Goal: Contribute content: Contribute content

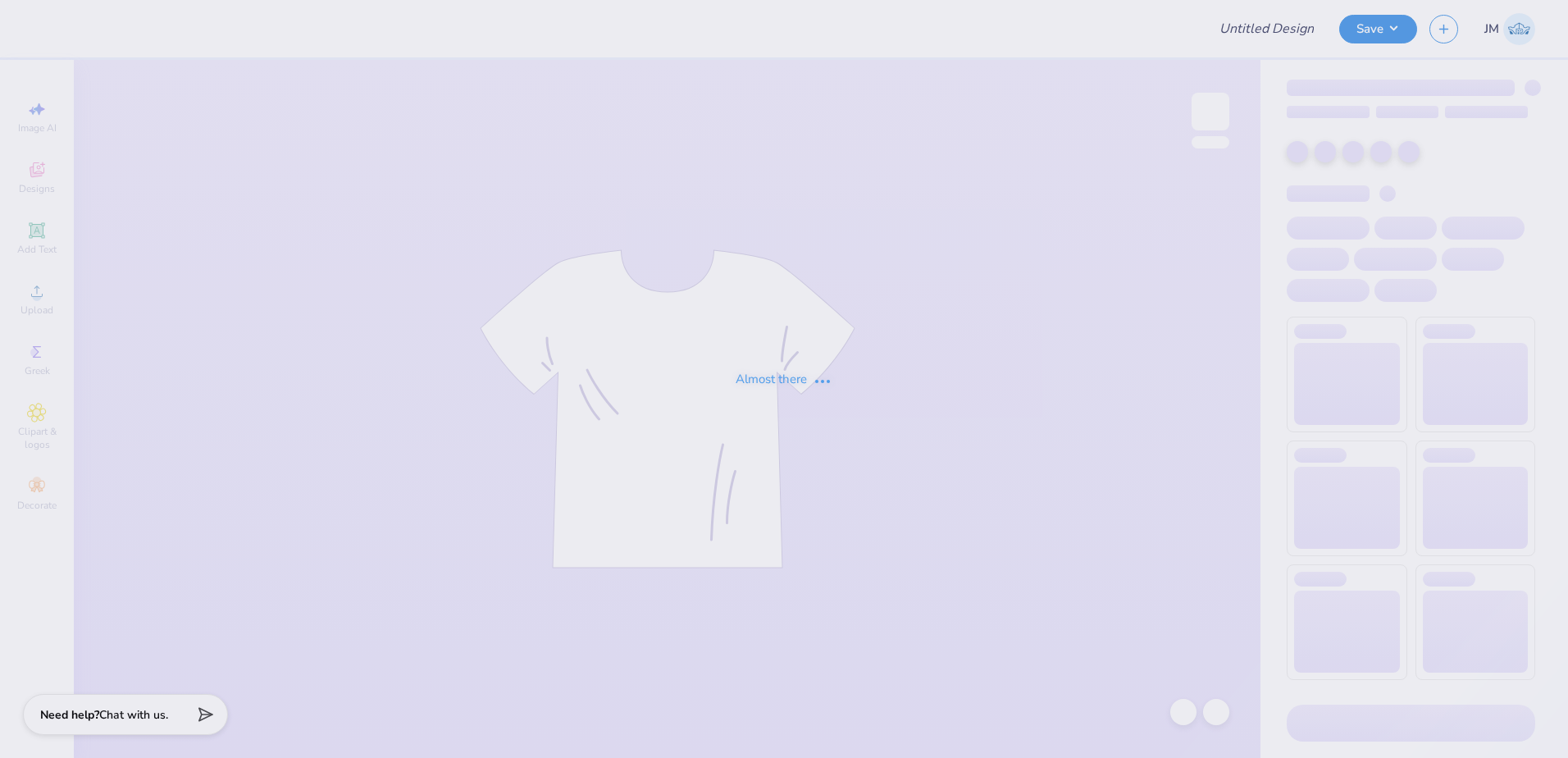
type input "Admin Mocks!"
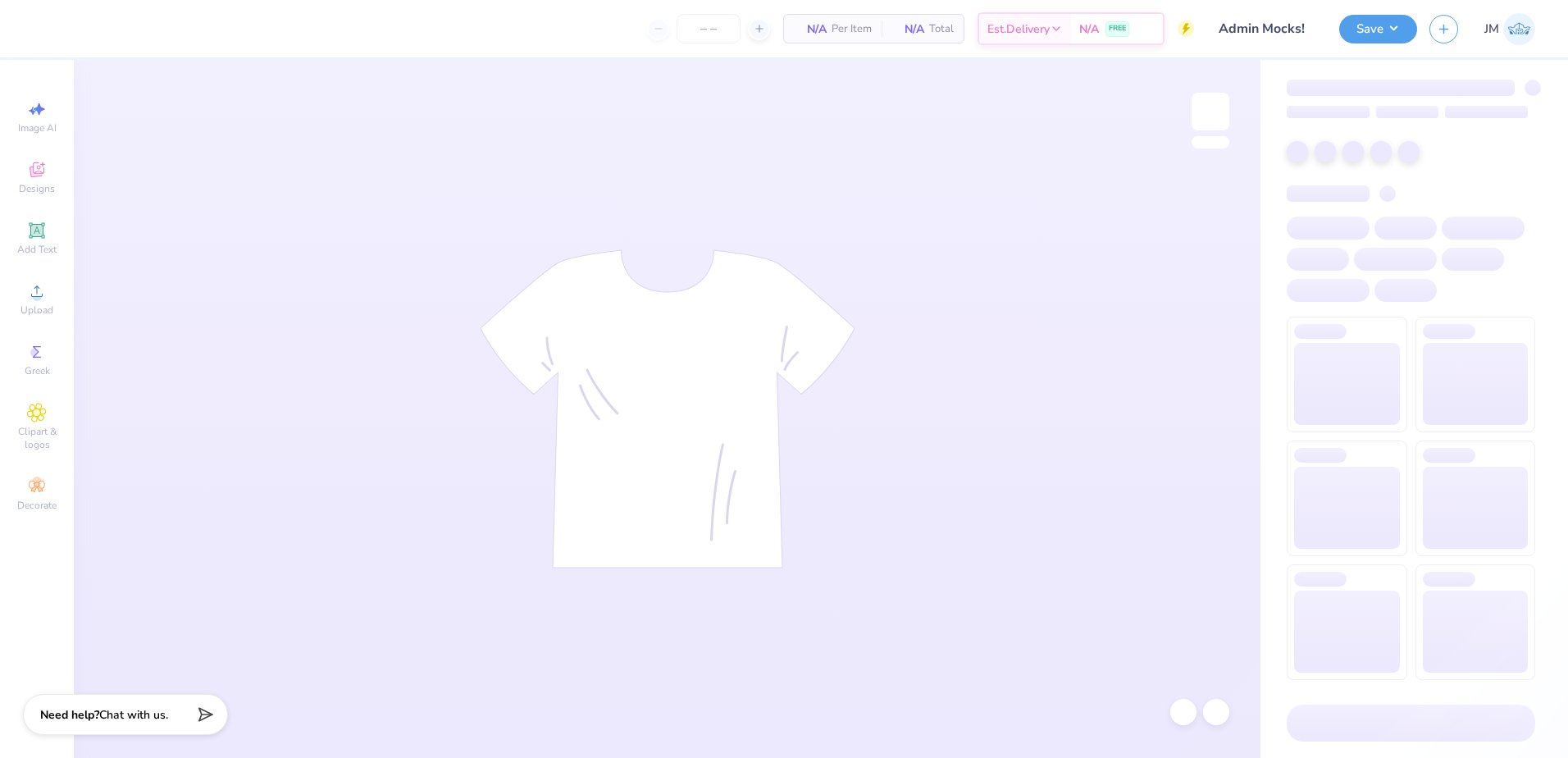
type input "35"
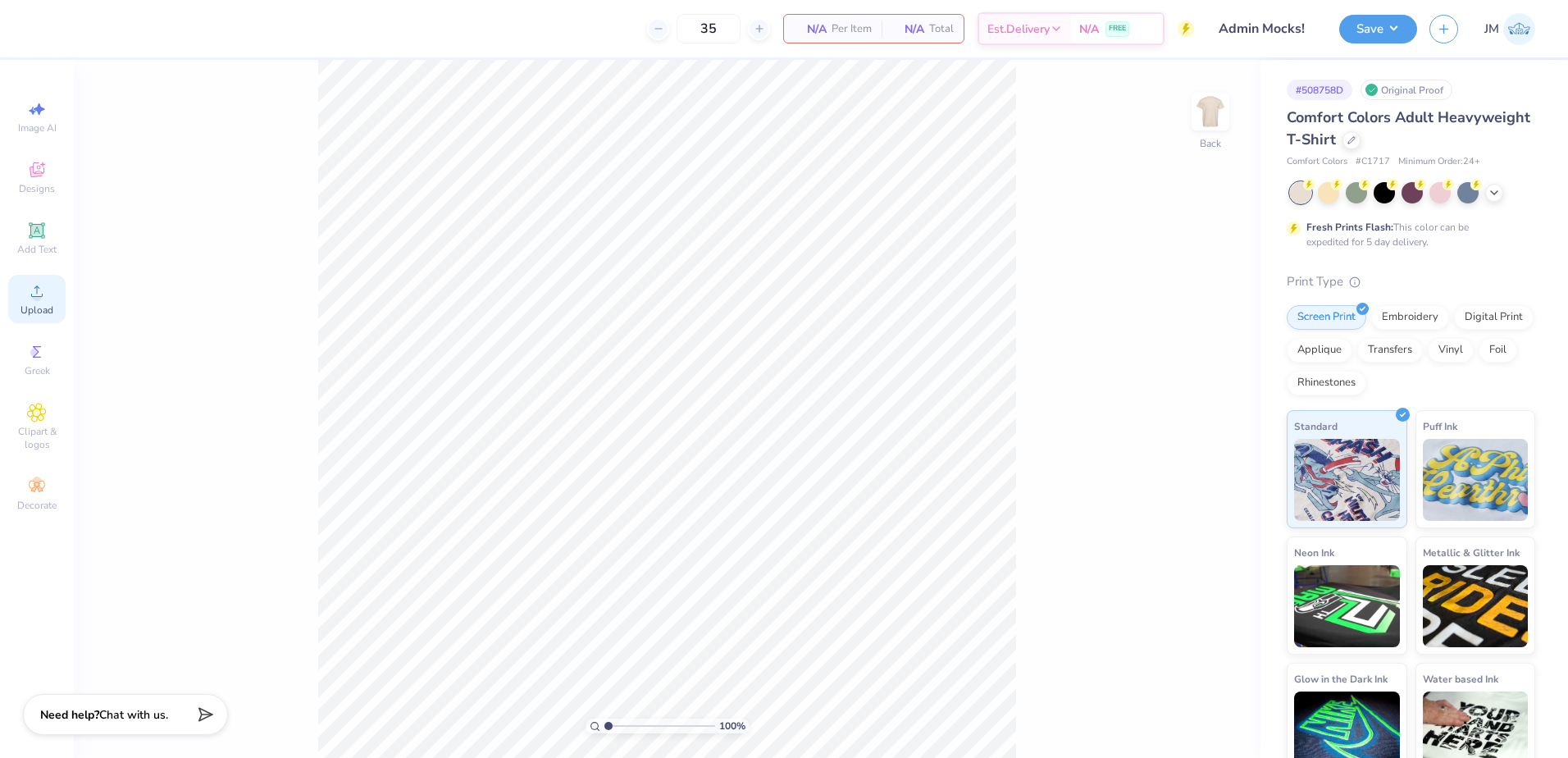
click at [35, 303] on div "Upload" at bounding box center [37, 299] width 57 height 48
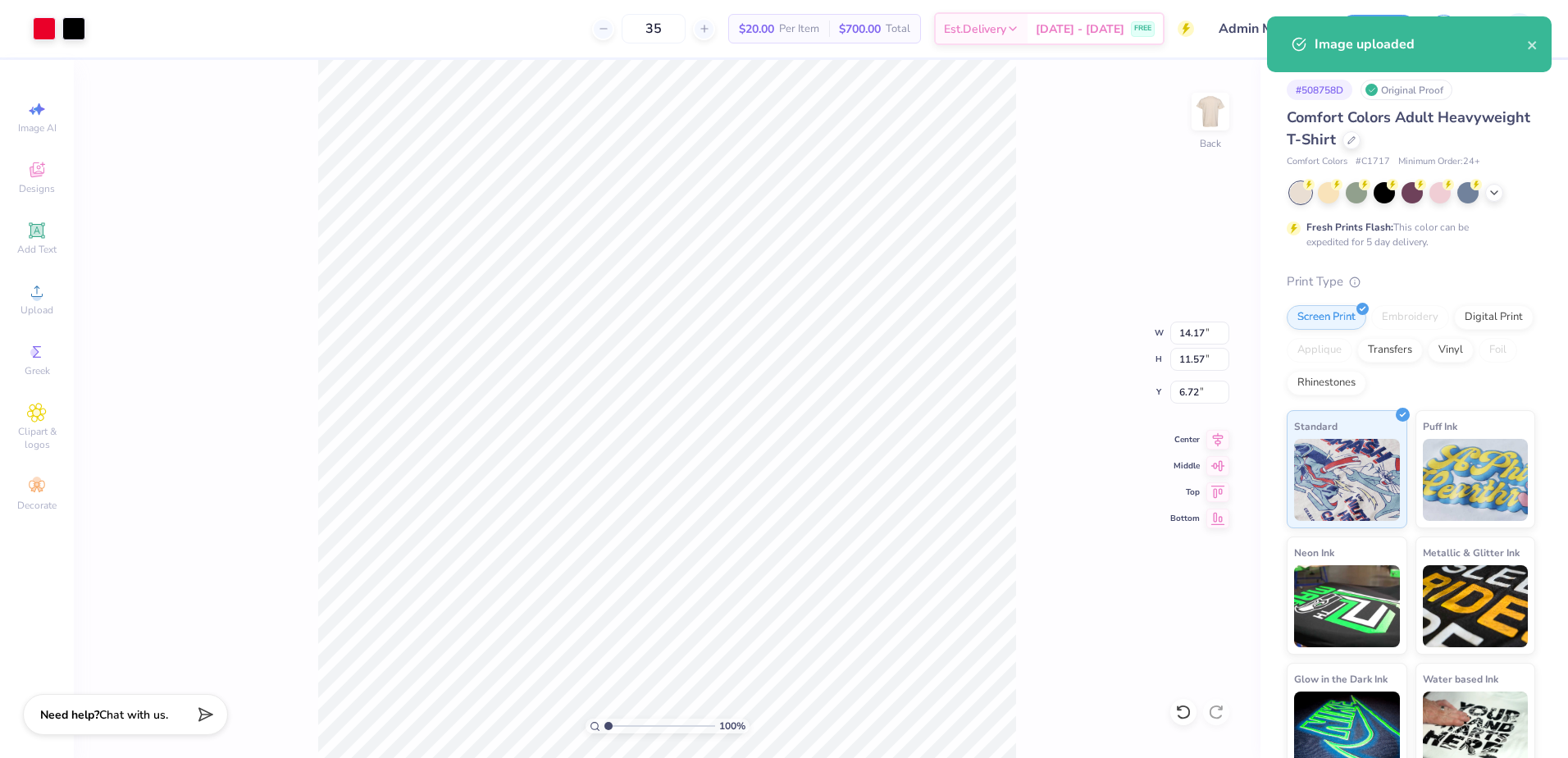
type input "10.10"
type input "8.24"
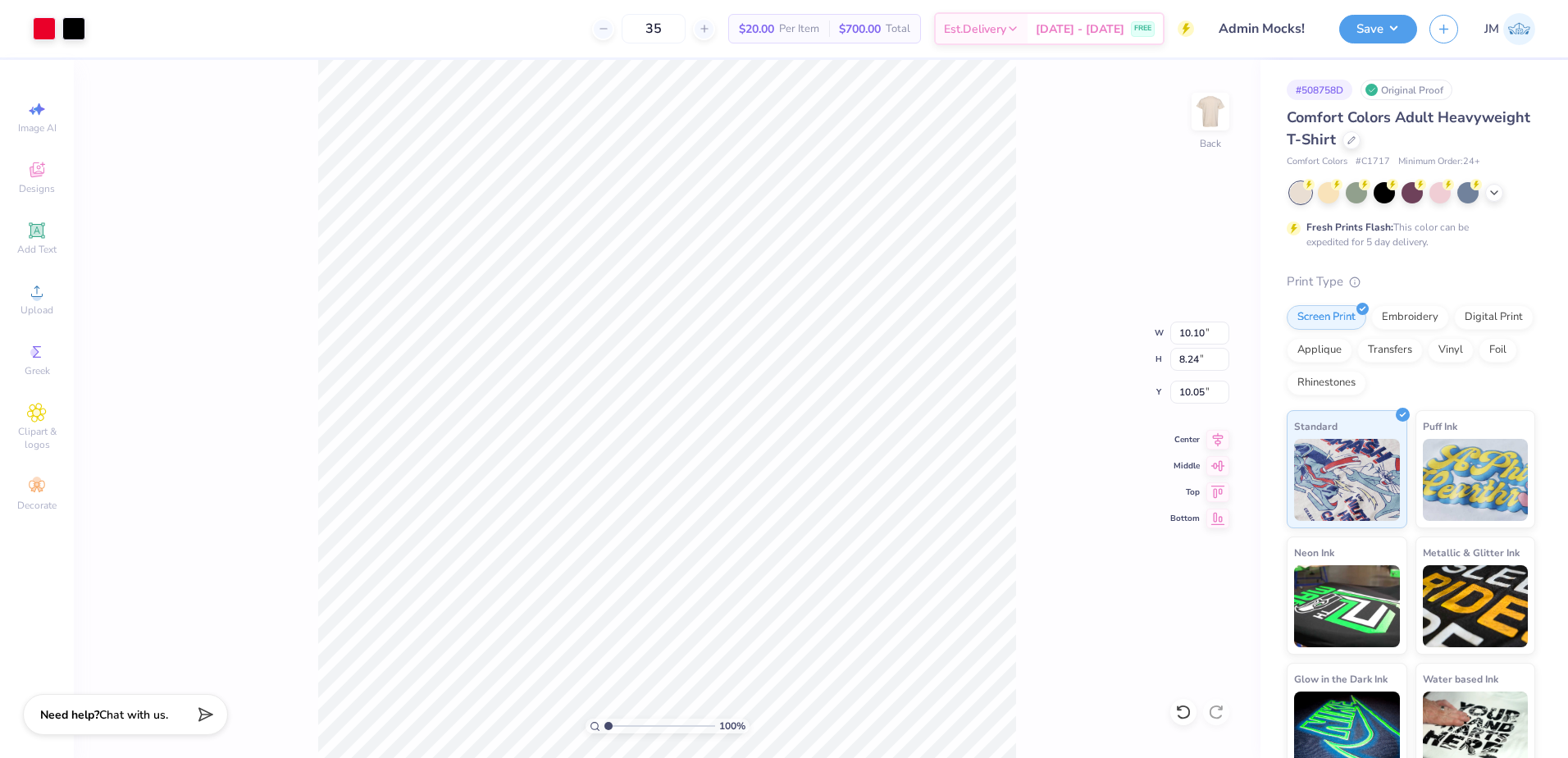
type input "4.26"
click at [47, 248] on span "Add Text" at bounding box center [37, 249] width 39 height 13
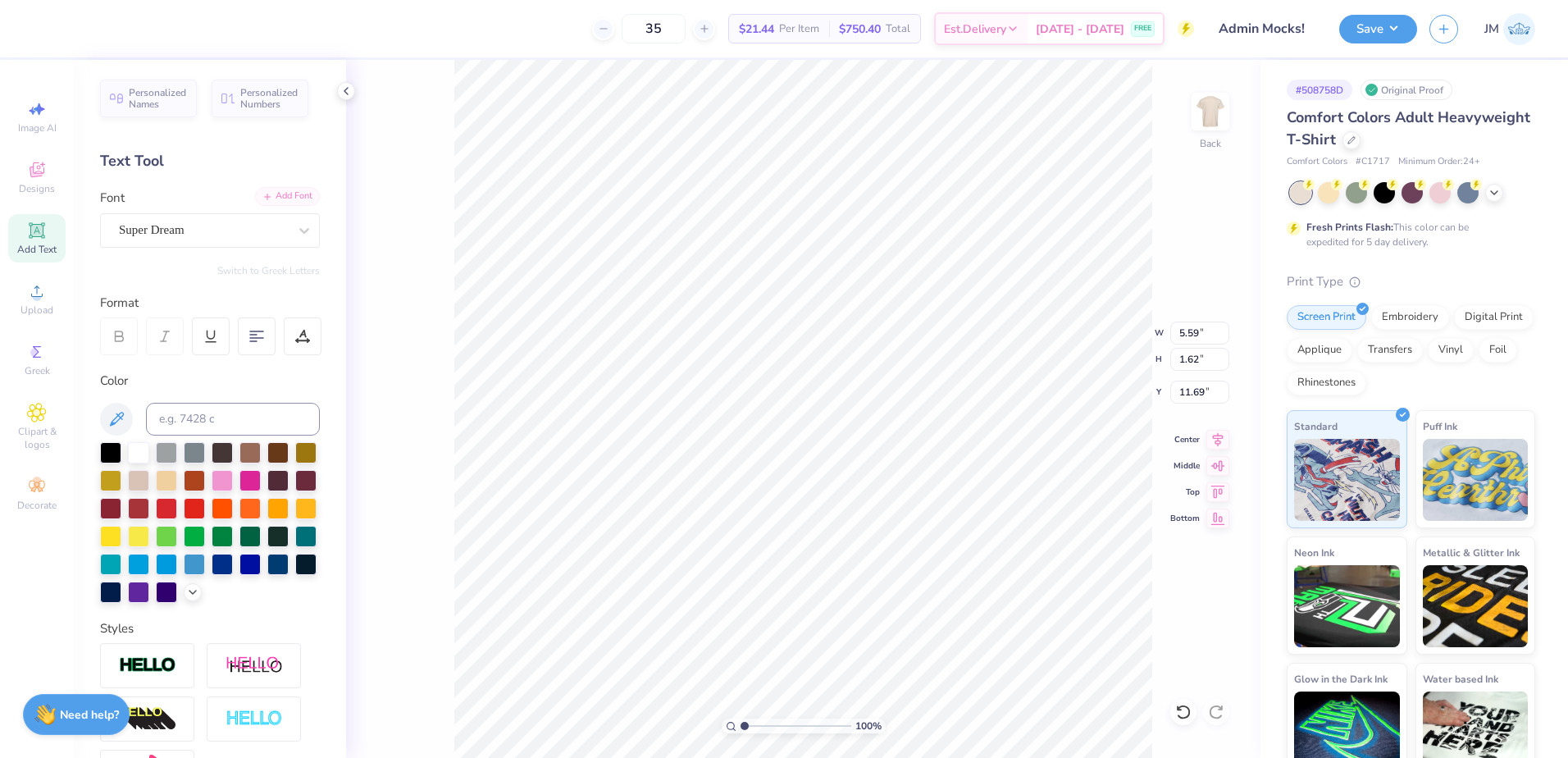
click at [295, 195] on div "Add Font" at bounding box center [287, 196] width 65 height 19
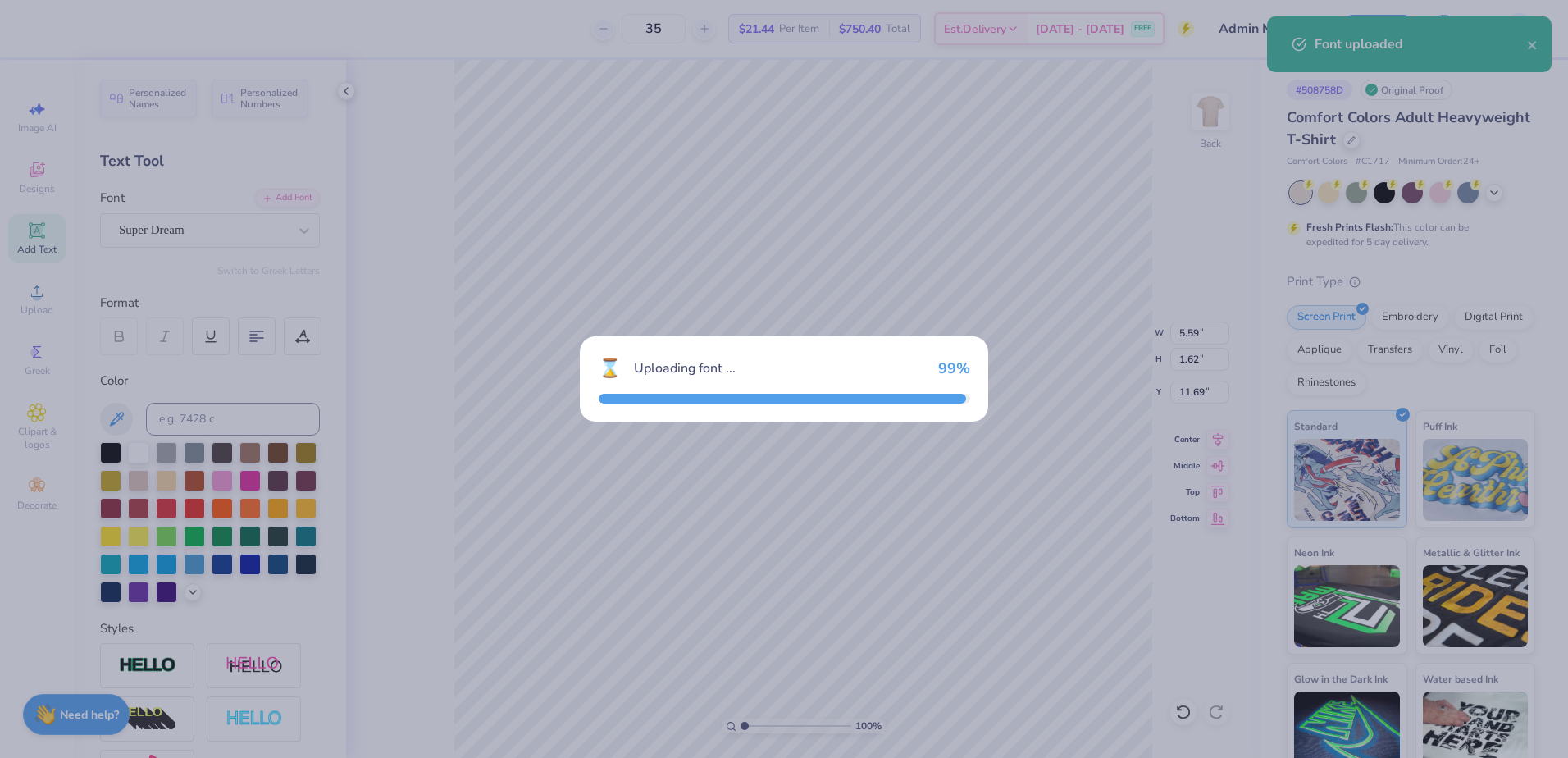
type input "4.54"
type input "1.66"
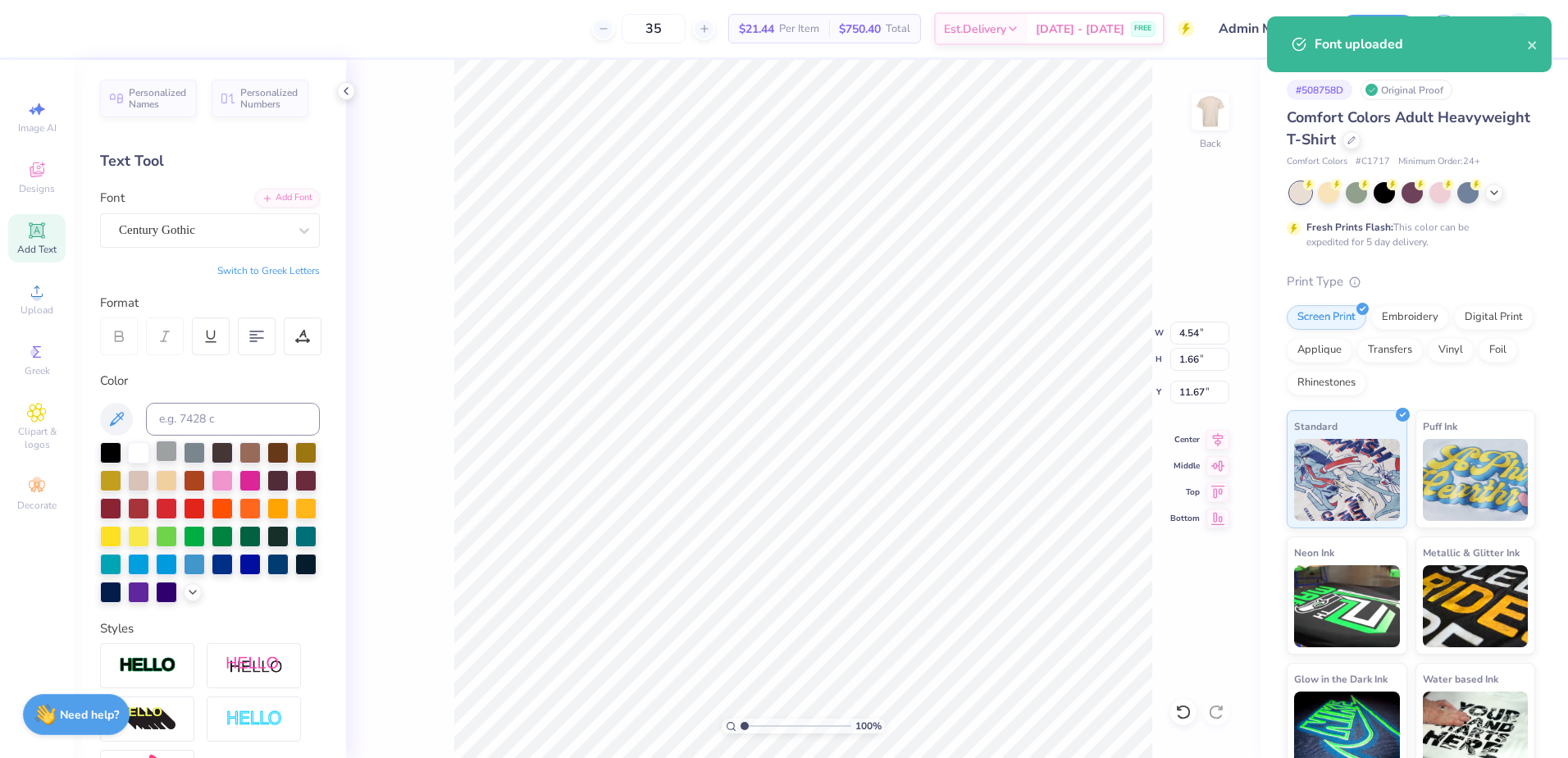
drag, startPoint x: 113, startPoint y: 455, endPoint x: 178, endPoint y: 448, distance: 65.4
click at [114, 455] on div at bounding box center [110, 452] width 21 height 21
type input "2.60"
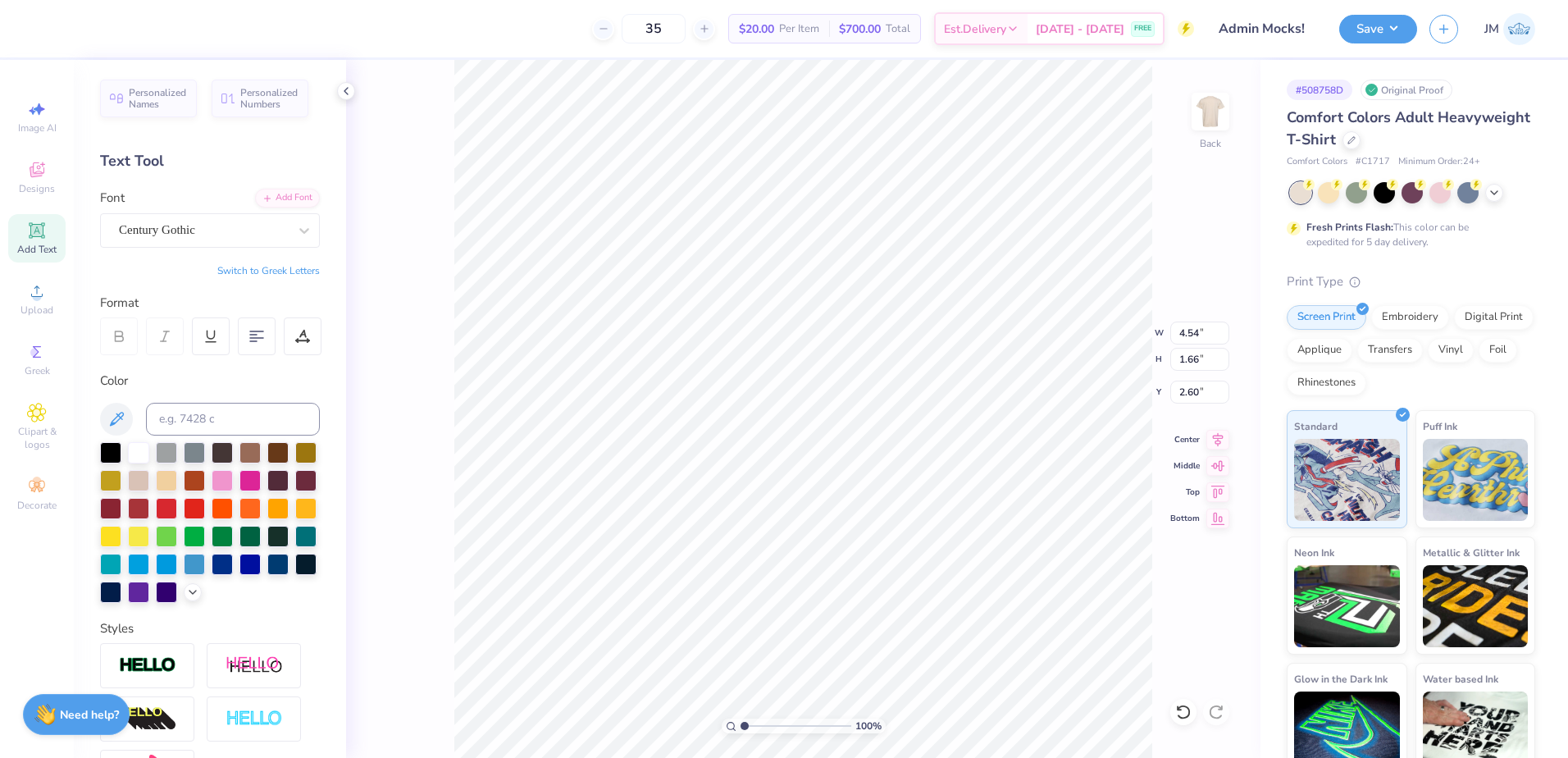
scroll to position [14, 2]
paste textarea "SAN DIEGO STATE UNIVERSITY"
type textarea "SAN DIEGO STATE UNIVERSITY"
type input "6.58"
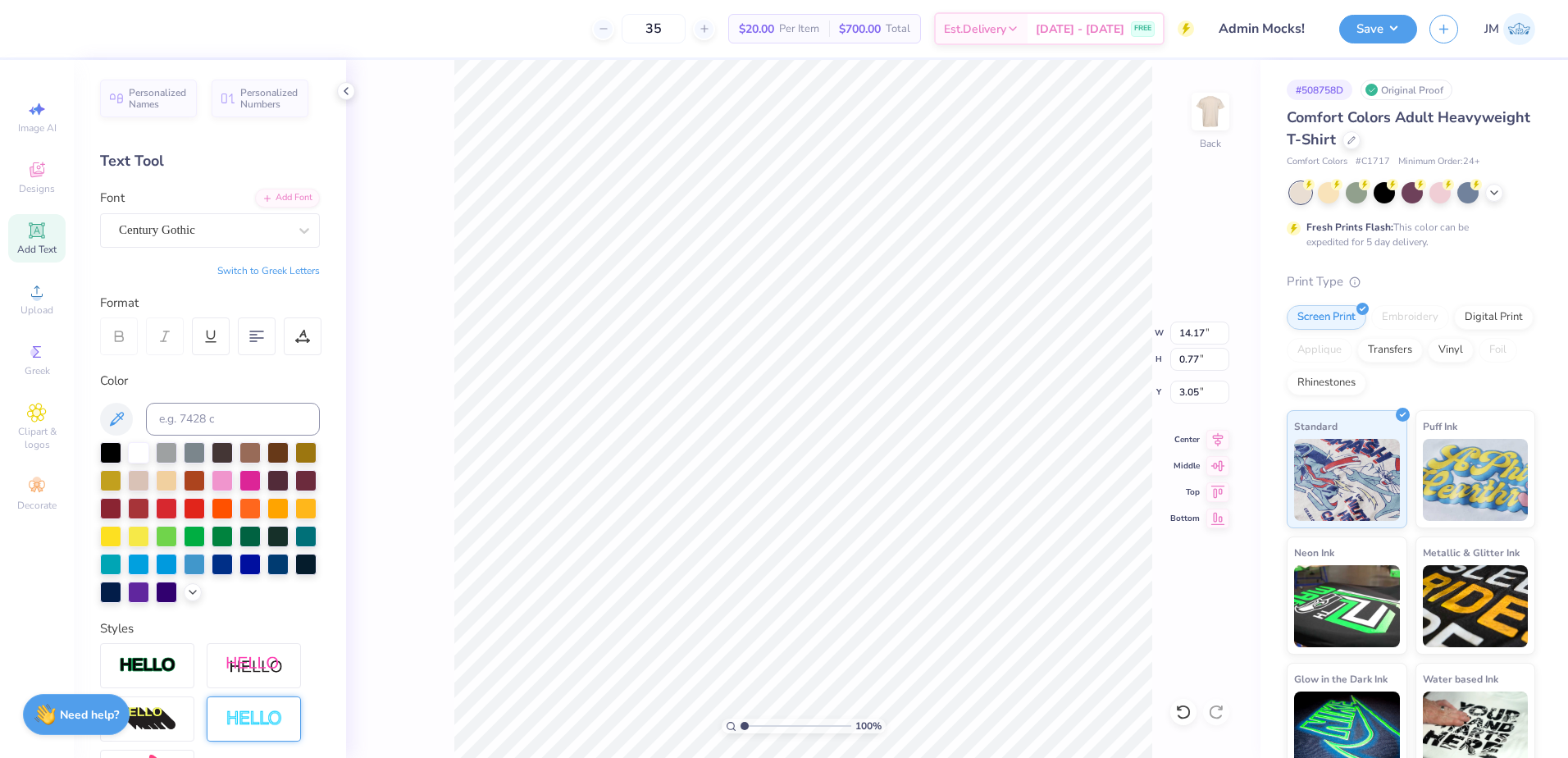
type input "0.36"
type input "12.72"
paste textarea "COLLEGE OF BUSINESS"
type textarea "COLLEGE OF BUSINESS"
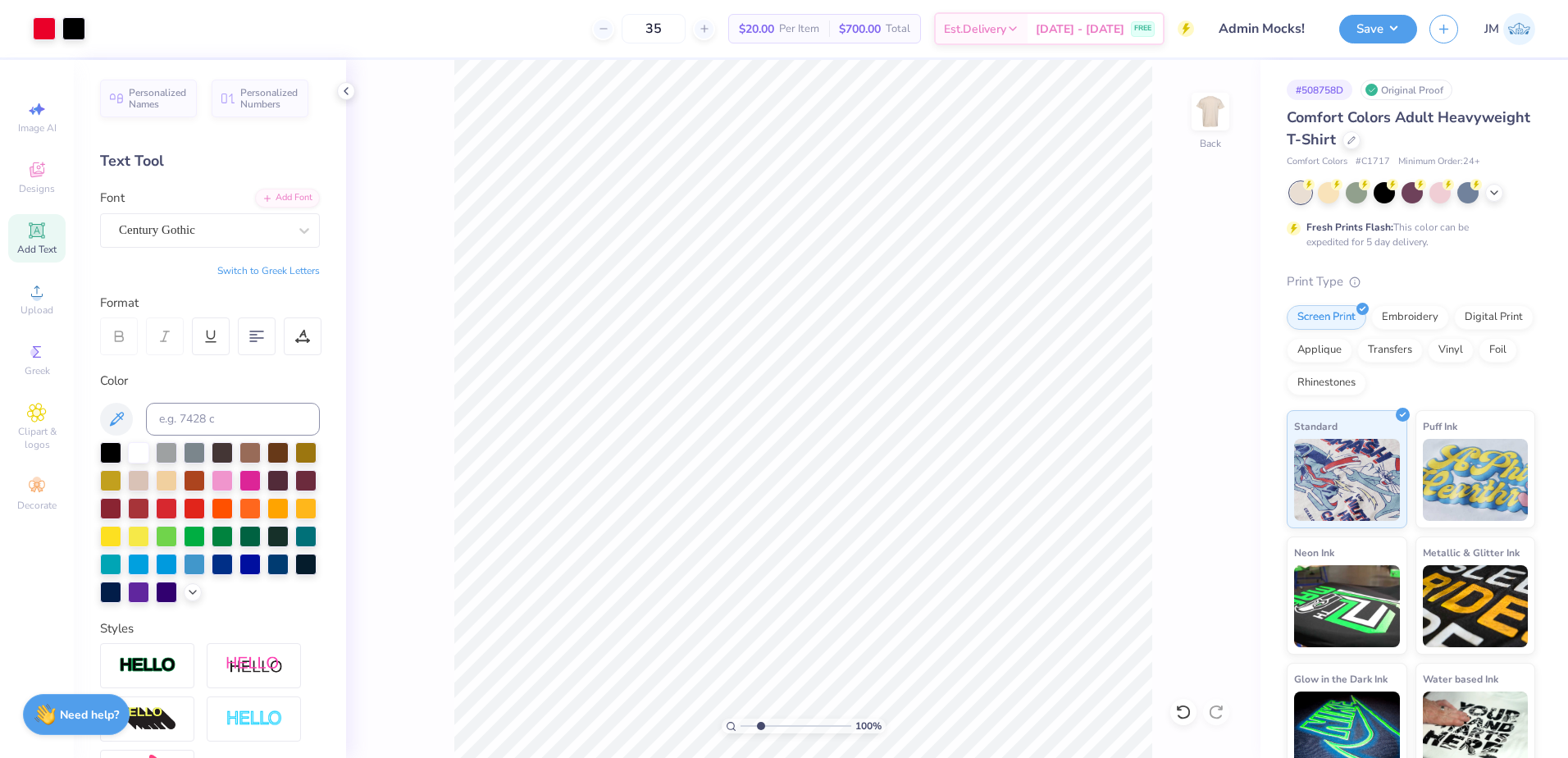
type input "2.45"
click at [760, 725] on input "range" at bounding box center [796, 726] width 110 height 15
type input "3.68"
type input "3.23"
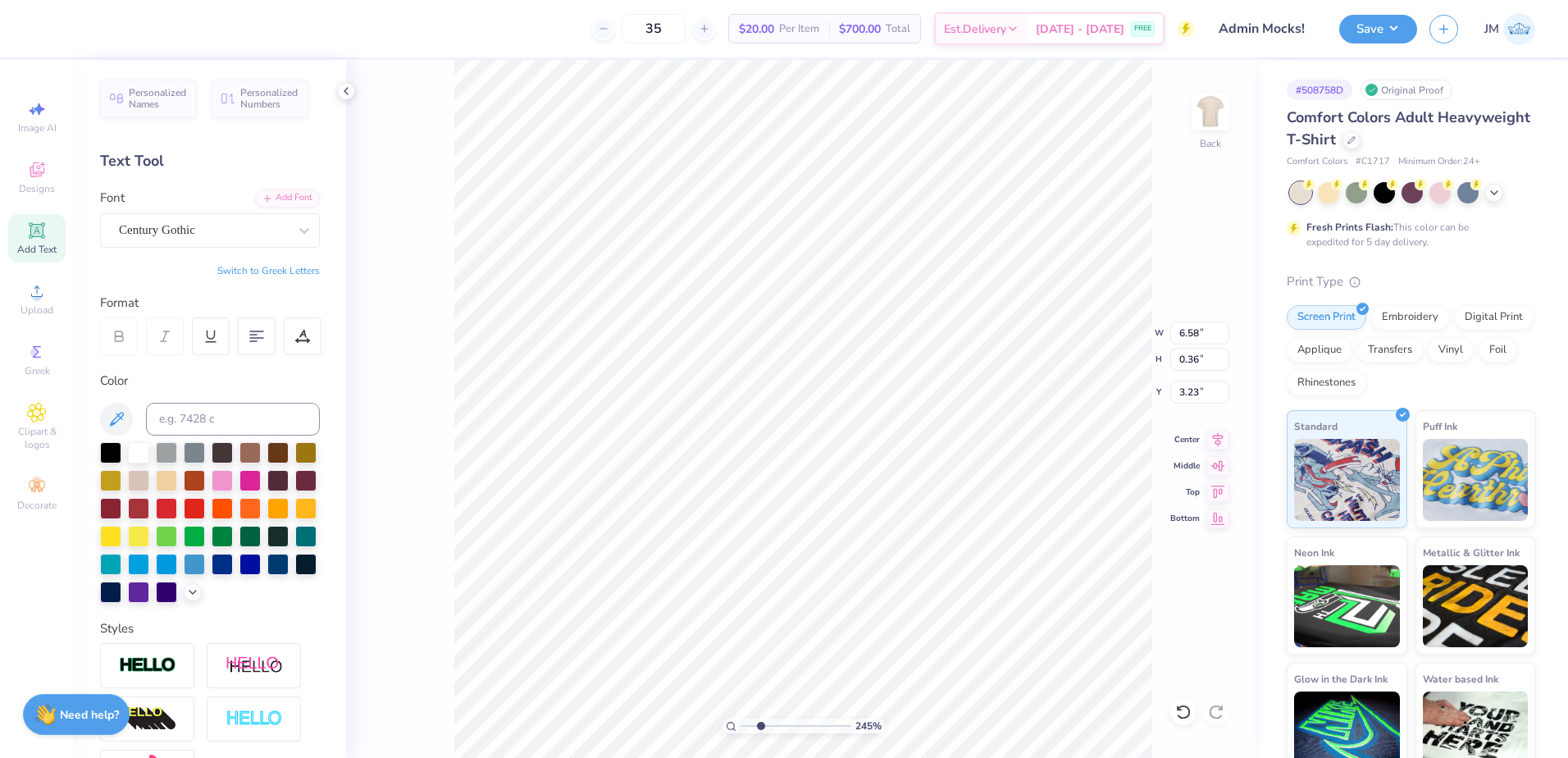
type textarea "®"
type input "3.67"
type input "4.17"
click at [779, 726] on input "range" at bounding box center [796, 726] width 110 height 15
type input "0.19"
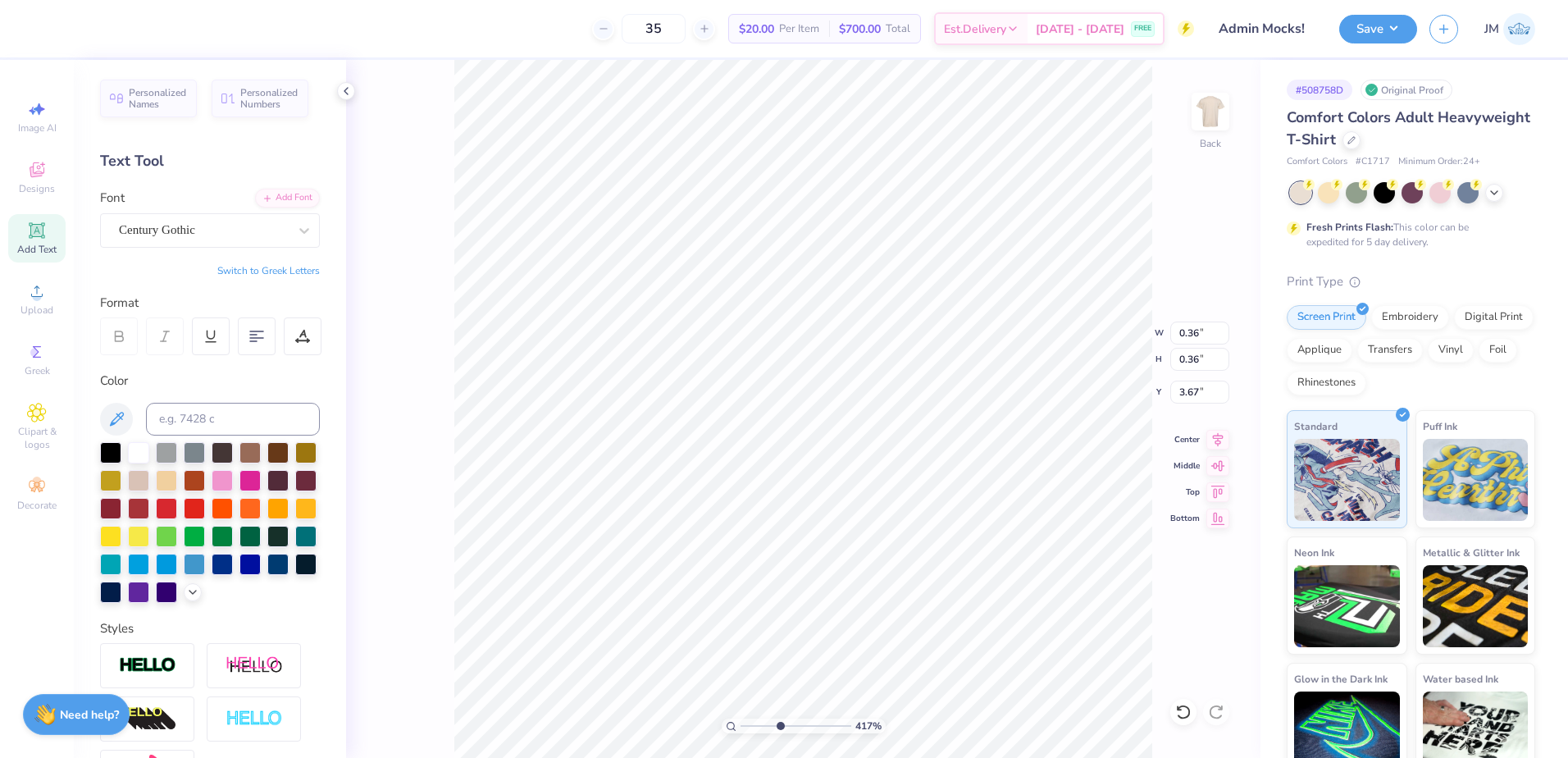
type input "0.19"
type input "3.68"
click at [794, 723] on input "range" at bounding box center [796, 726] width 110 height 15
drag, startPoint x: 787, startPoint y: 725, endPoint x: 758, endPoint y: 711, distance: 32.2
type input "2.23"
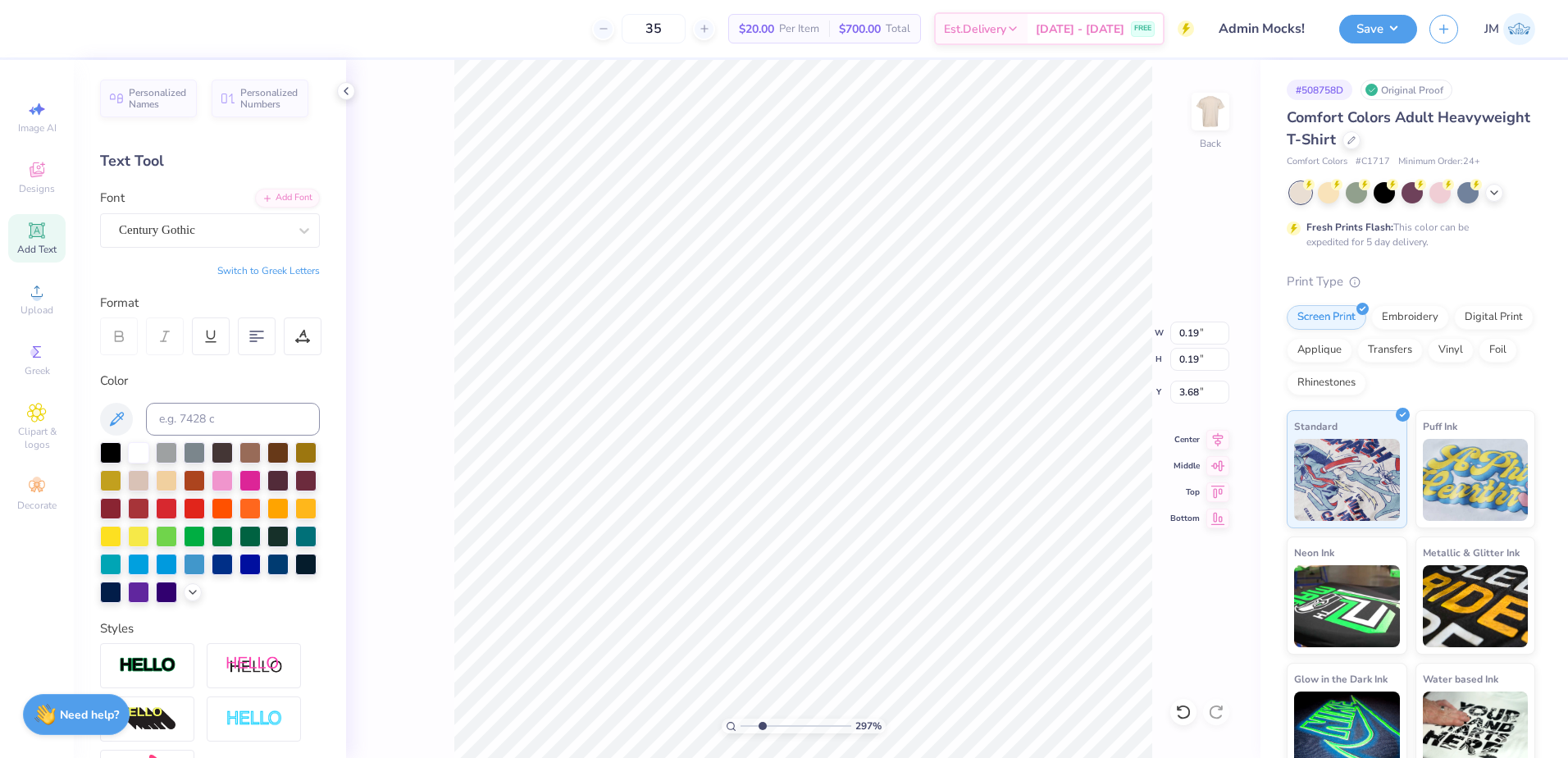
click at [758, 719] on input "range" at bounding box center [796, 726] width 110 height 15
type input "6.82"
type input "0.36"
click at [795, 574] on li "Group" at bounding box center [812, 578] width 129 height 32
type input "1.11"
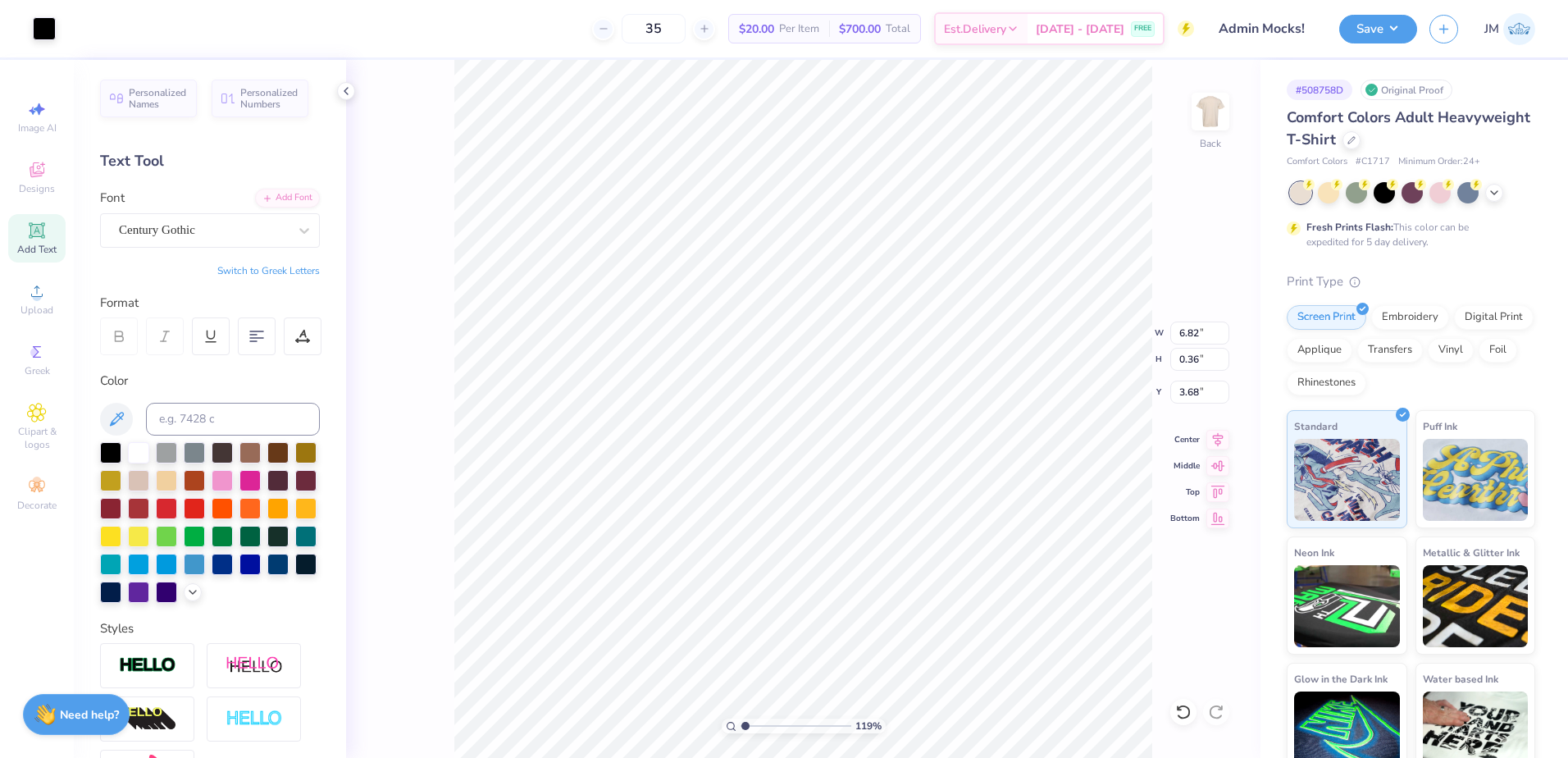
click at [746, 719] on input "range" at bounding box center [796, 726] width 110 height 15
type input "3.65"
type input "10.10"
type input "8.24"
type input "4.26"
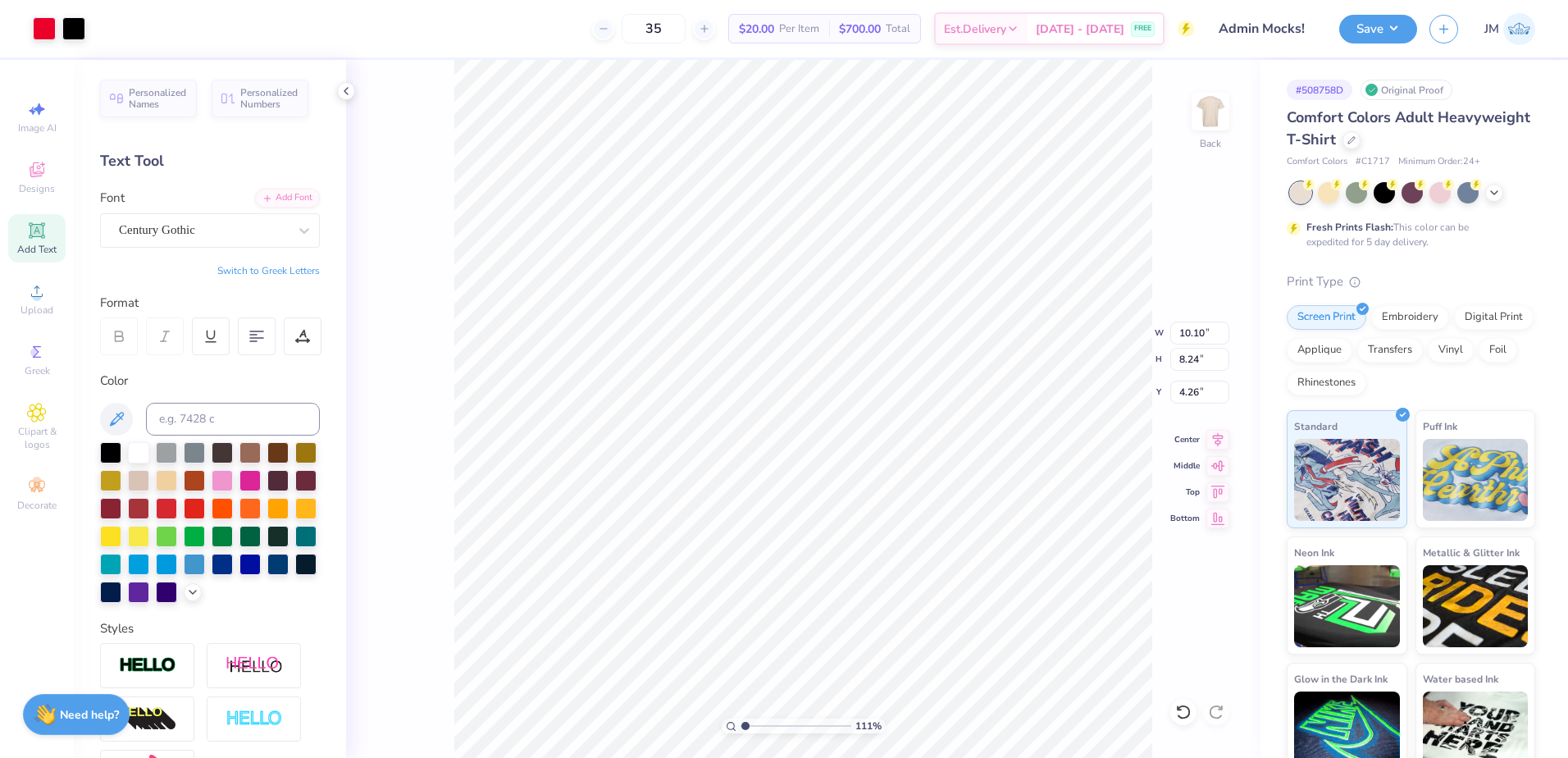
type input "5.02"
type input "0.36"
type input "12.72"
click at [825, 576] on li "Group" at bounding box center [840, 578] width 129 height 32
click at [1201, 338] on input "10.10" at bounding box center [1200, 332] width 59 height 23
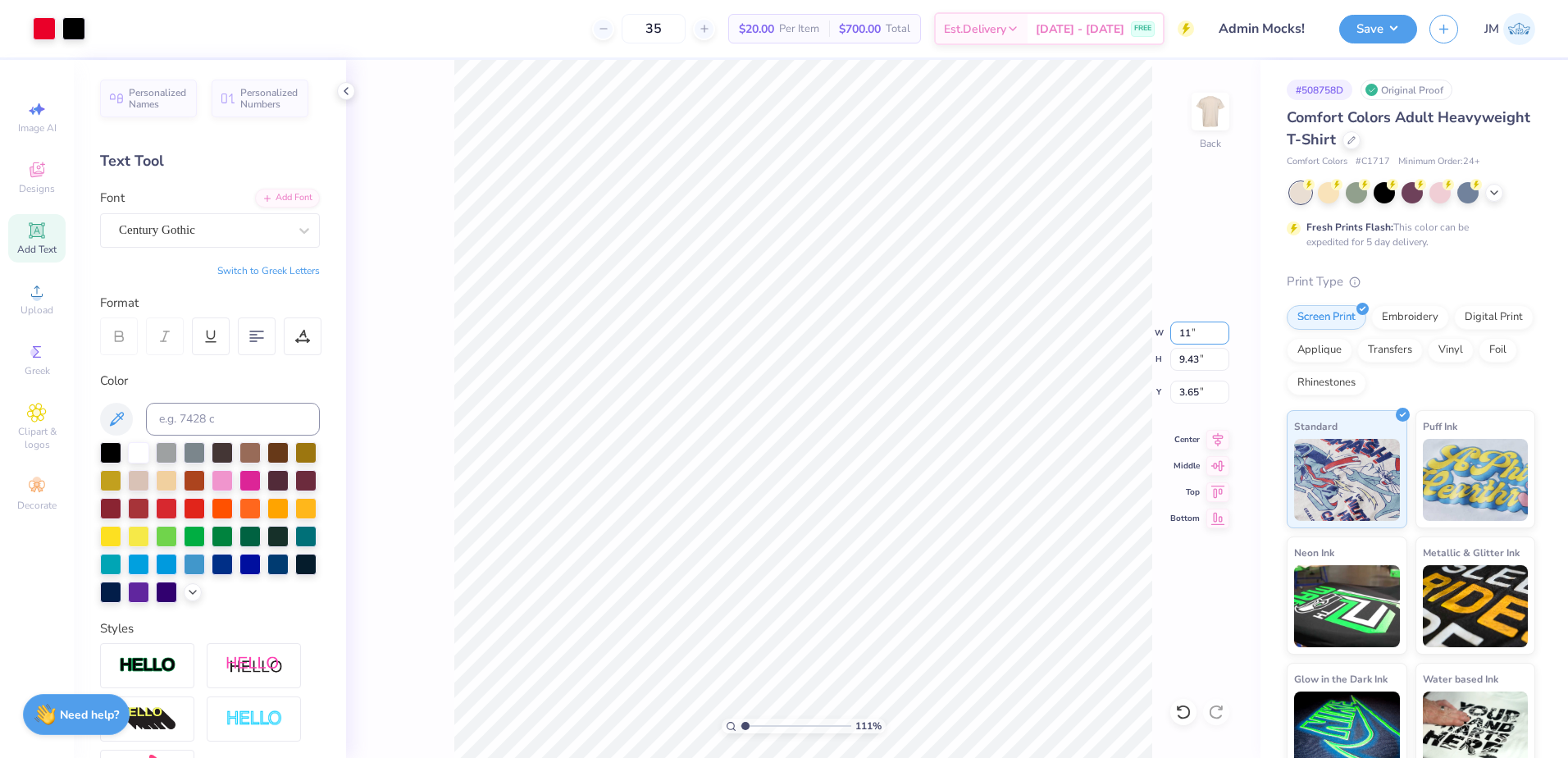
type input "11.00"
type input "10.27"
click at [1197, 396] on input "3.23" at bounding box center [1200, 392] width 59 height 23
click at [1198, 363] on input "10.27" at bounding box center [1200, 359] width 59 height 23
click at [1198, 392] on input "2.00" at bounding box center [1200, 392] width 59 height 23
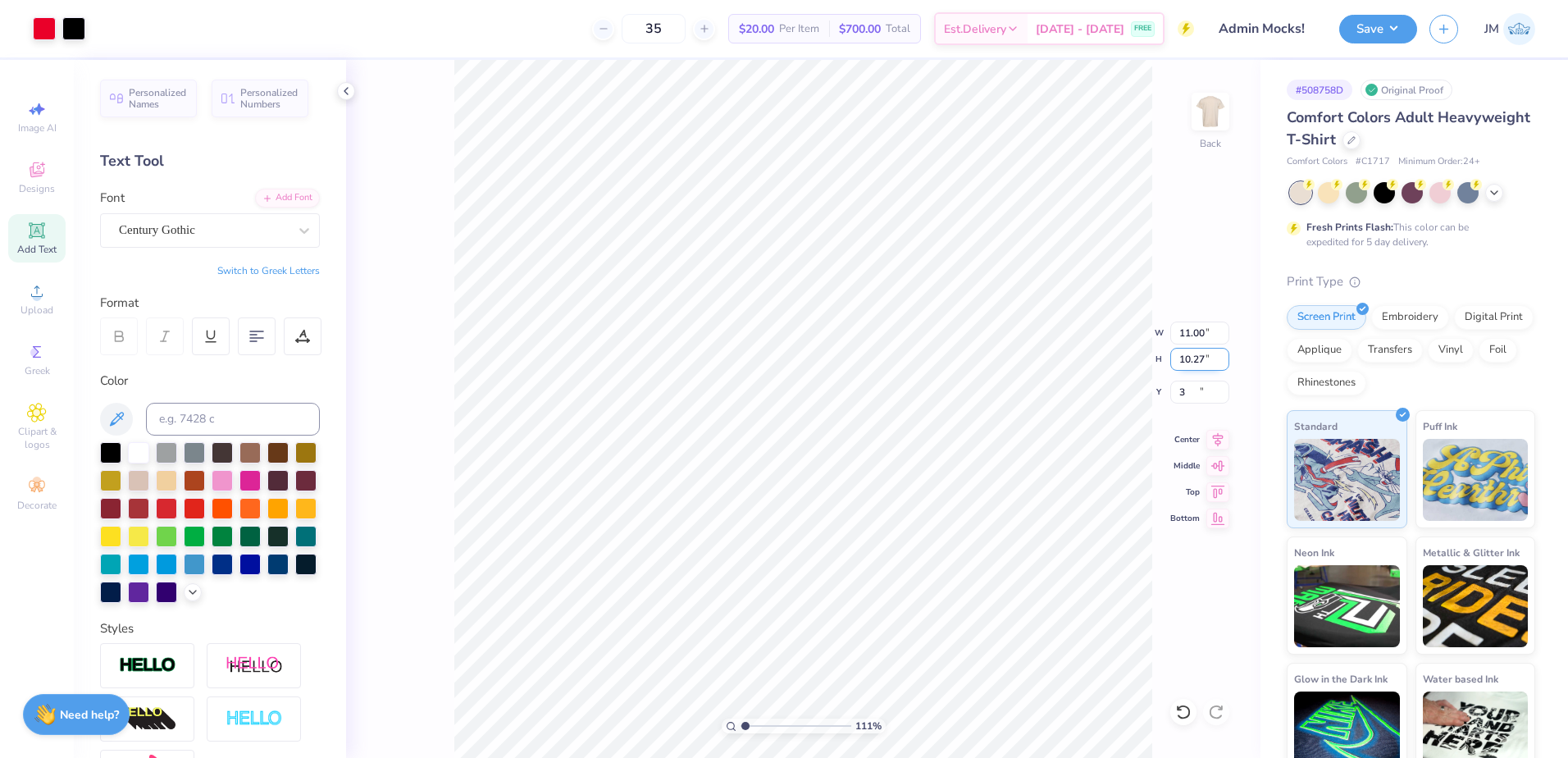
click at [1197, 358] on input "10.27" at bounding box center [1200, 359] width 59 height 23
type input "3.00"
click at [1202, 339] on input "11.00" at bounding box center [1200, 332] width 59 height 23
click at [1192, 394] on input "3.00" at bounding box center [1200, 392] width 59 height 23
type input "12.00"
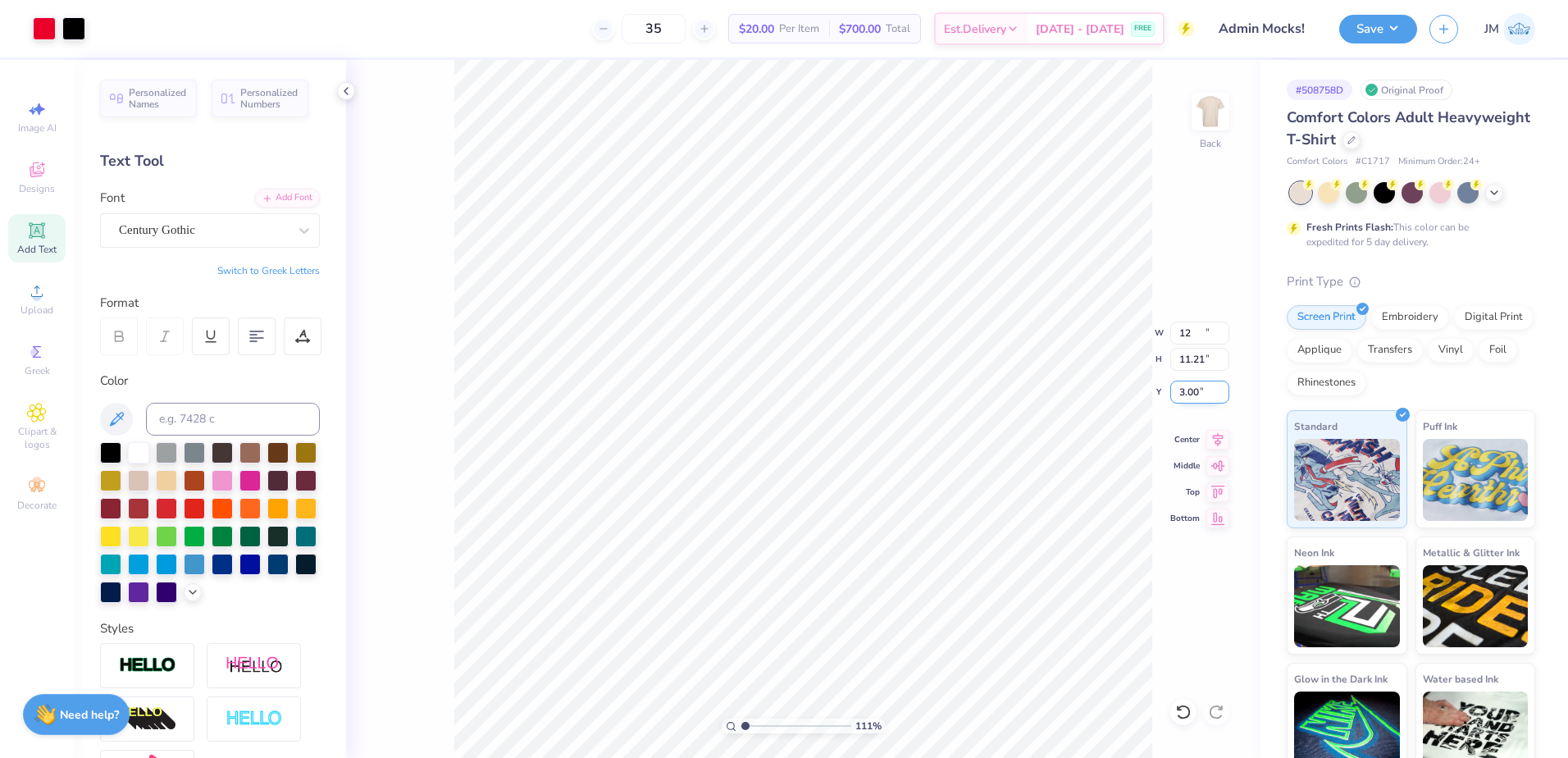
type input "11.21"
click at [1204, 364] on input "11.21" at bounding box center [1200, 359] width 59 height 23
type input "3.00"
click at [1228, 441] on icon at bounding box center [1218, 437] width 23 height 20
drag, startPoint x: 745, startPoint y: 730, endPoint x: 730, endPoint y: 724, distance: 16.2
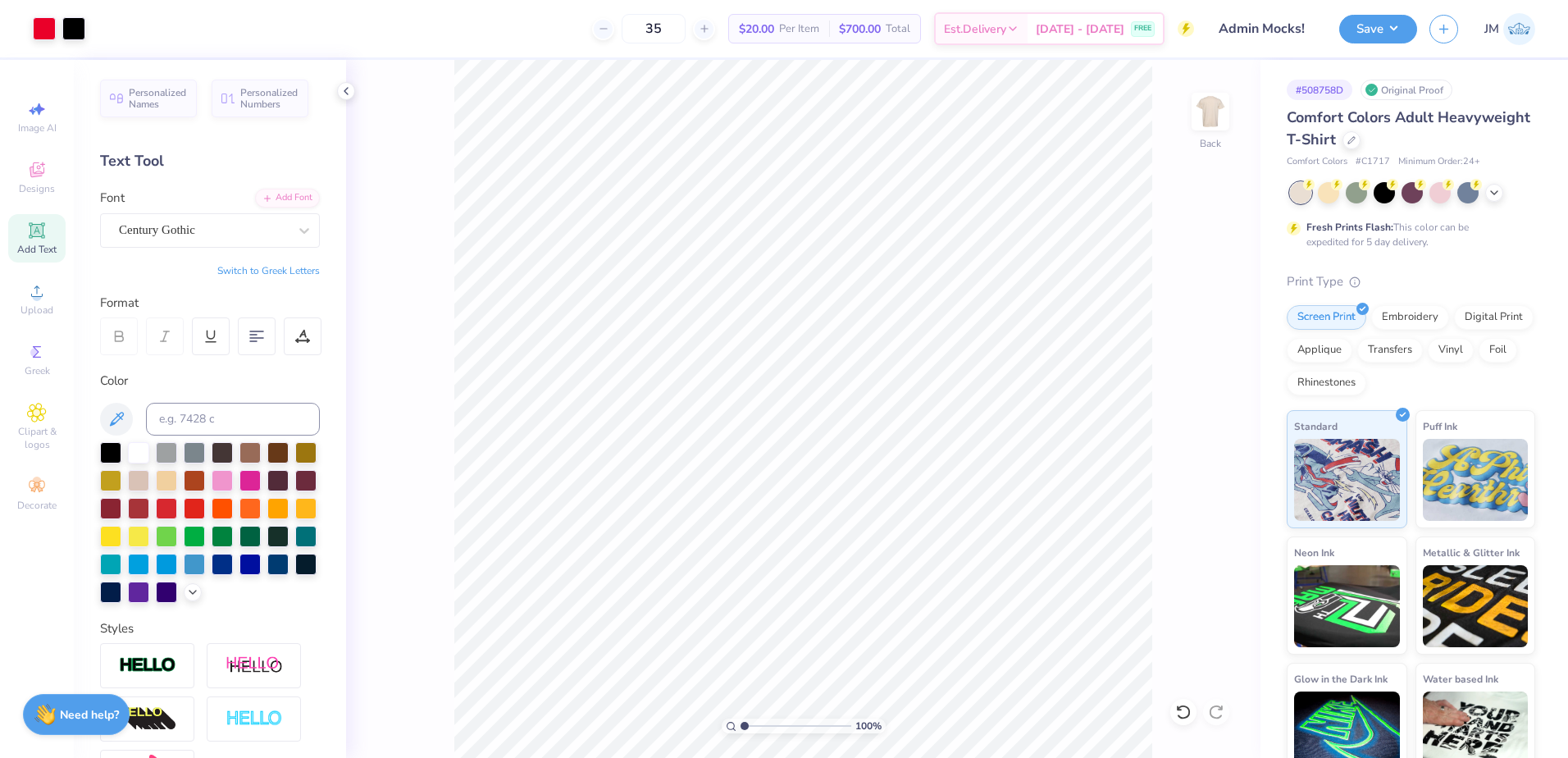
type input "1"
click at [741, 724] on input "range" at bounding box center [796, 726] width 110 height 15
click at [1371, 36] on button "Save" at bounding box center [1378, 26] width 78 height 28
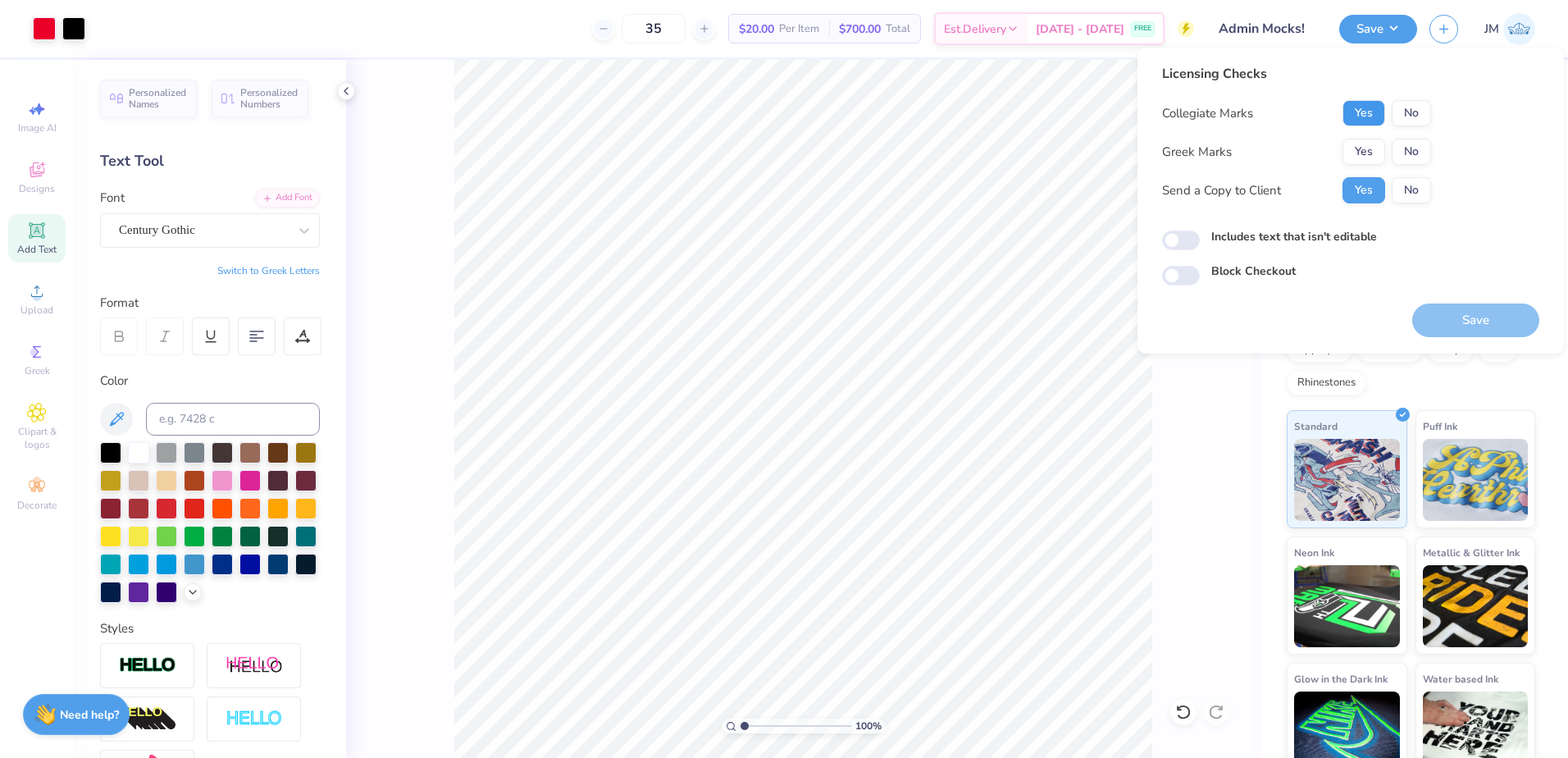
click at [1365, 111] on button "Yes" at bounding box center [1364, 113] width 43 height 26
click at [1406, 144] on button "No" at bounding box center [1411, 152] width 39 height 26
click at [1466, 325] on button "Save" at bounding box center [1476, 321] width 127 height 34
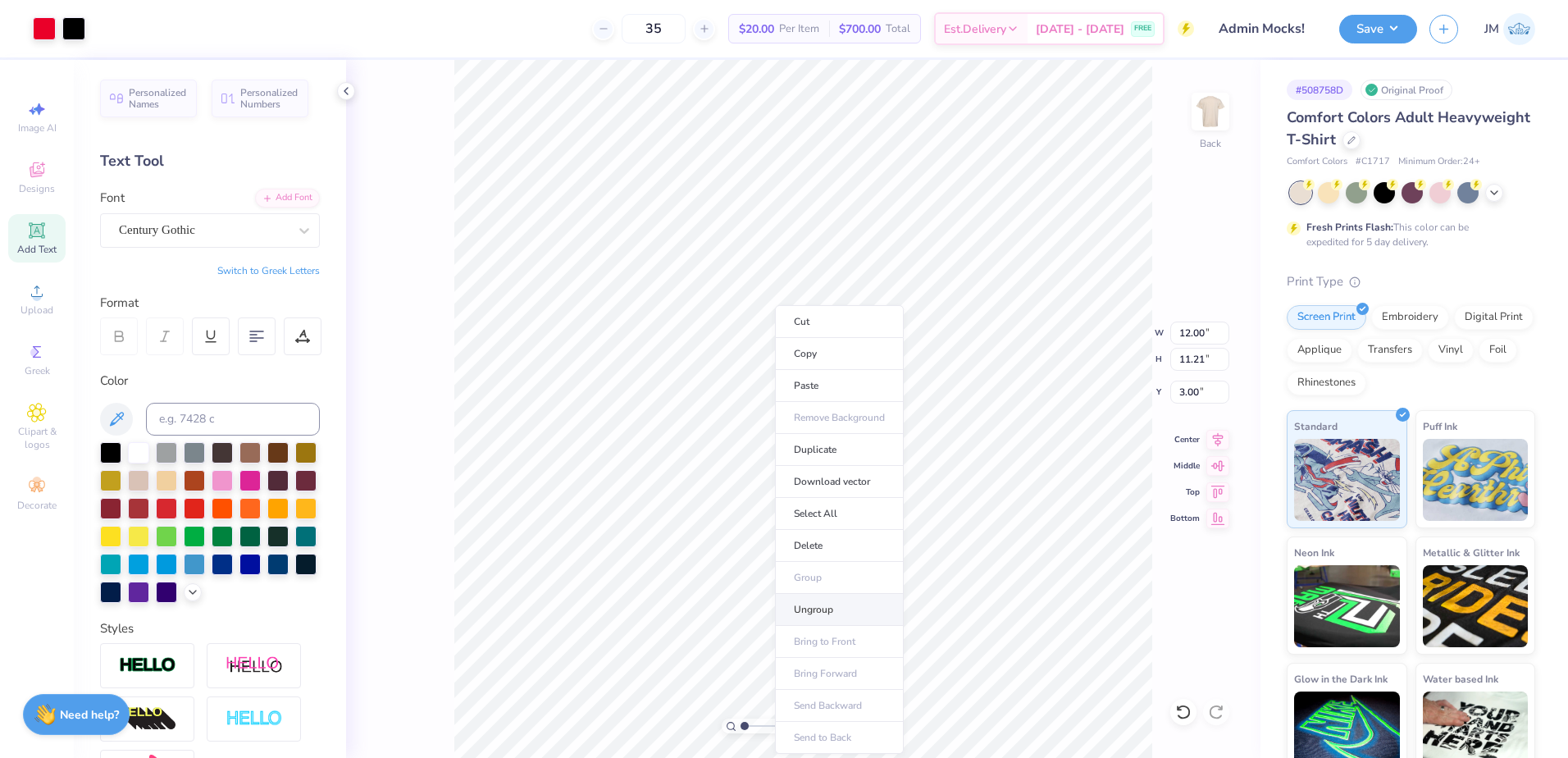
click at [824, 612] on li "Ungroup" at bounding box center [839, 610] width 129 height 32
click at [216, 241] on div "Century Gothic" at bounding box center [204, 230] width 172 height 26
type input "Proxi"
type input "8.11"
type input "3.00"
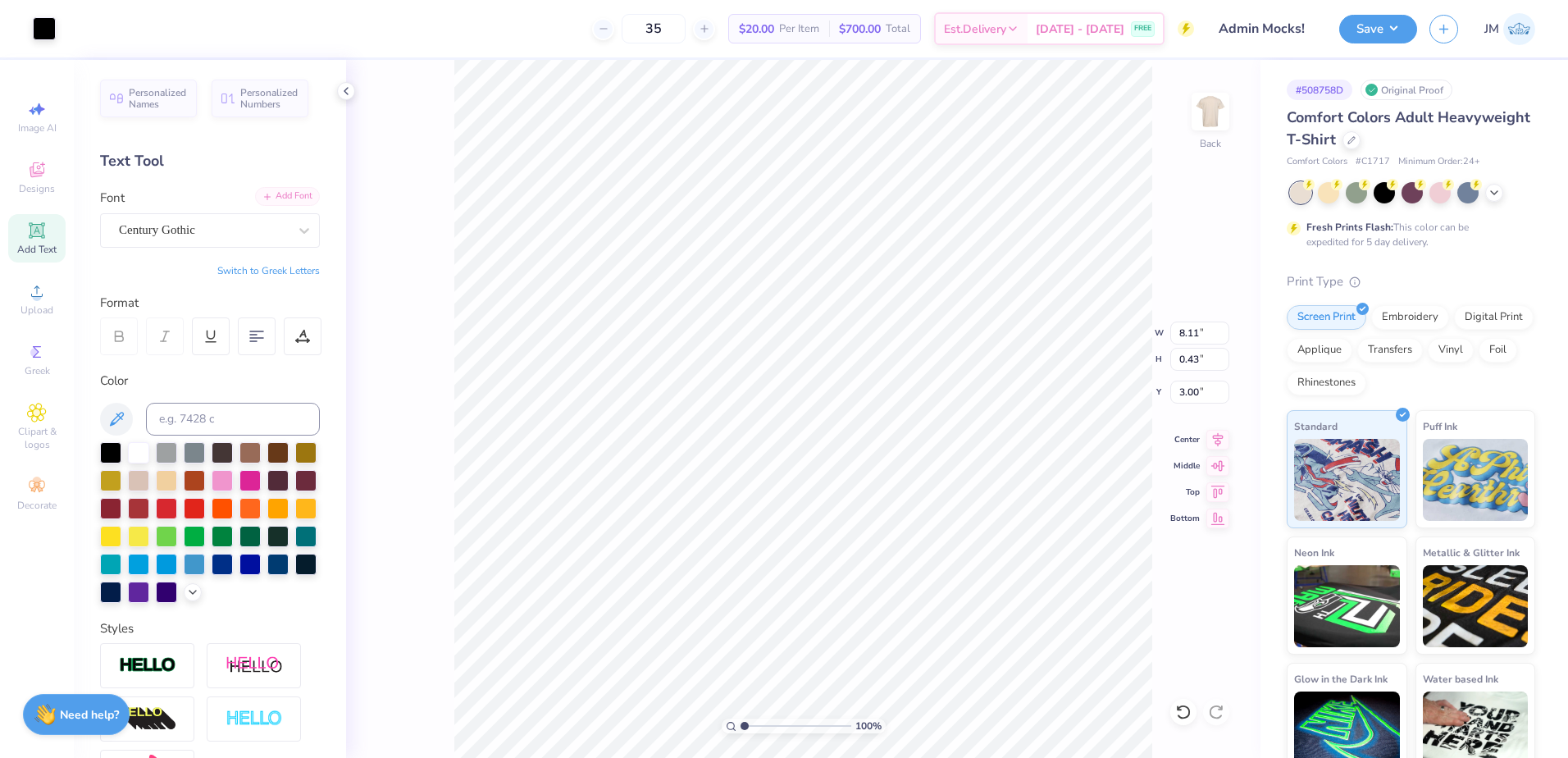
click at [275, 198] on div "Add Font" at bounding box center [287, 196] width 65 height 19
click at [173, 215] on div "Century Gothic" at bounding box center [210, 231] width 220 height 35
click at [263, 198] on div "Add Font" at bounding box center [287, 196] width 65 height 19
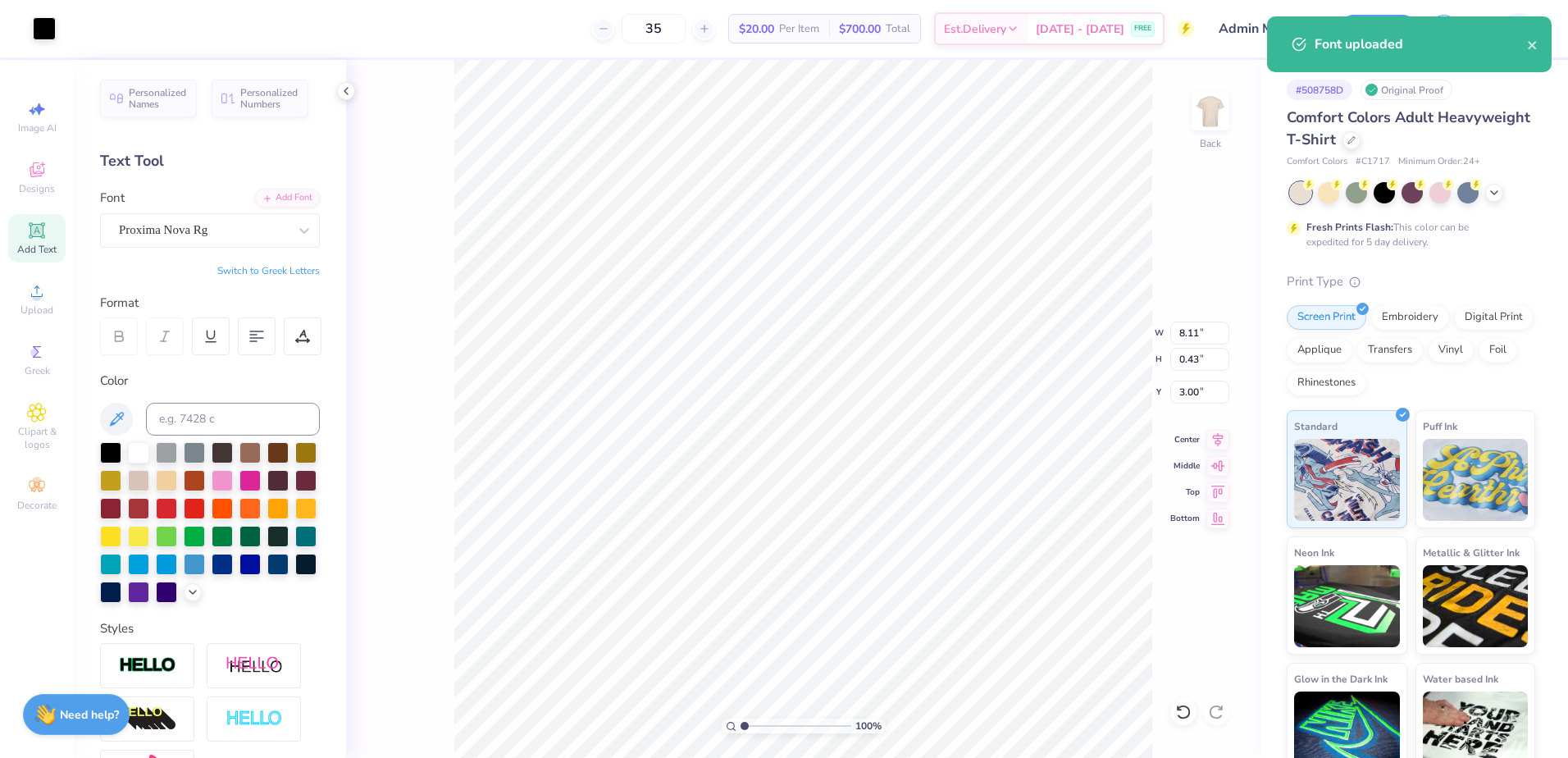
type input "6.02"
type input "0.39"
type input "13.80"
click at [203, 231] on div "Proxima Nova Rg" at bounding box center [204, 230] width 172 height 26
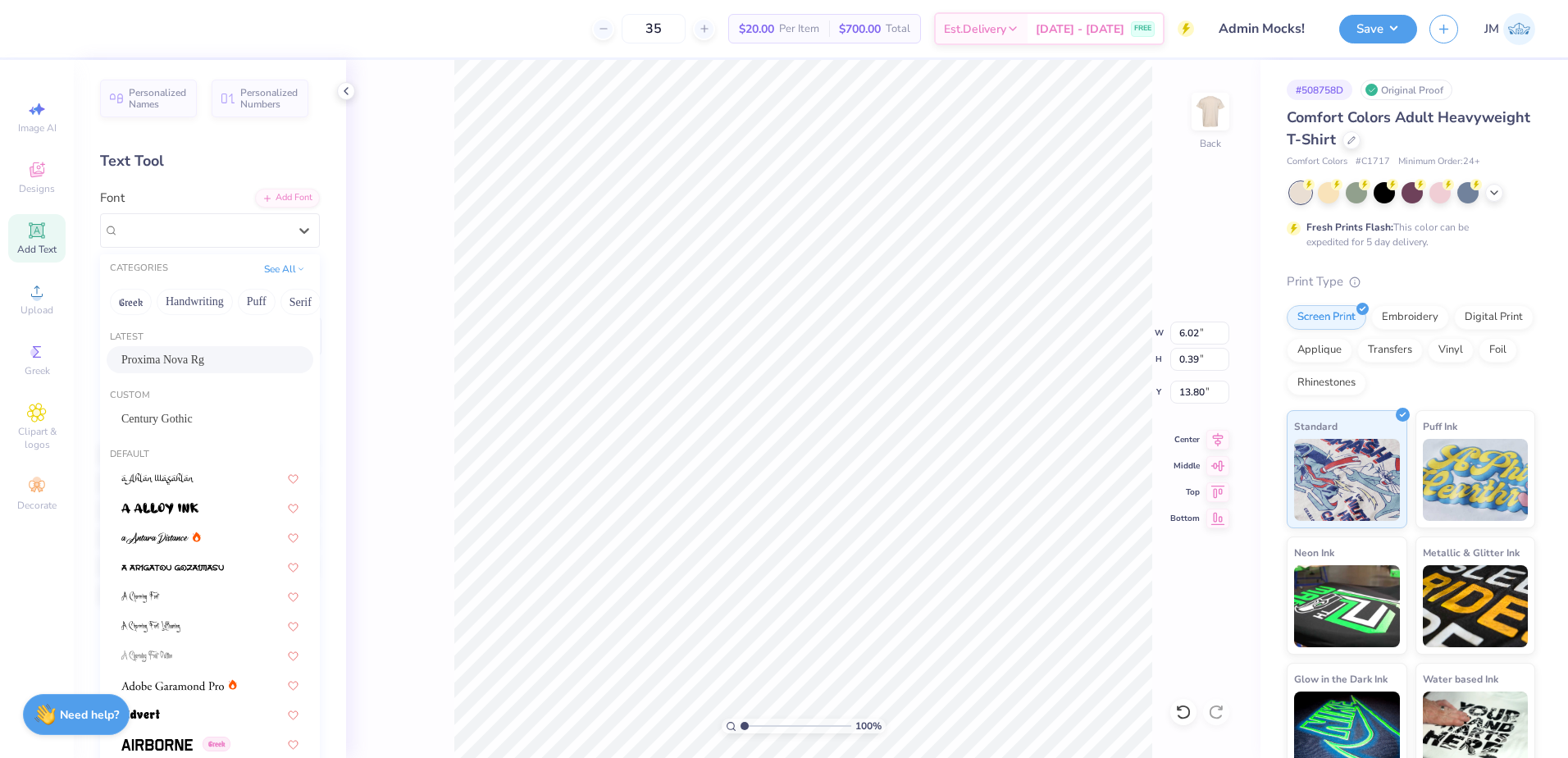
click at [195, 360] on span "Proxima Nova Rg" at bounding box center [162, 360] width 83 height 17
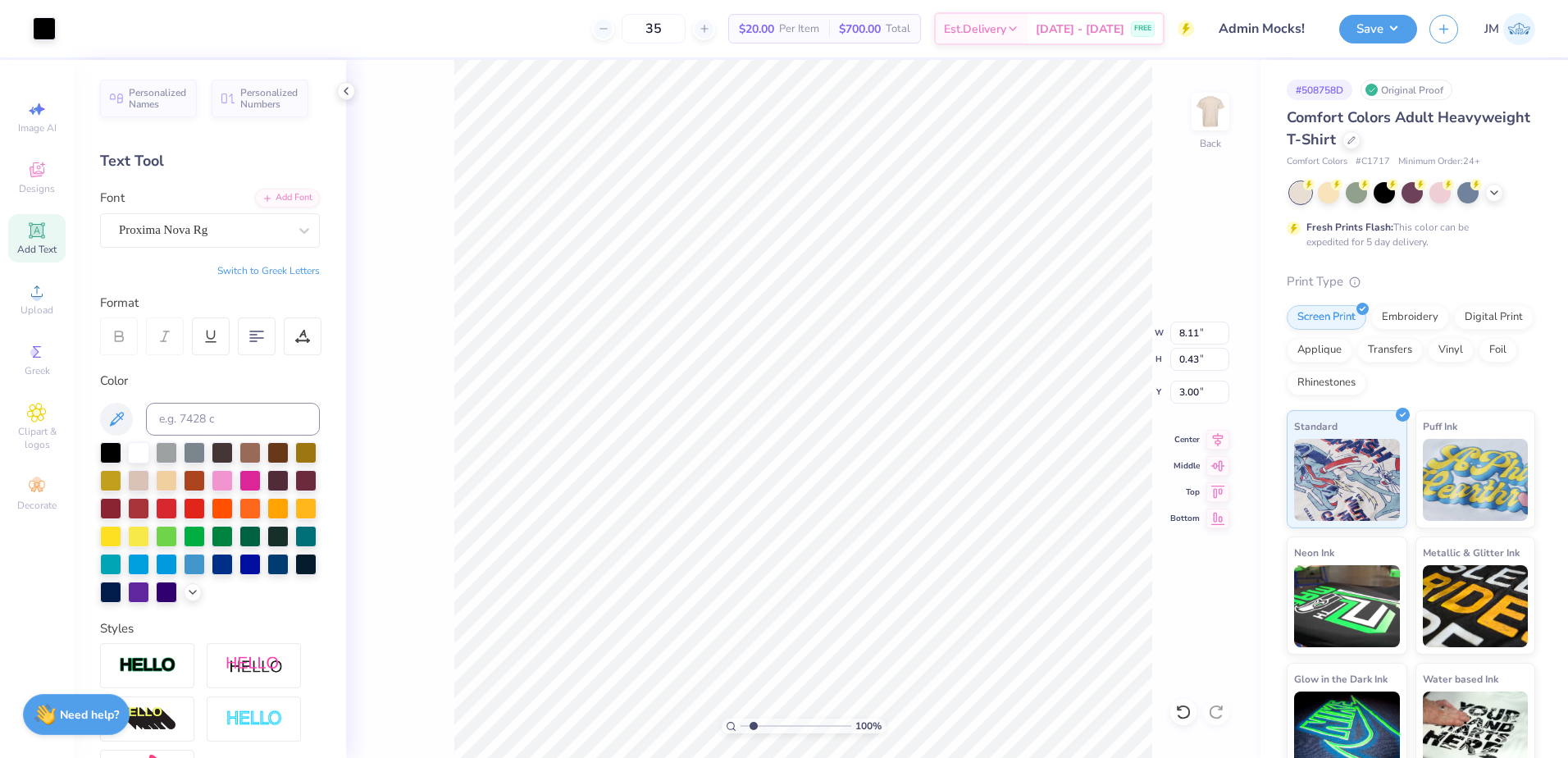
click at [754, 724] on input "range" at bounding box center [796, 726] width 110 height 15
type input "1.11"
click at [746, 726] on input "range" at bounding box center [796, 726] width 110 height 15
click at [944, 574] on li "Group" at bounding box center [951, 578] width 129 height 32
click at [1223, 437] on icon at bounding box center [1218, 437] width 23 height 20
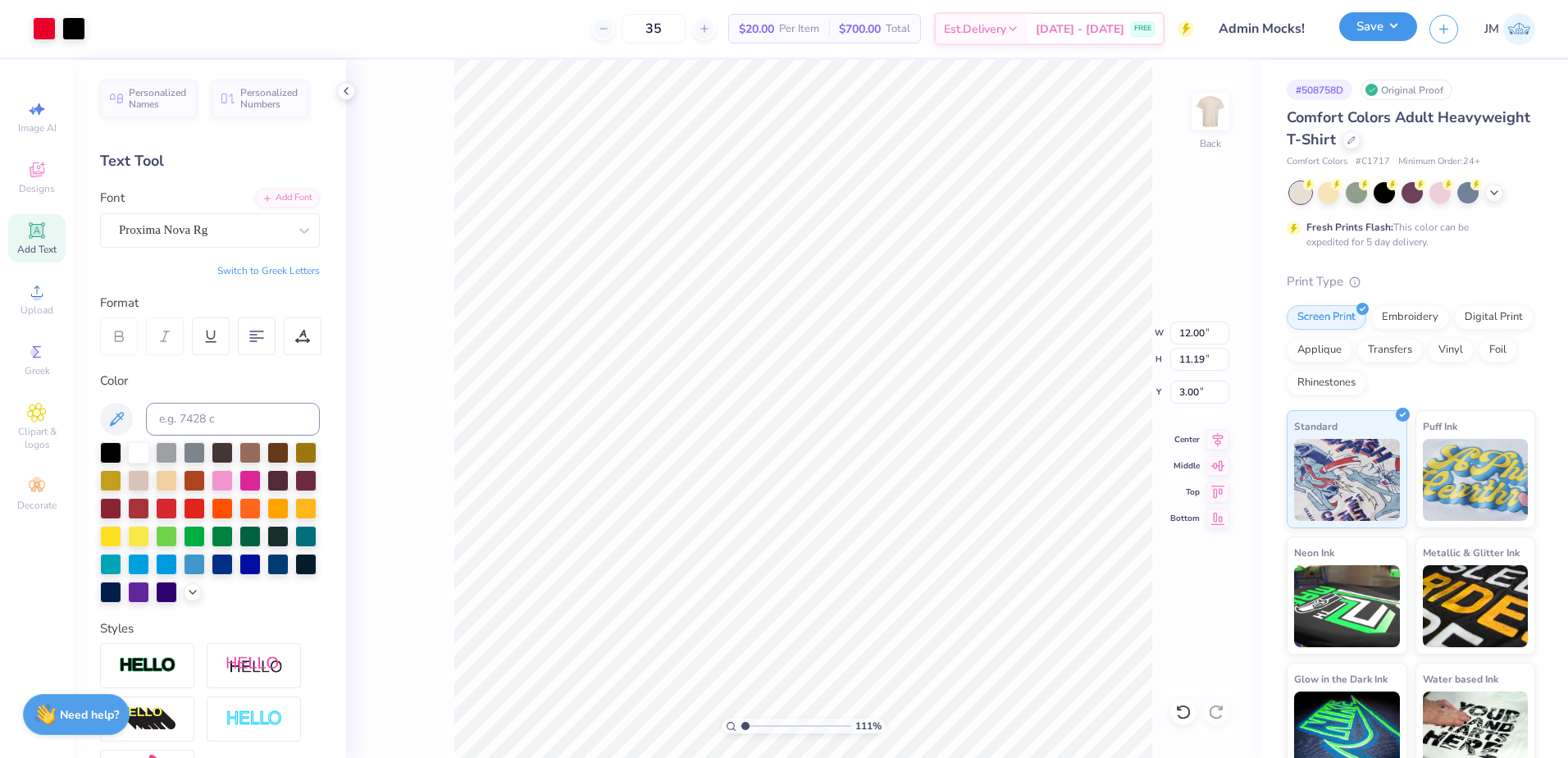
click at [1389, 26] on button "Save" at bounding box center [1378, 26] width 78 height 28
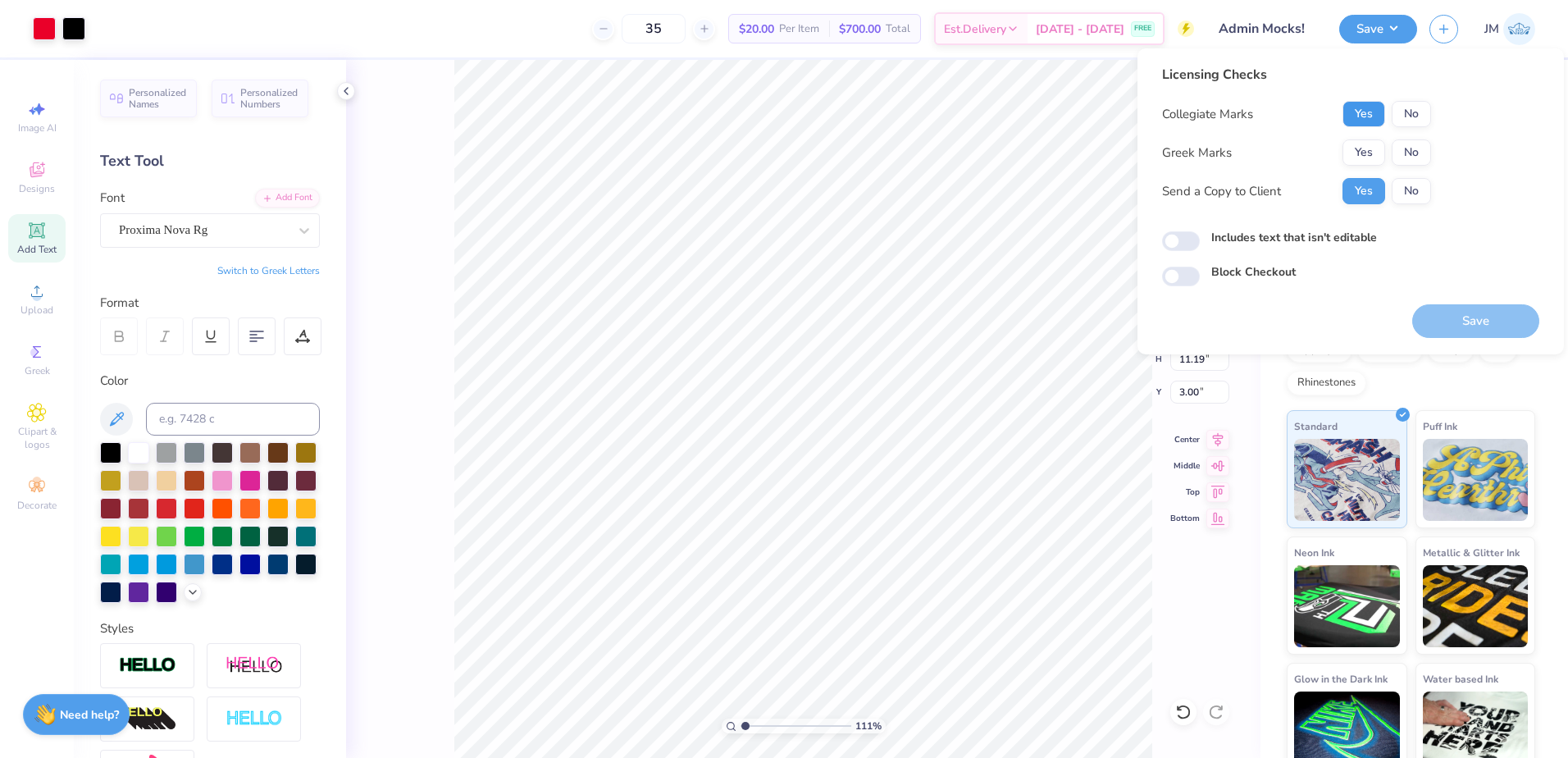
click at [1358, 118] on button "Yes" at bounding box center [1364, 114] width 43 height 26
click at [1396, 150] on button "No" at bounding box center [1411, 153] width 39 height 26
click at [1455, 312] on button "Save" at bounding box center [1476, 321] width 127 height 34
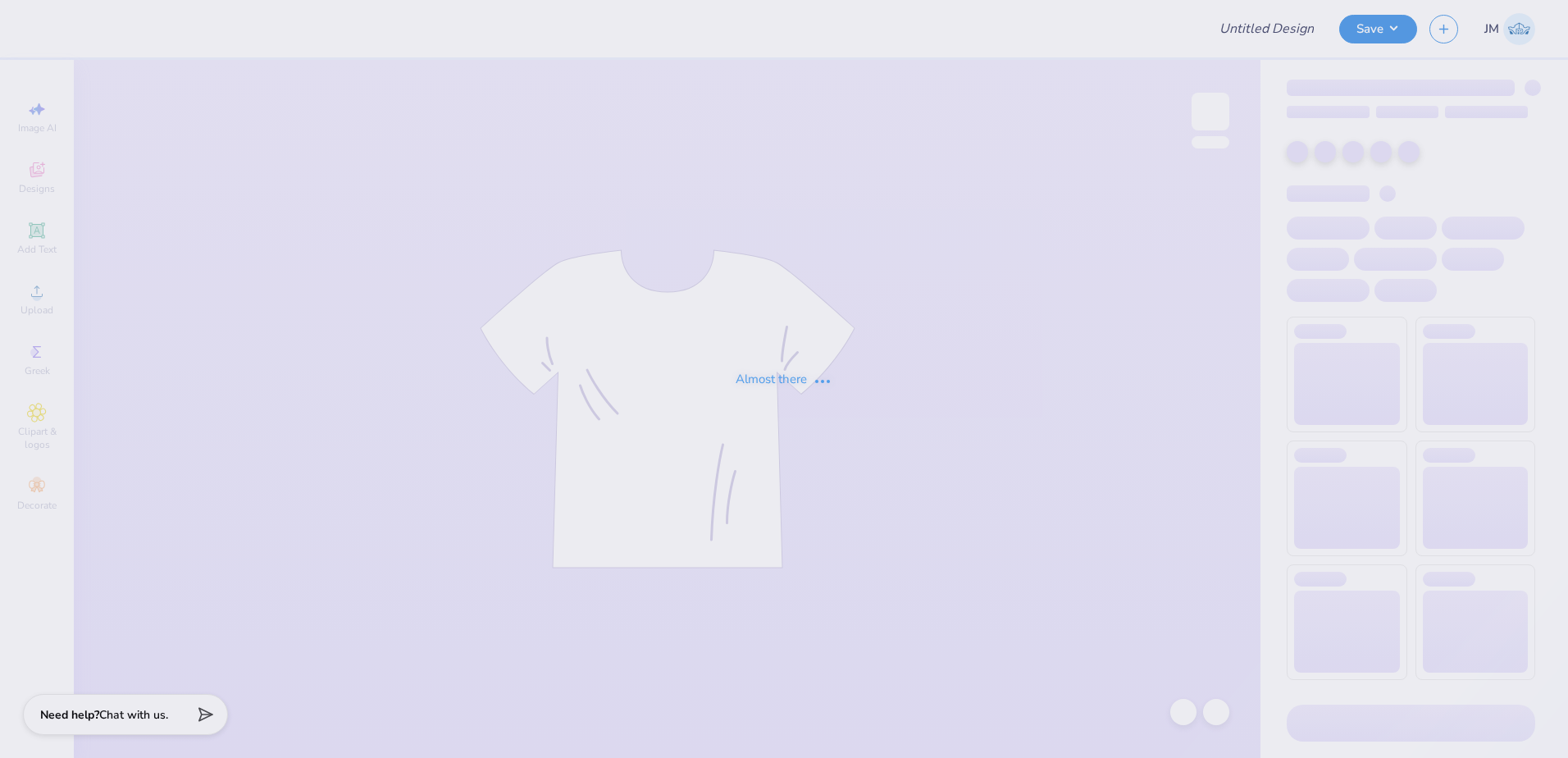
type input "Admin Mocks!"
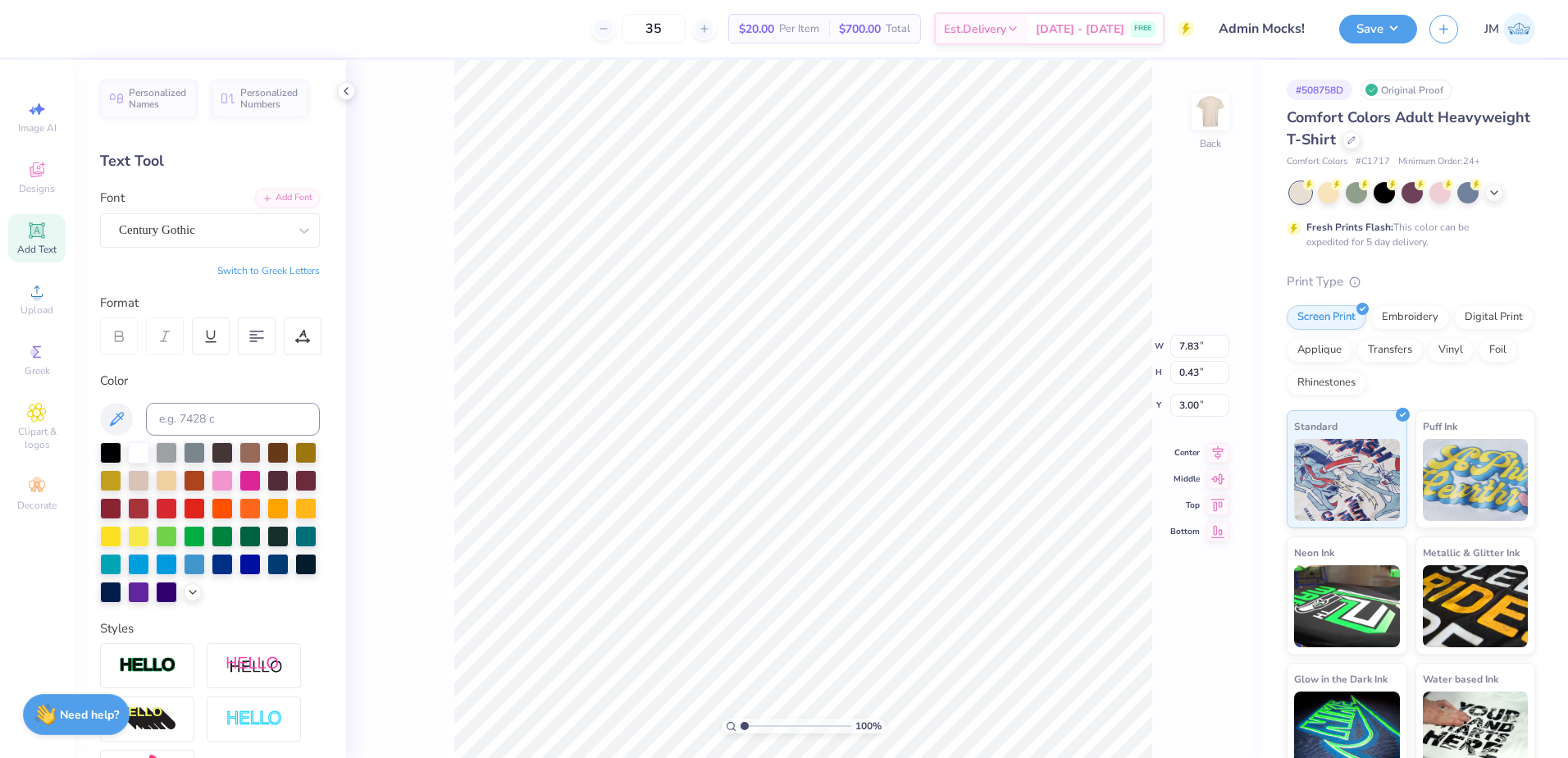
type input "7.83"
type input "0.43"
type input "3.00"
click at [200, 222] on div "Century Gothic" at bounding box center [204, 230] width 172 height 26
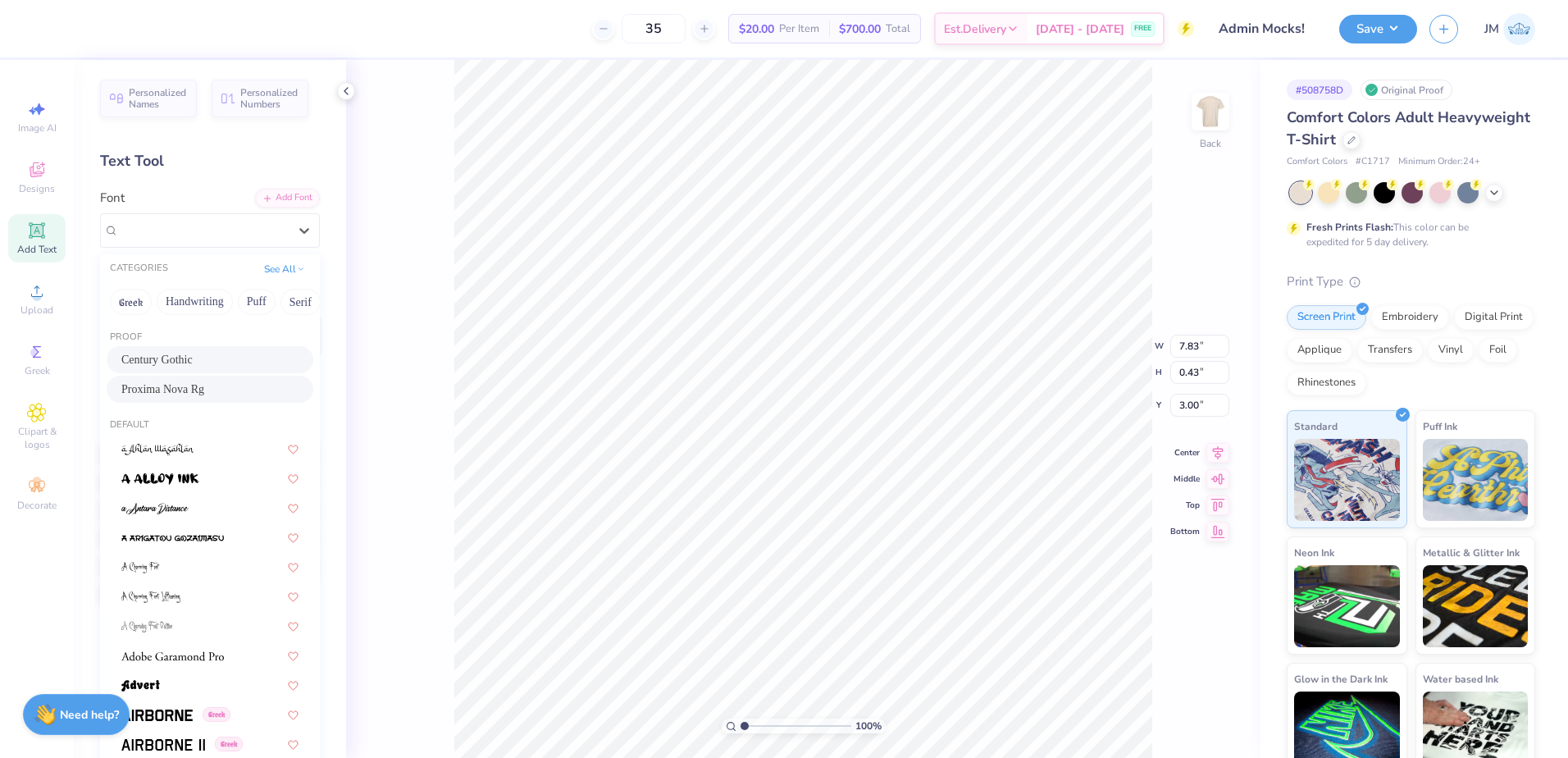
click at [211, 382] on div "Proxima Nova Rg" at bounding box center [210, 389] width 177 height 17
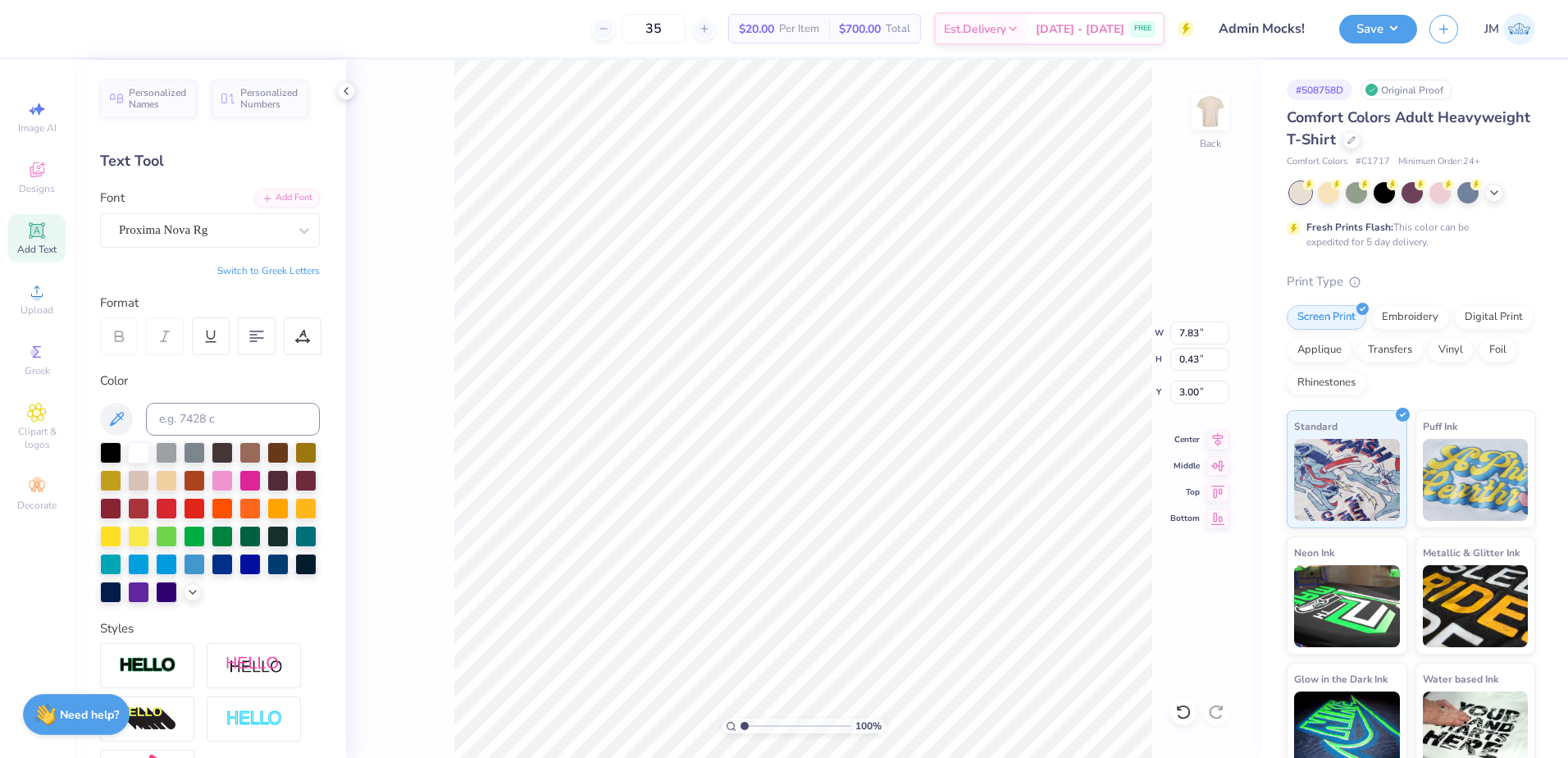
type input "7.90"
type input "0.39"
type input "3.02"
click at [204, 239] on div "Century Gothic" at bounding box center [204, 230] width 172 height 26
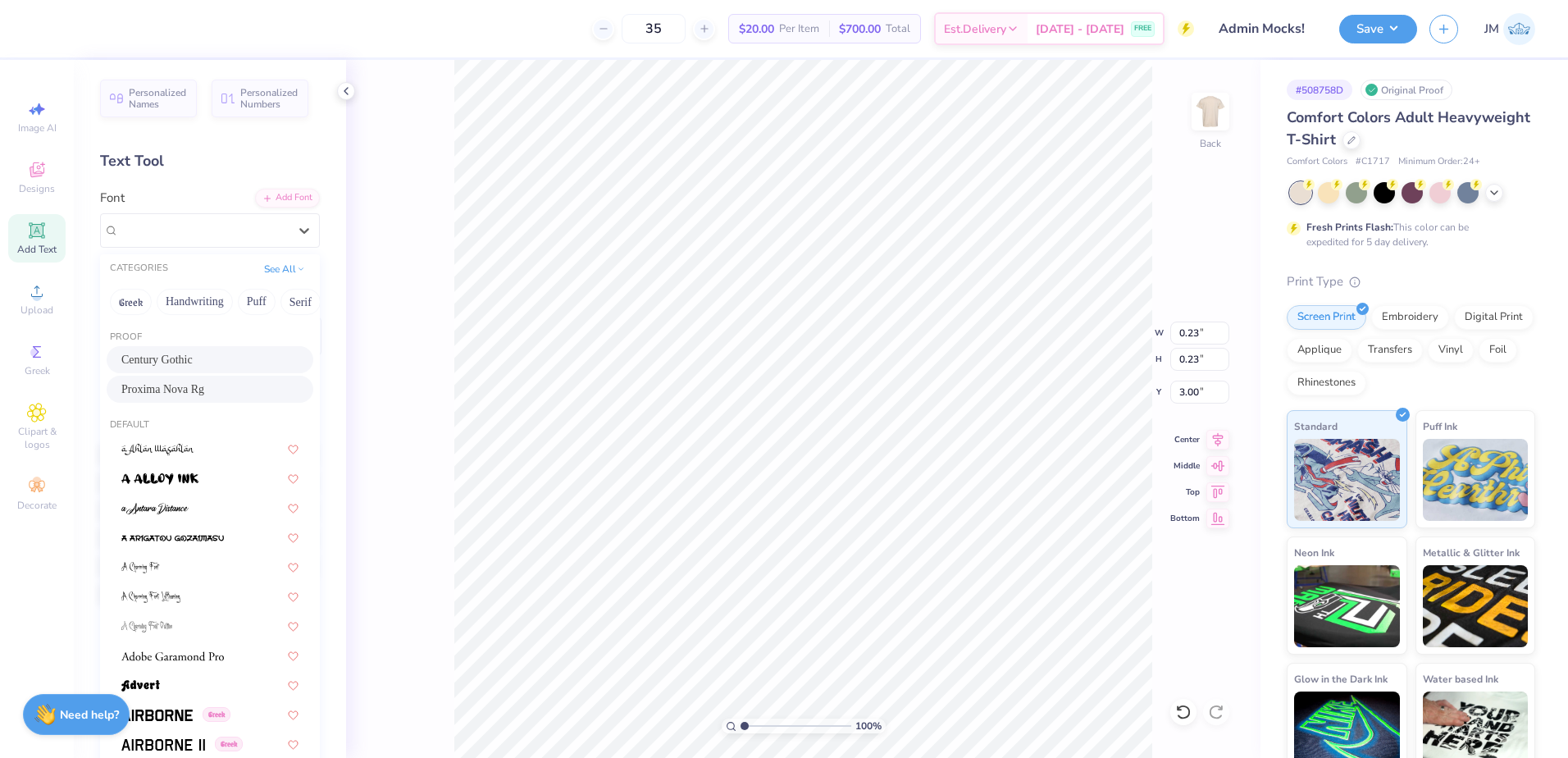
click at [181, 385] on span "Proxima Nova Rg" at bounding box center [162, 389] width 83 height 17
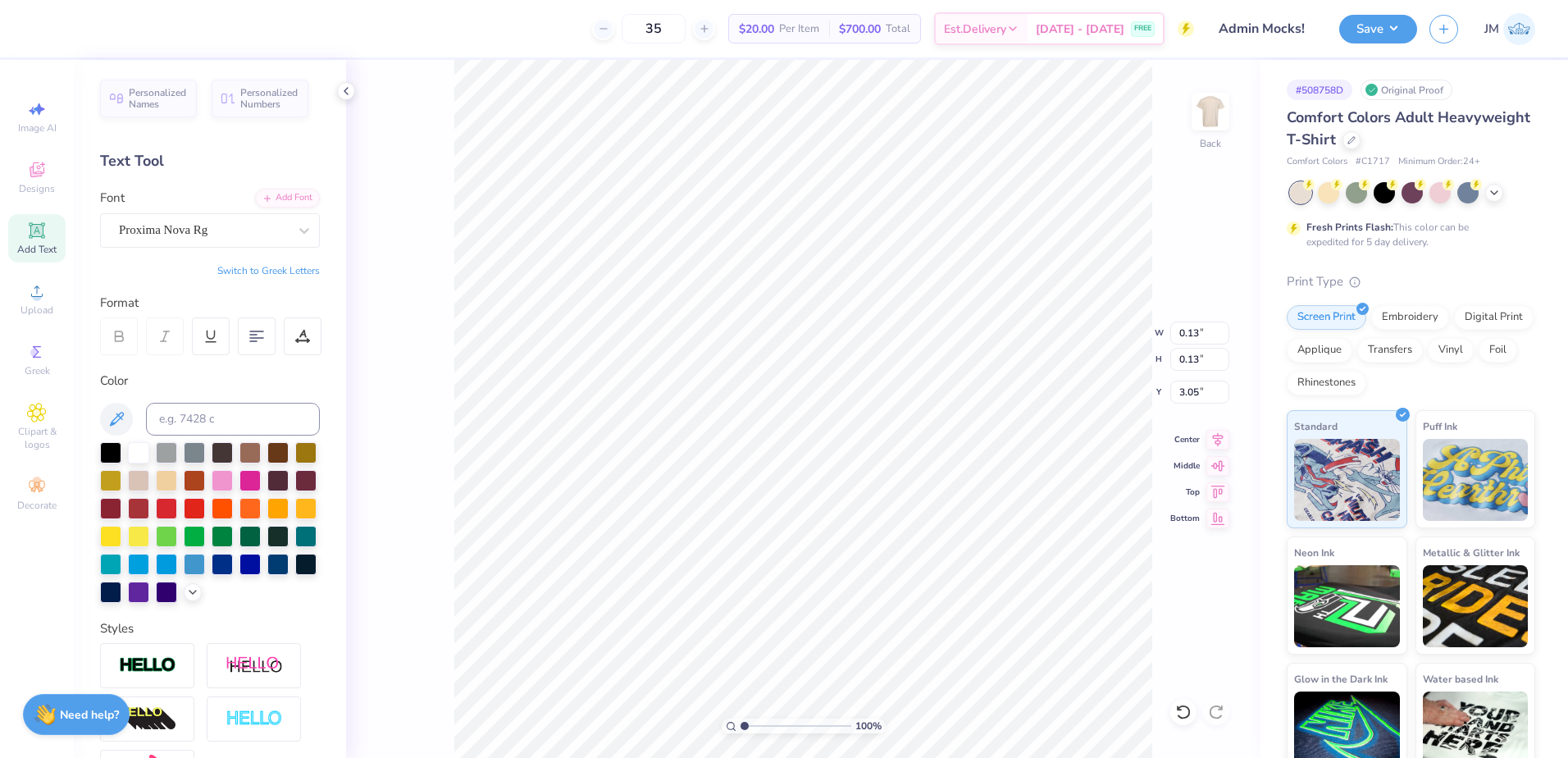
type input "0.13"
type input "3.05"
type input "2.3"
click at [758, 726] on input "range" at bounding box center [796, 726] width 110 height 15
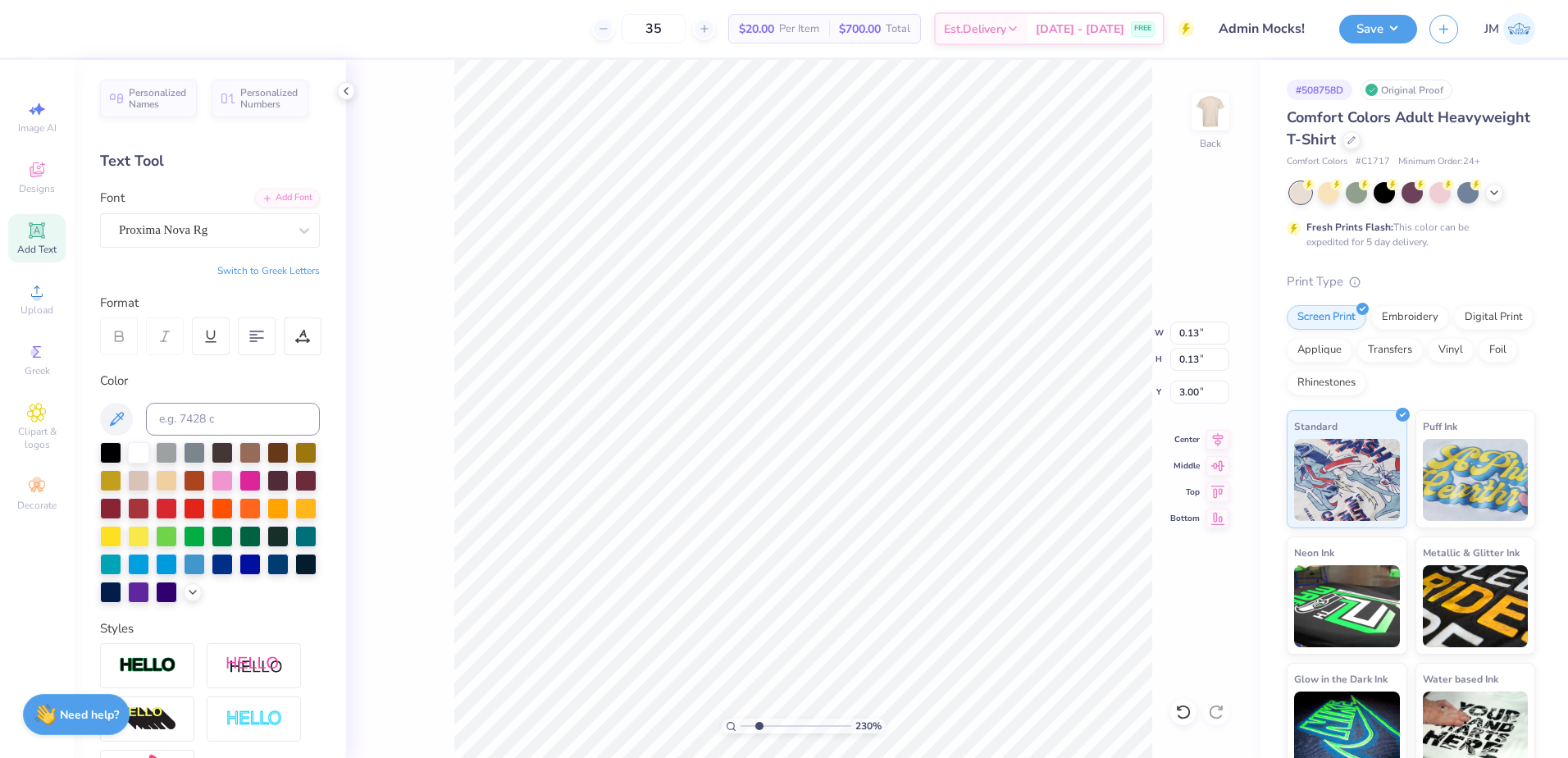
type input "0.20"
click at [765, 722] on input "range" at bounding box center [796, 726] width 110 height 15
click at [786, 725] on input "range" at bounding box center [796, 726] width 110 height 15
drag, startPoint x: 798, startPoint y: 721, endPoint x: 837, endPoint y: 711, distance: 40.3
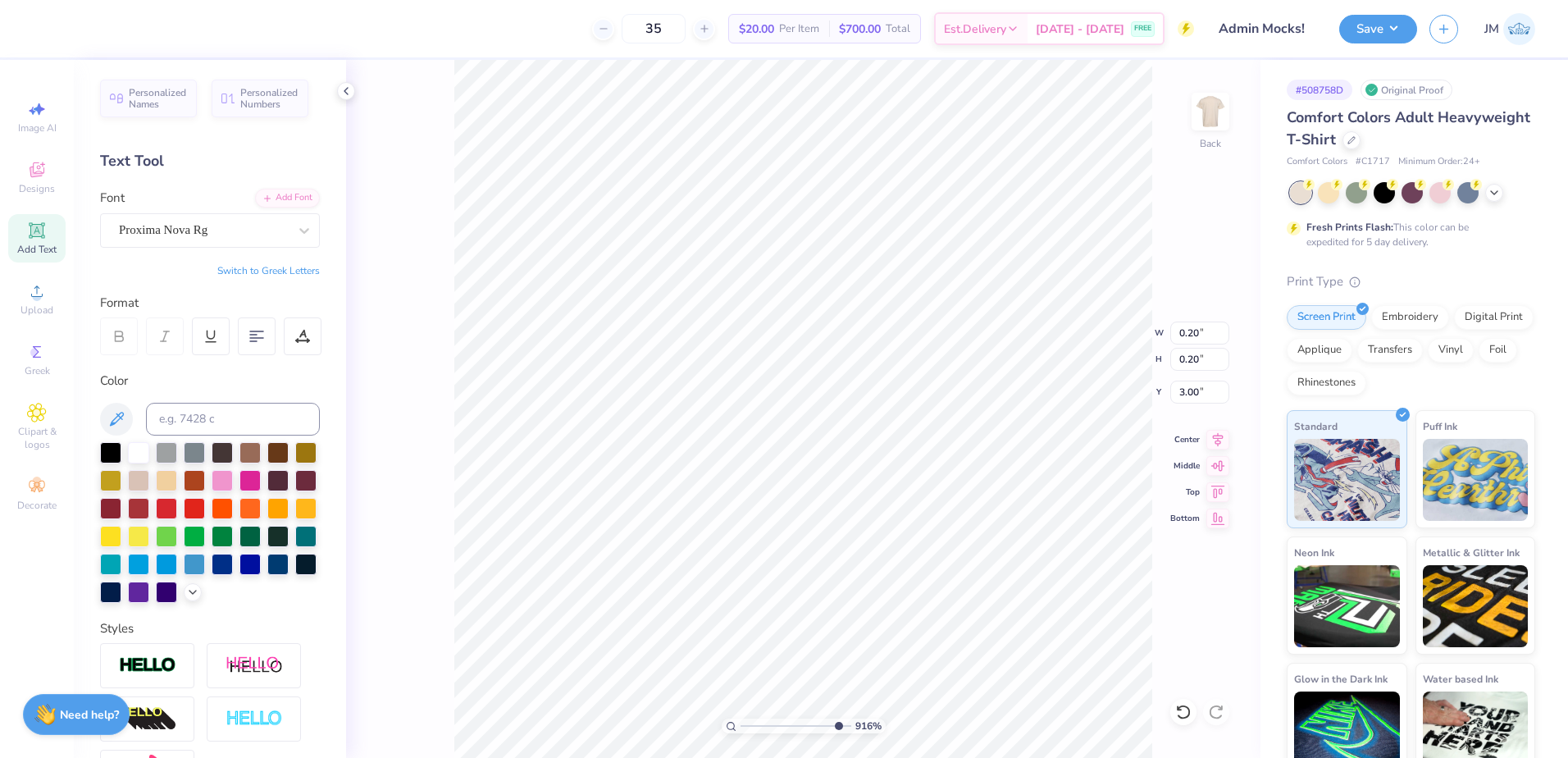
type input "9.38"
click at [837, 719] on input "range" at bounding box center [796, 726] width 110 height 15
type input "3.04"
drag, startPoint x: 806, startPoint y: 722, endPoint x: 749, endPoint y: 710, distance: 58.2
type input "1.48"
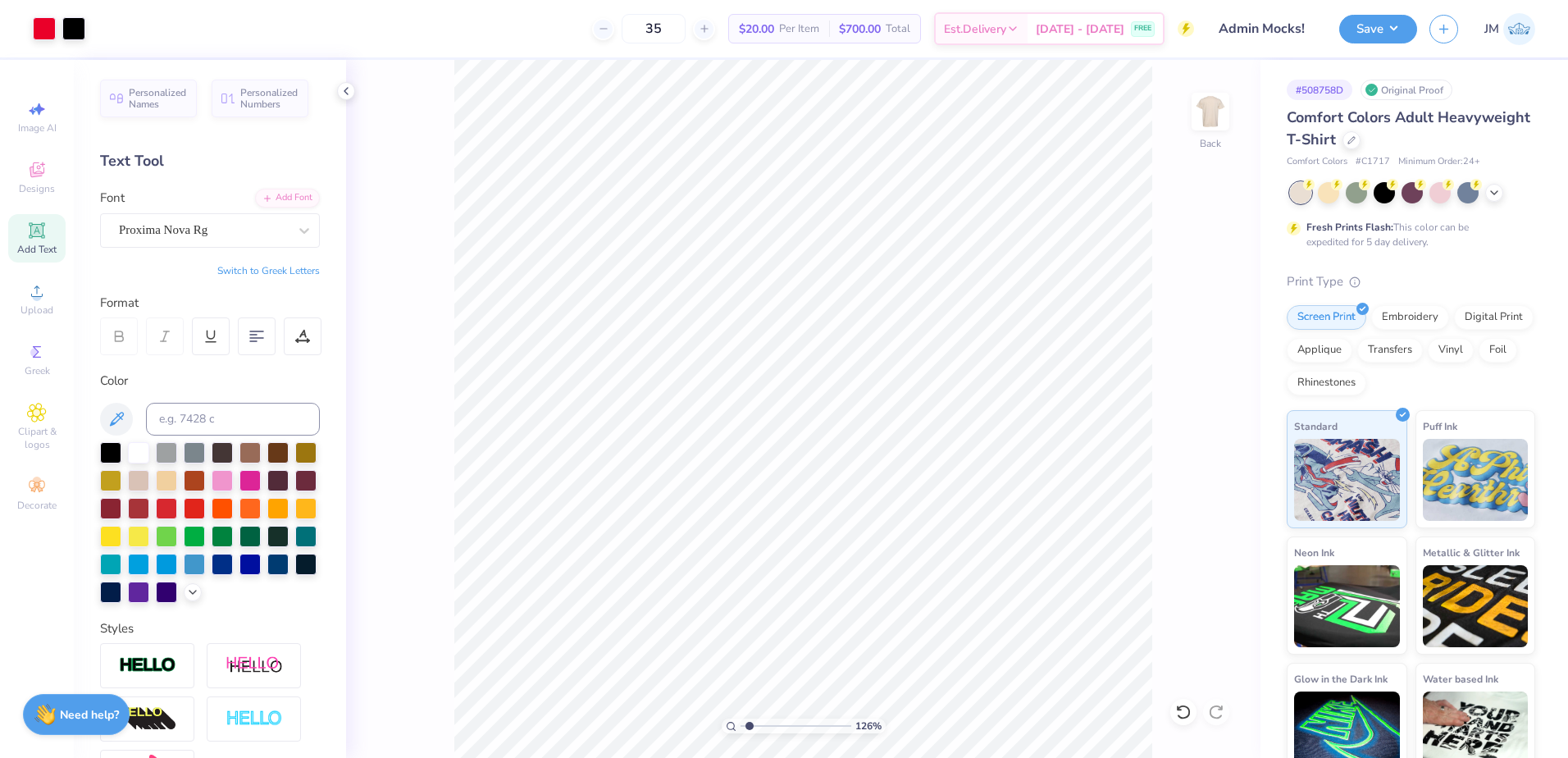
click at [749, 719] on input "range" at bounding box center [796, 726] width 110 height 15
click at [974, 398] on li "Group" at bounding box center [973, 403] width 129 height 32
click at [1219, 439] on icon at bounding box center [1218, 437] width 11 height 14
type input "12.00"
type input "9.79"
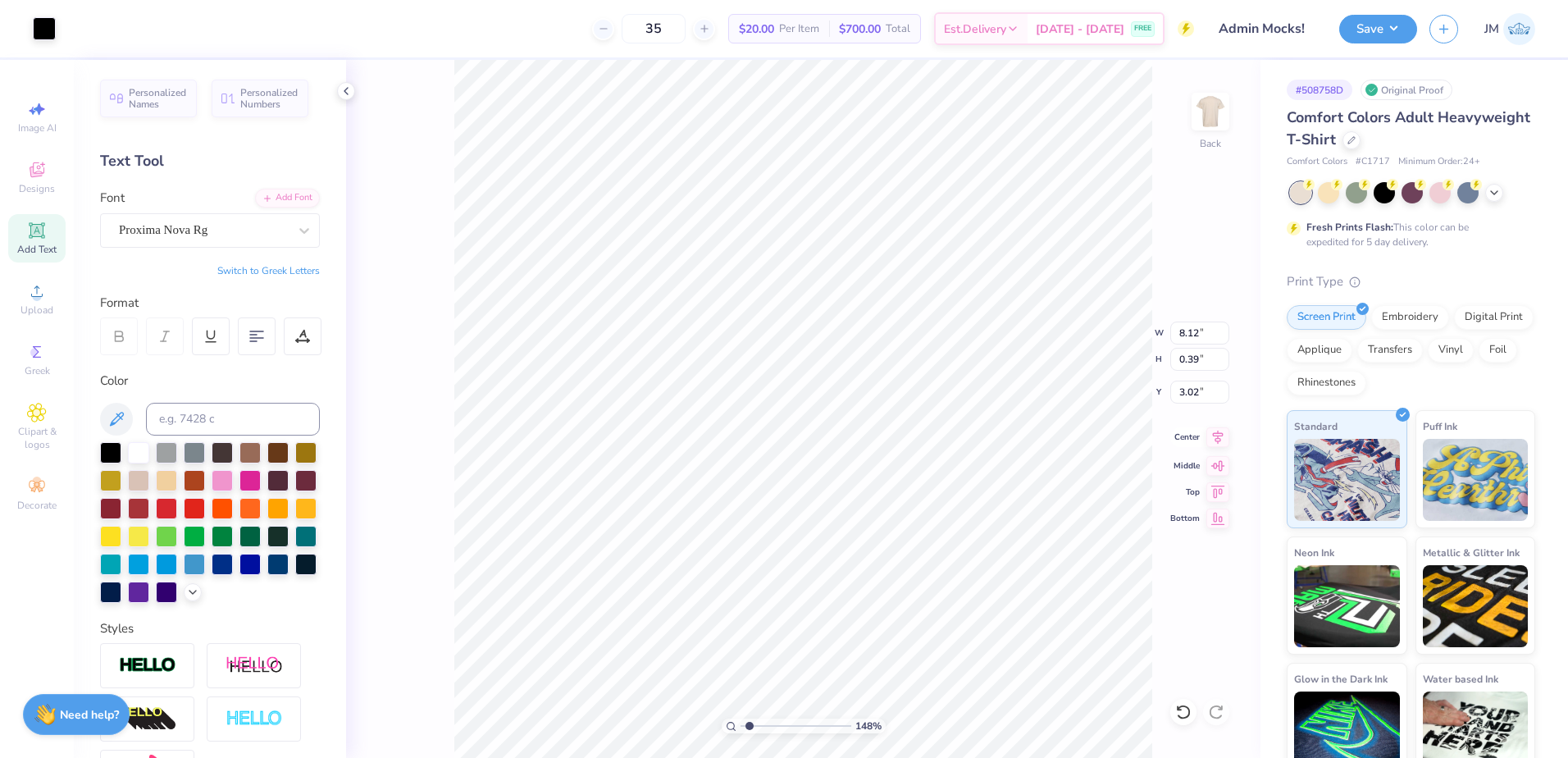
type input "3.73"
click at [1210, 438] on icon at bounding box center [1218, 437] width 23 height 20
click at [1219, 439] on icon at bounding box center [1218, 437] width 11 height 14
click at [857, 546] on li "Group" at bounding box center [888, 545] width 129 height 32
click at [1194, 395] on input "3.02" at bounding box center [1200, 392] width 59 height 23
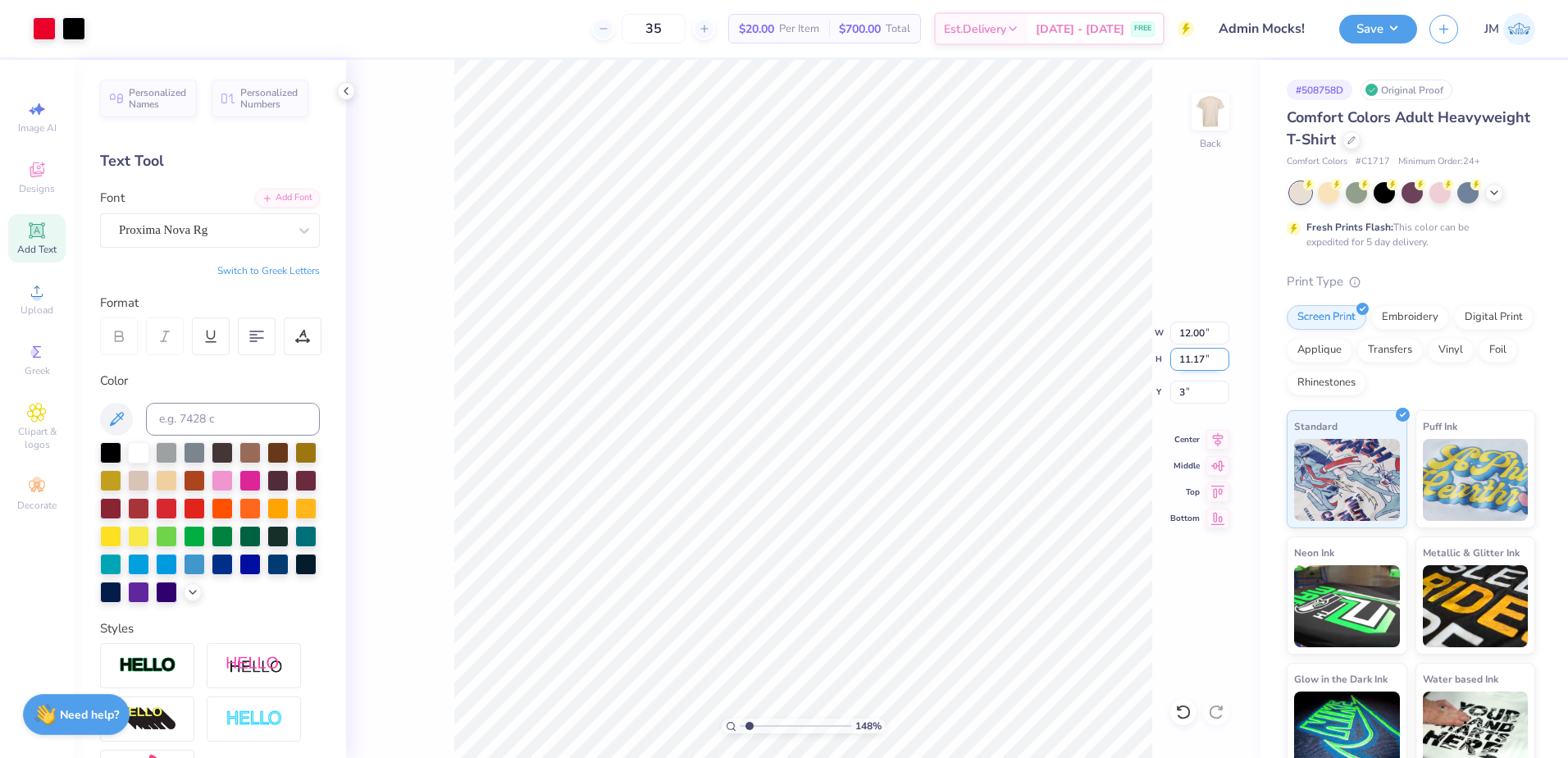
click at [1202, 358] on input "11.17" at bounding box center [1200, 359] width 59 height 23
type input "3.00"
click at [737, 728] on div "148 %" at bounding box center [804, 726] width 164 height 15
drag, startPoint x: 747, startPoint y: 725, endPoint x: 731, endPoint y: 719, distance: 17.1
type input "1"
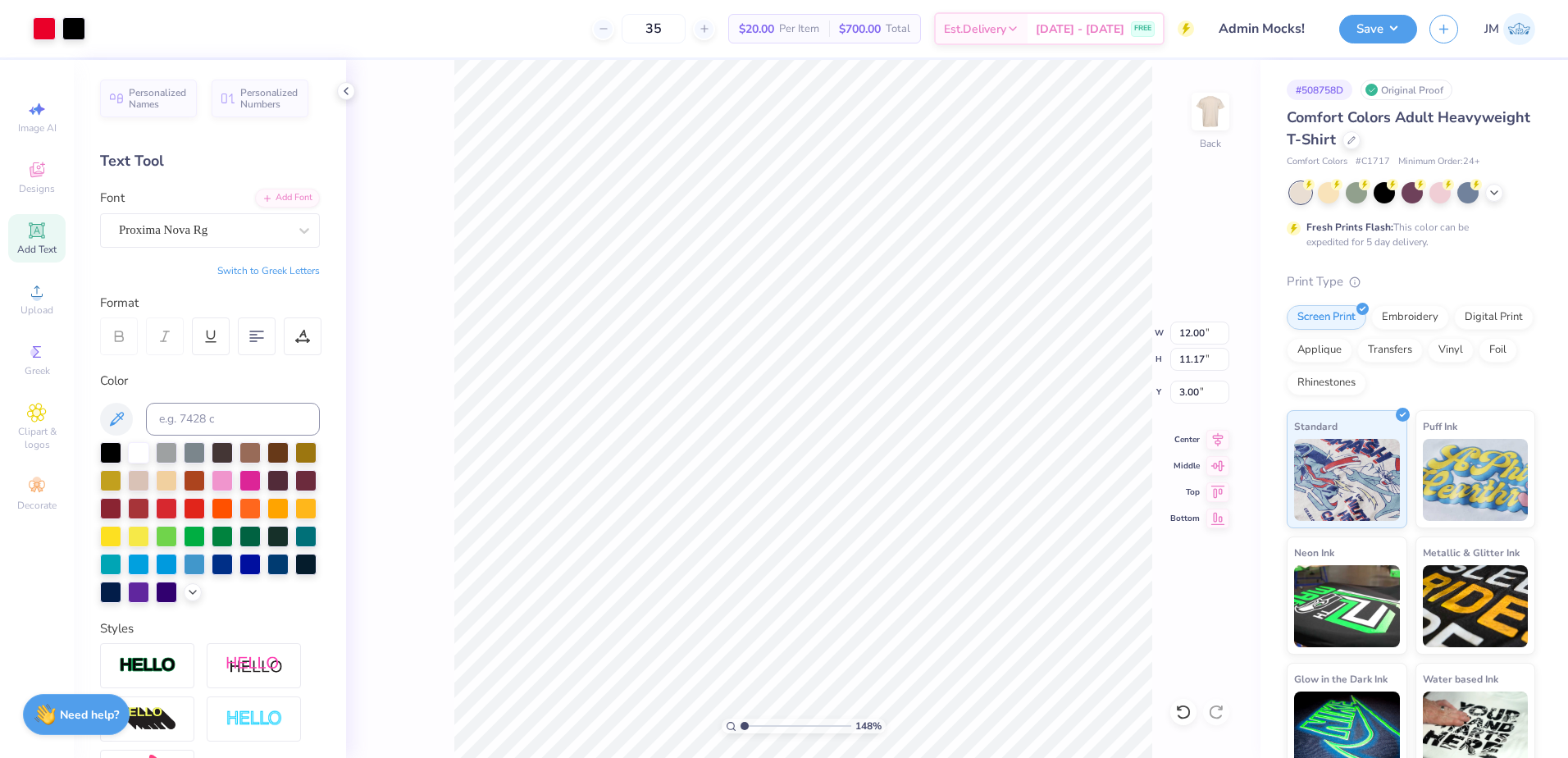
click at [741, 720] on input "range" at bounding box center [796, 726] width 110 height 15
click at [1357, 40] on button "Save" at bounding box center [1378, 26] width 78 height 28
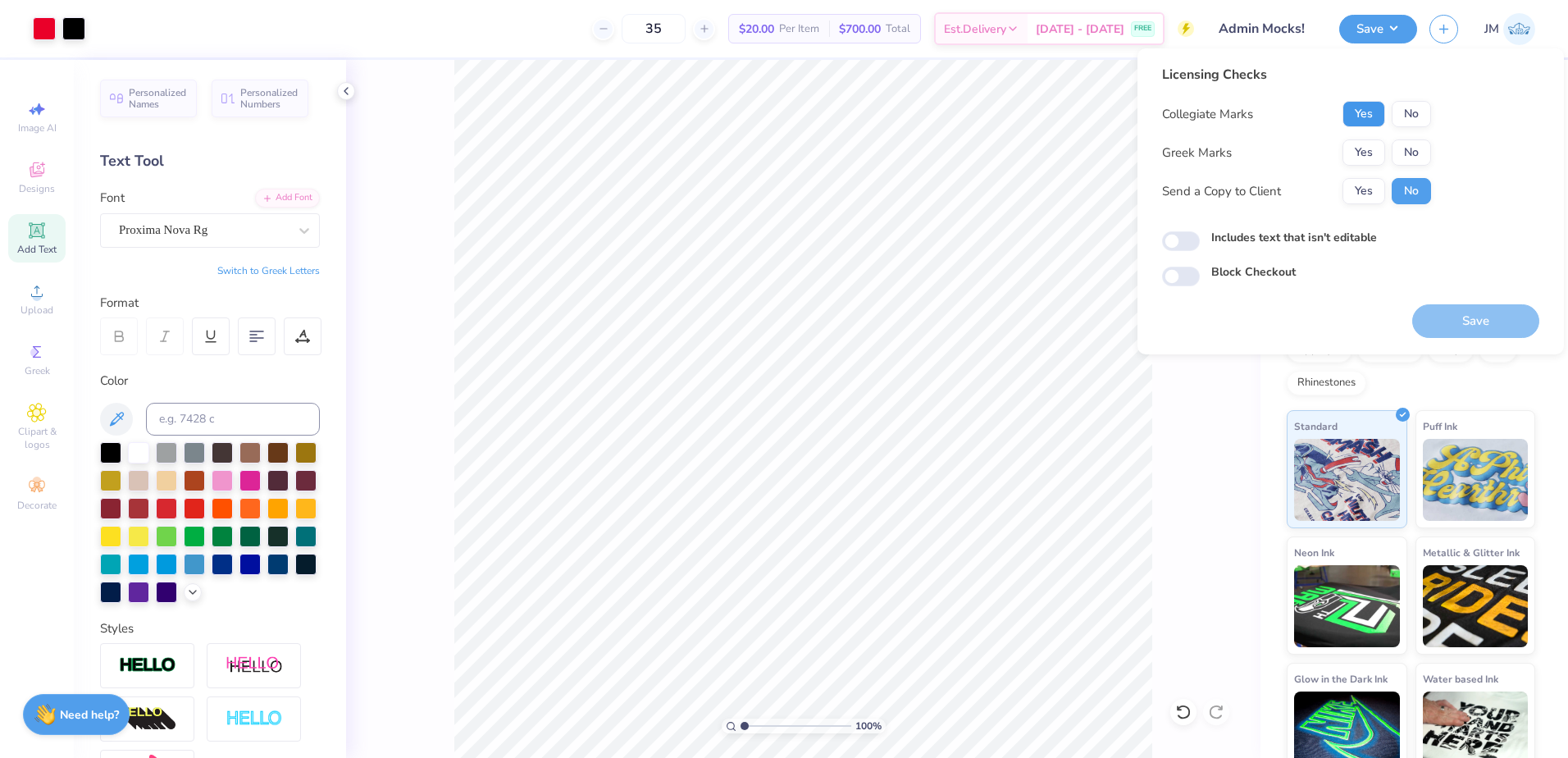
click at [1369, 110] on button "Yes" at bounding box center [1364, 114] width 43 height 26
click at [1409, 157] on button "No" at bounding box center [1411, 153] width 39 height 26
click at [1444, 320] on button "Save" at bounding box center [1476, 321] width 127 height 34
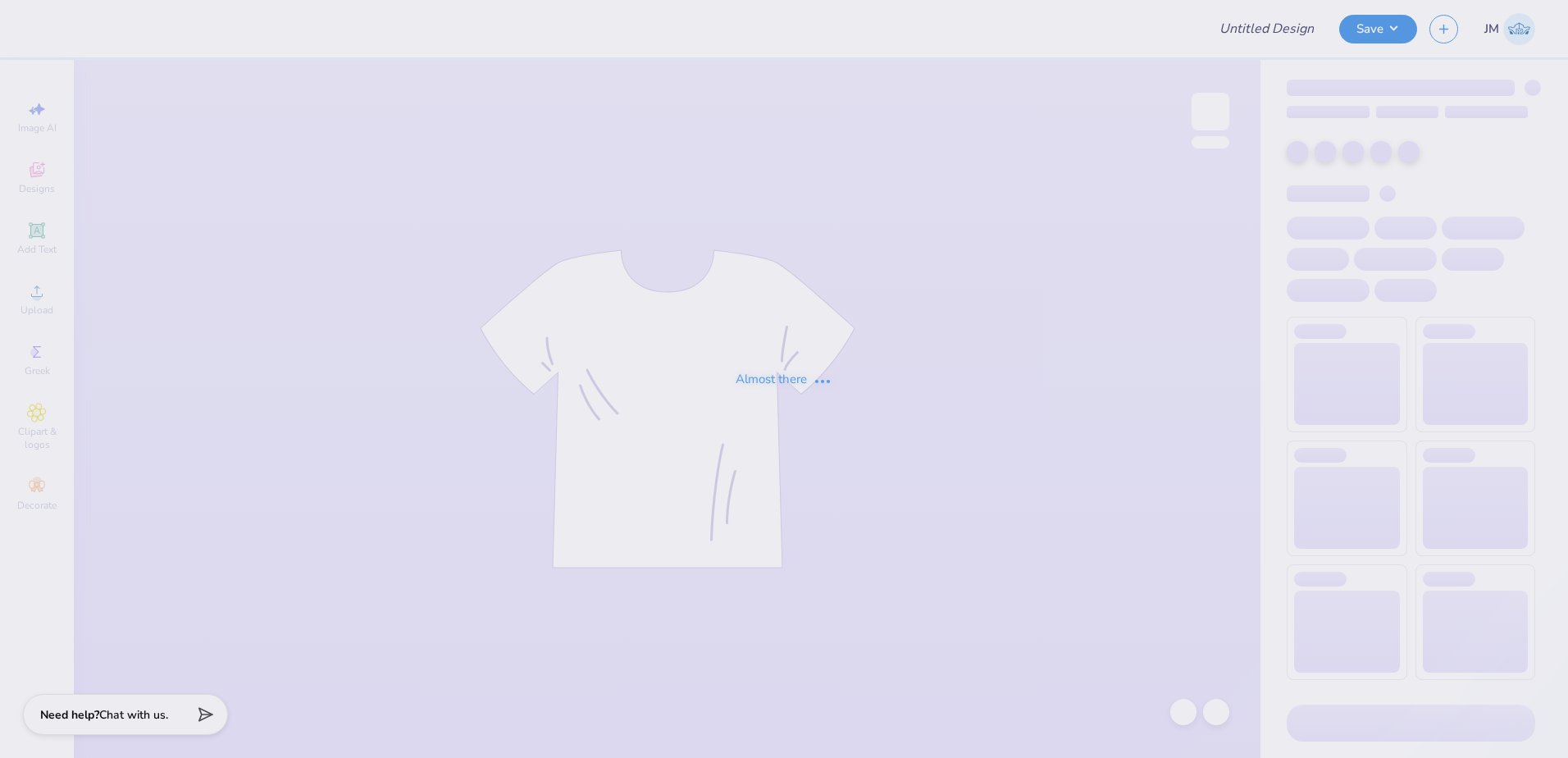
type input "Admin Mocks!"
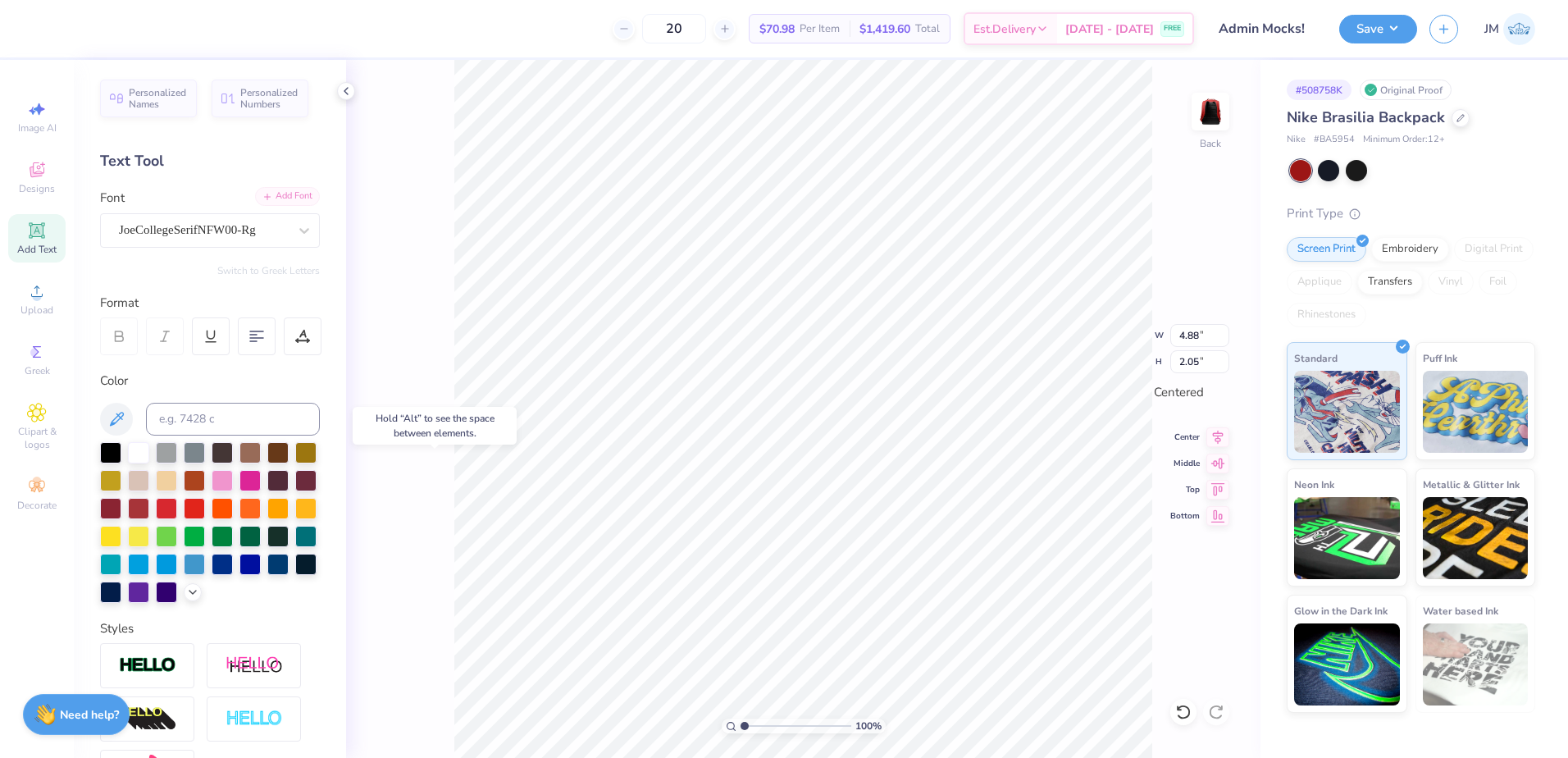
click at [277, 198] on div "Add Font" at bounding box center [287, 196] width 65 height 19
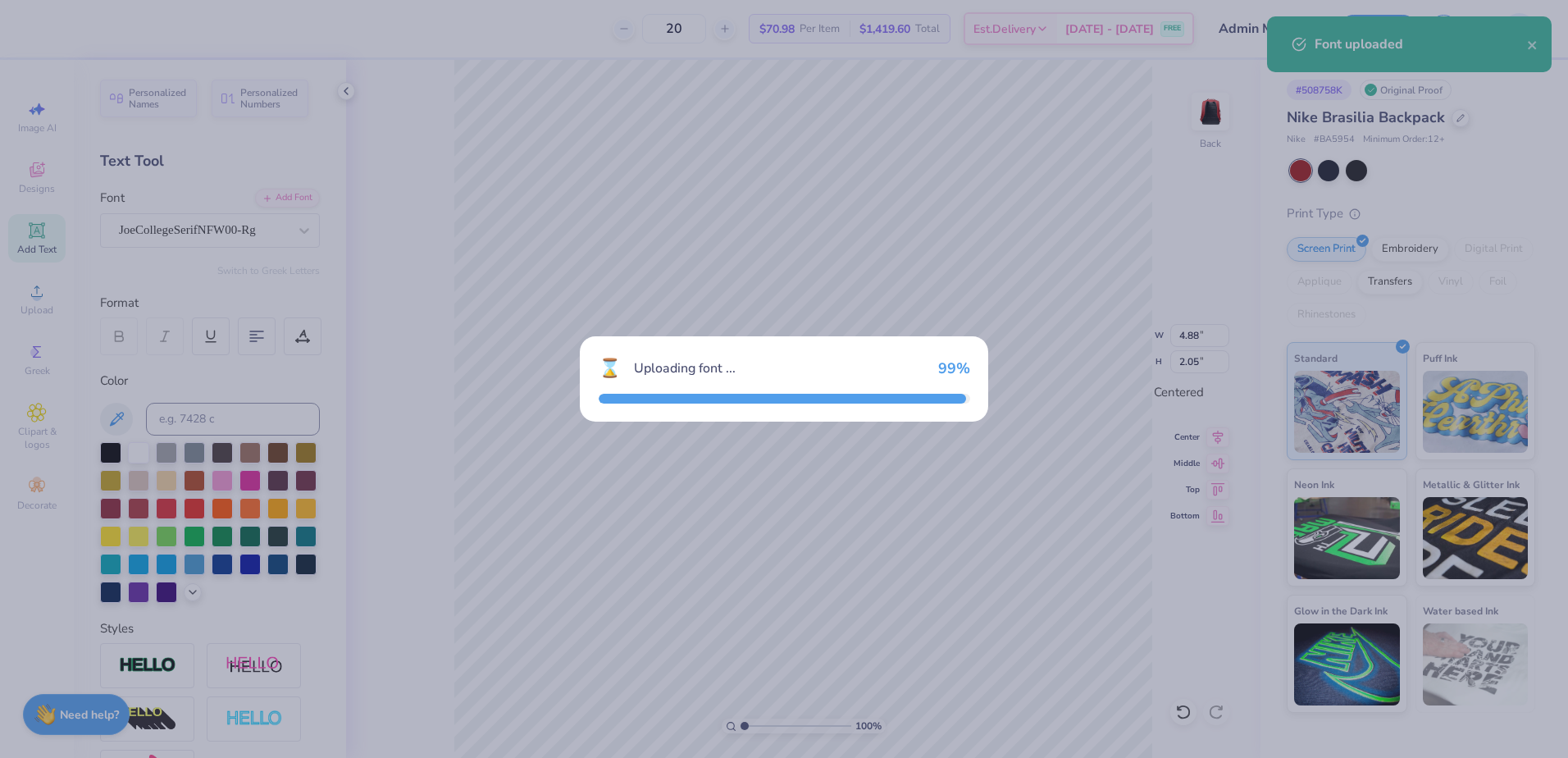
type input "5.06"
type input "1.91"
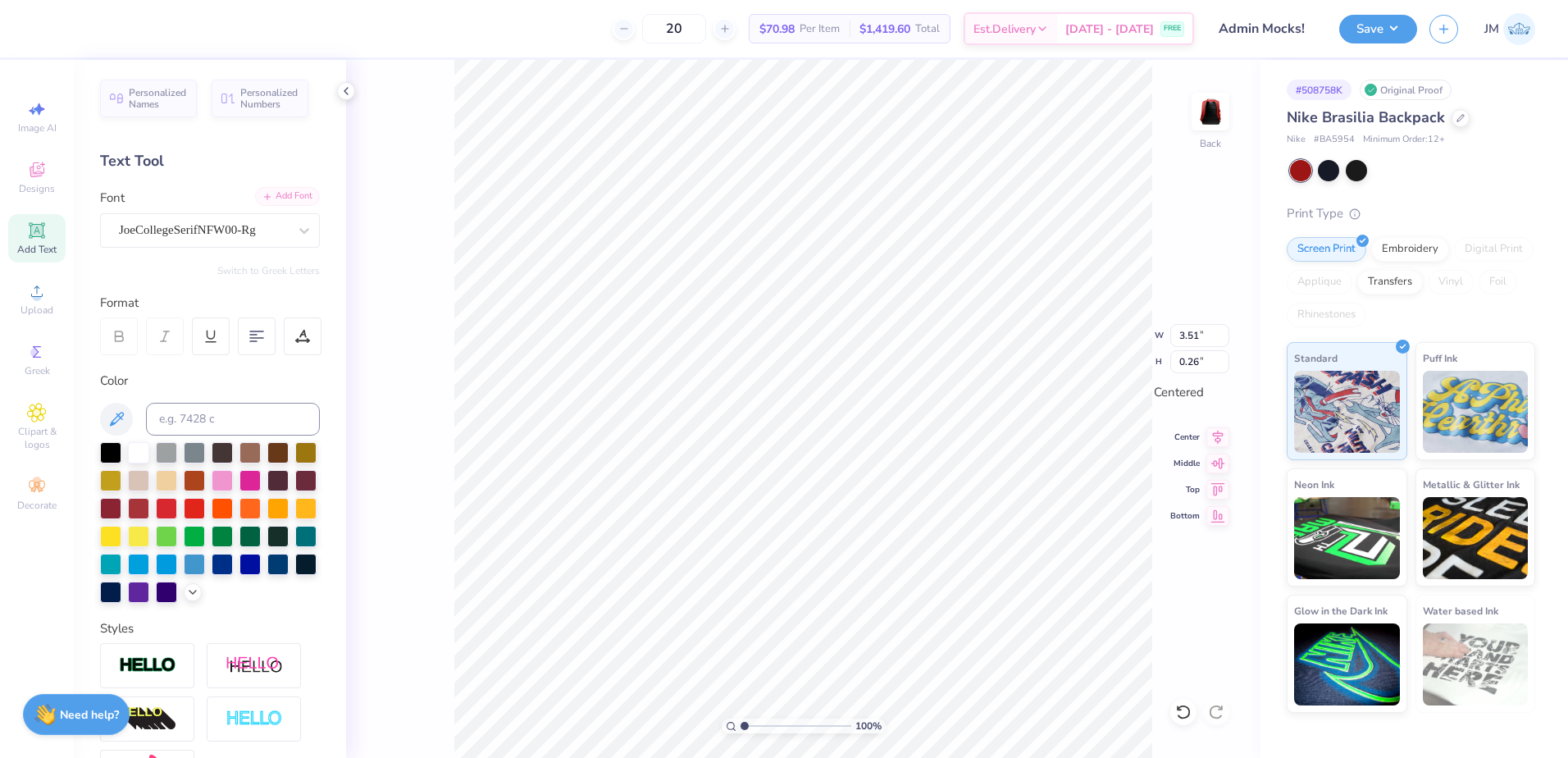
click at [272, 198] on div "Add Font" at bounding box center [287, 196] width 65 height 19
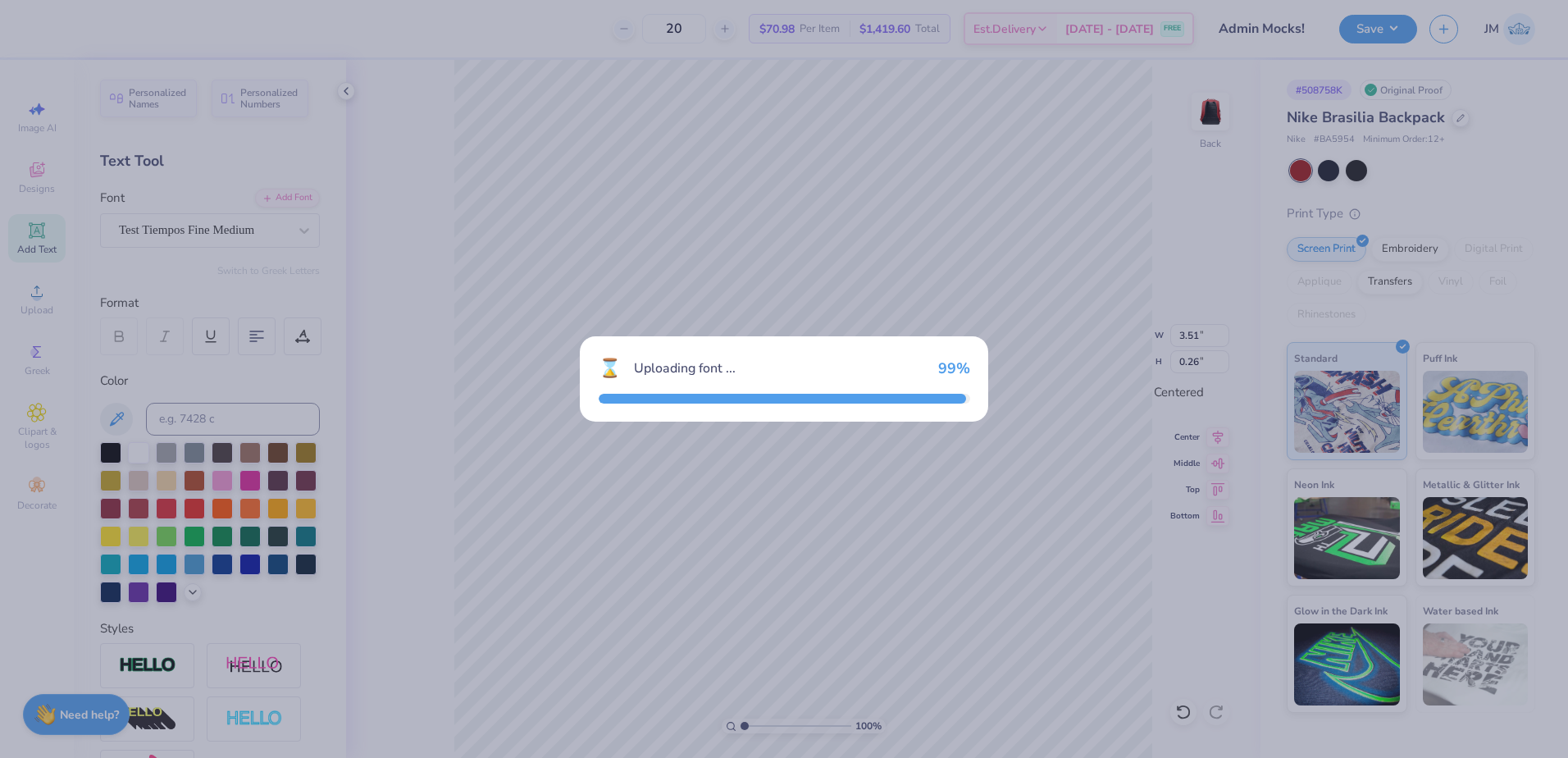
type input "3.68"
type input "0.24"
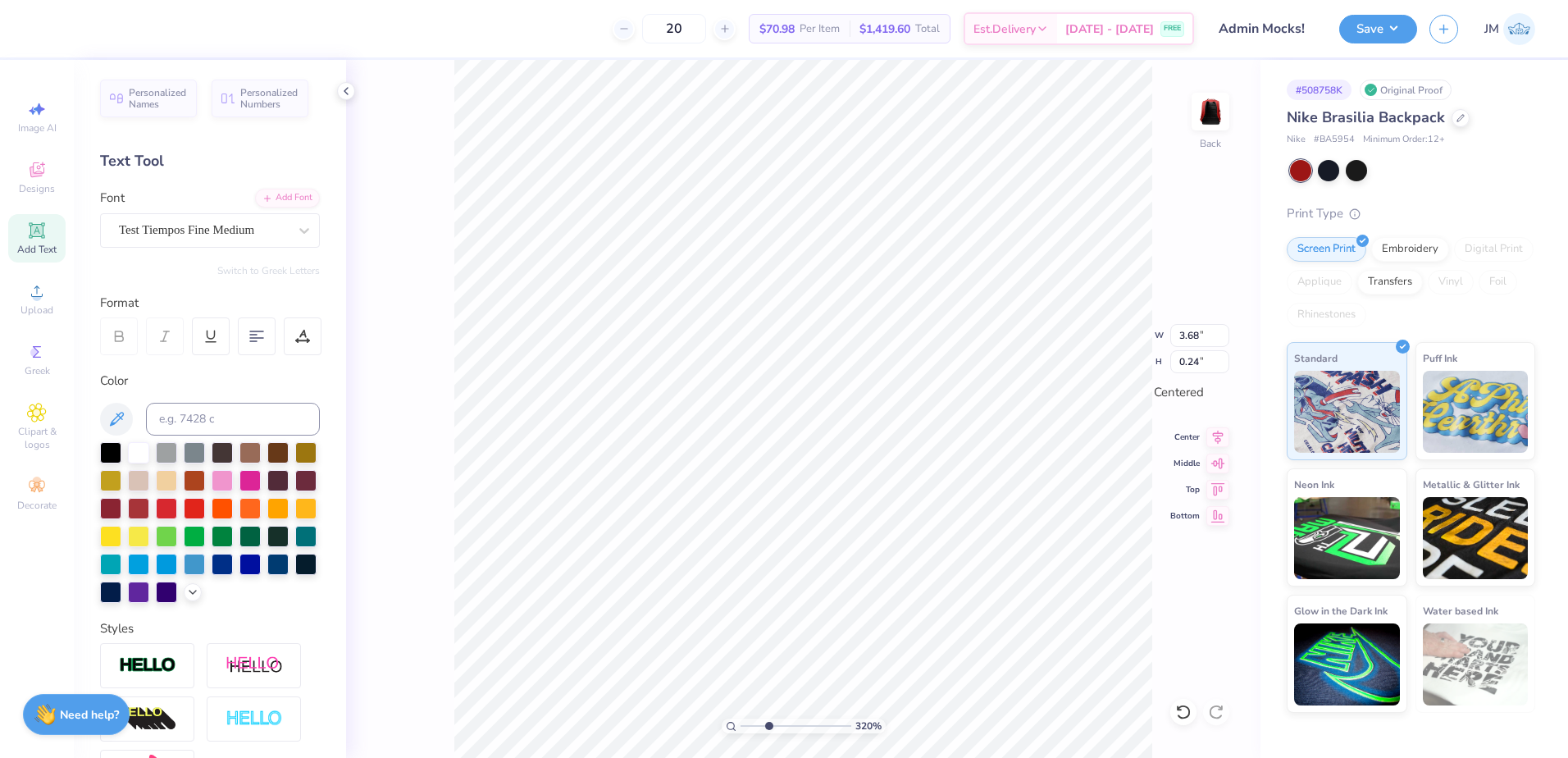
type input "3.2"
click at [768, 730] on input "range" at bounding box center [796, 726] width 110 height 15
type input "5.06"
type input "1.91"
type input "0.23"
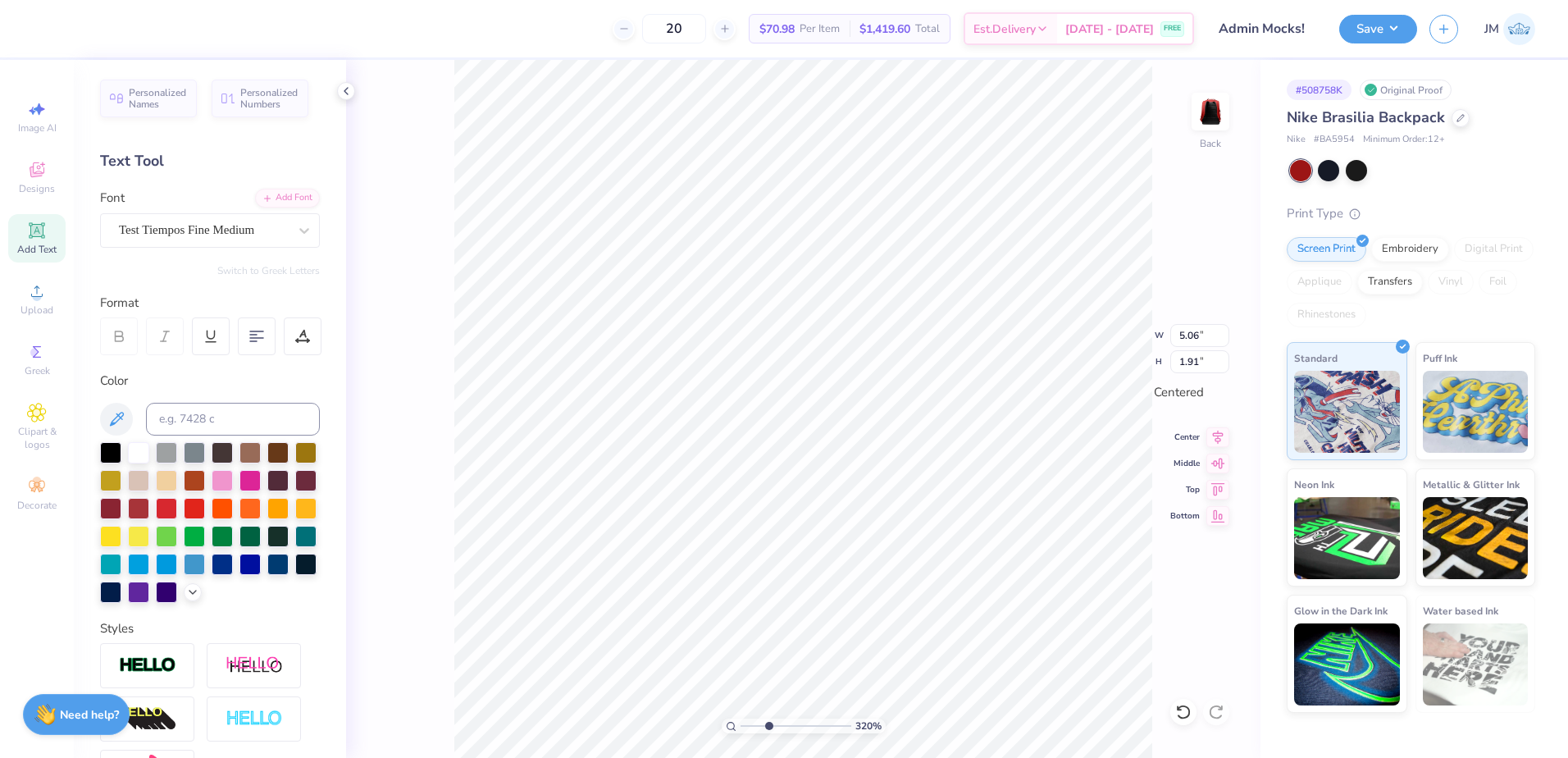
type input "0.25"
type input "5.06"
type input "1.91"
click at [1003, 556] on li "Group" at bounding box center [1014, 554] width 129 height 32
type input "3.68"
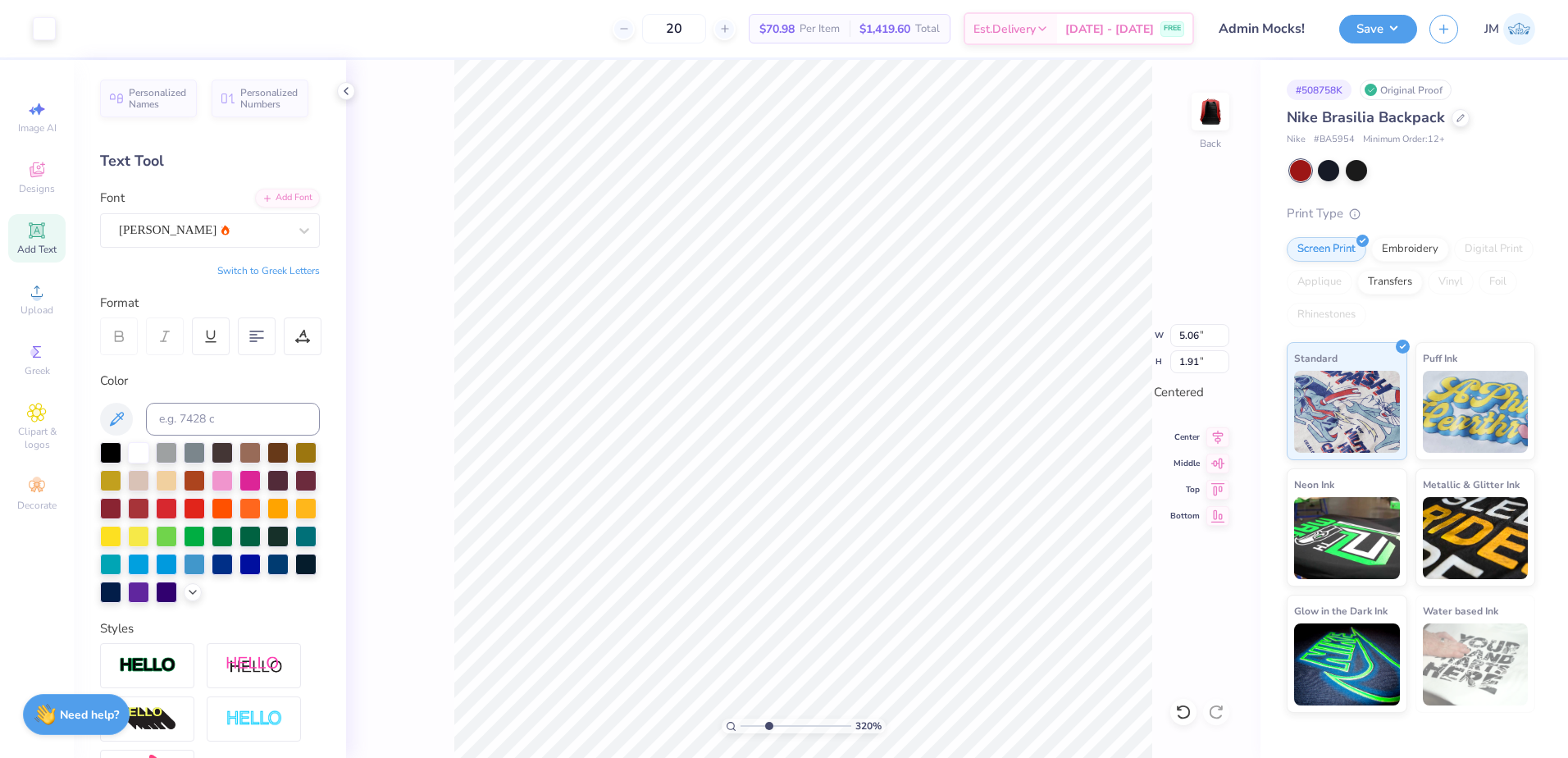
type input "0.24"
click at [1219, 438] on icon at bounding box center [1218, 436] width 23 height 20
type input "2.59"
type input "2.14"
click at [1221, 439] on icon at bounding box center [1218, 436] width 23 height 20
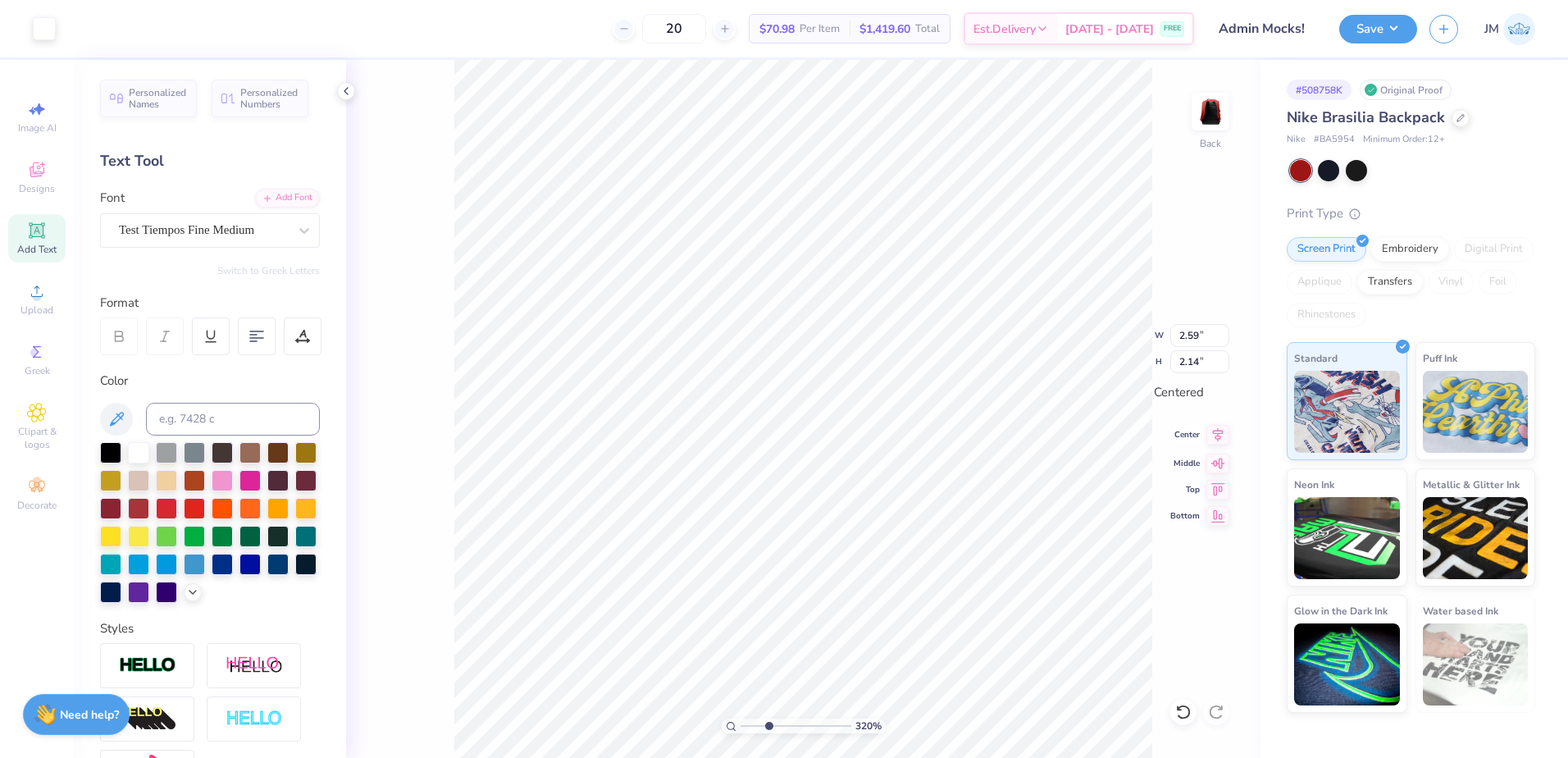
type input "5.06"
type input "1.91"
click at [1219, 436] on icon at bounding box center [1218, 436] width 23 height 20
click at [918, 580] on li "Group" at bounding box center [912, 577] width 129 height 32
drag, startPoint x: 744, startPoint y: 728, endPoint x: 739, endPoint y: 718, distance: 11.2
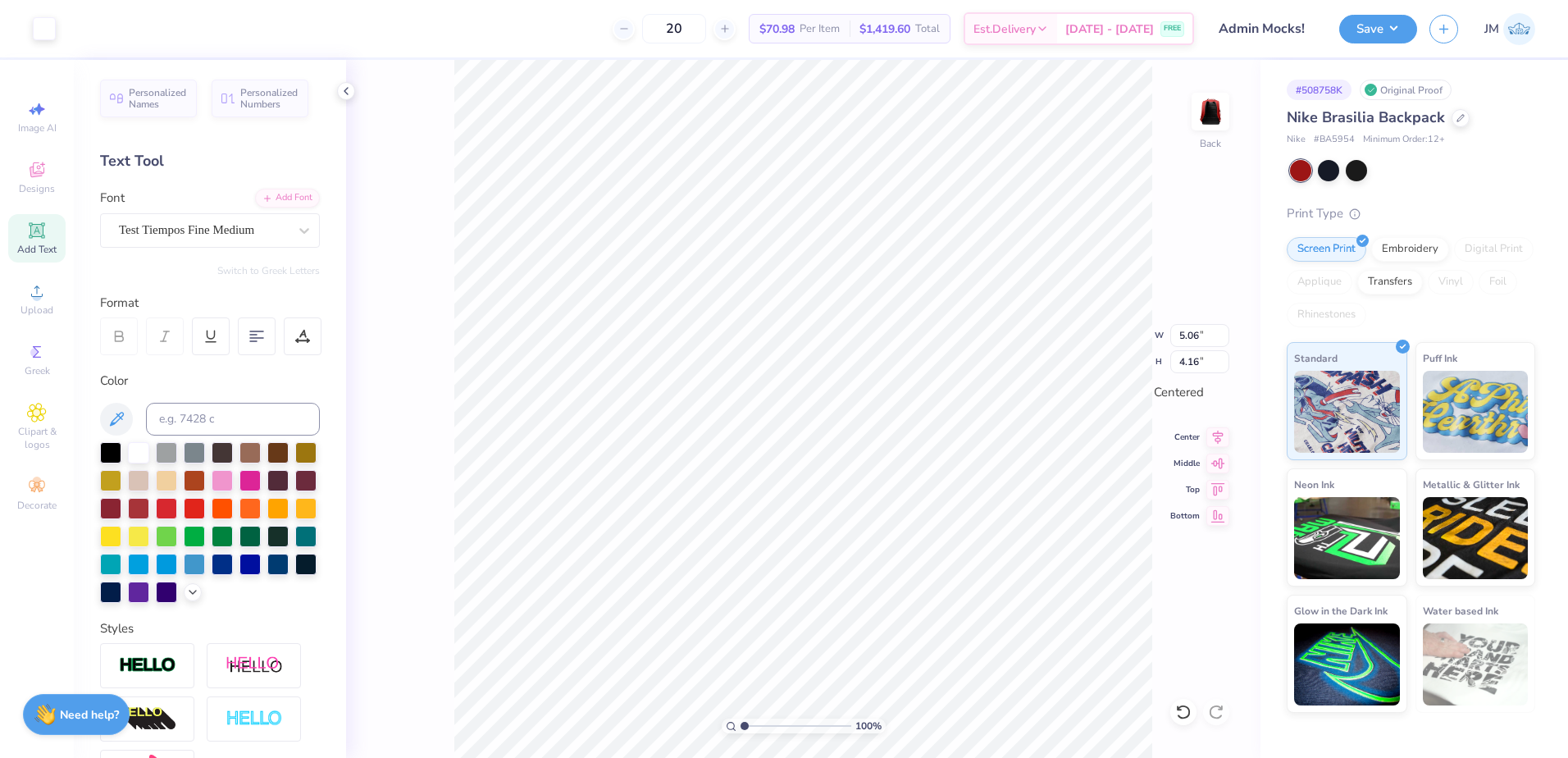
type input "1"
click at [741, 719] on input "range" at bounding box center [796, 726] width 110 height 15
click at [1195, 332] on input "5.06" at bounding box center [1200, 335] width 59 height 23
type input "5.00"
type input "4.11"
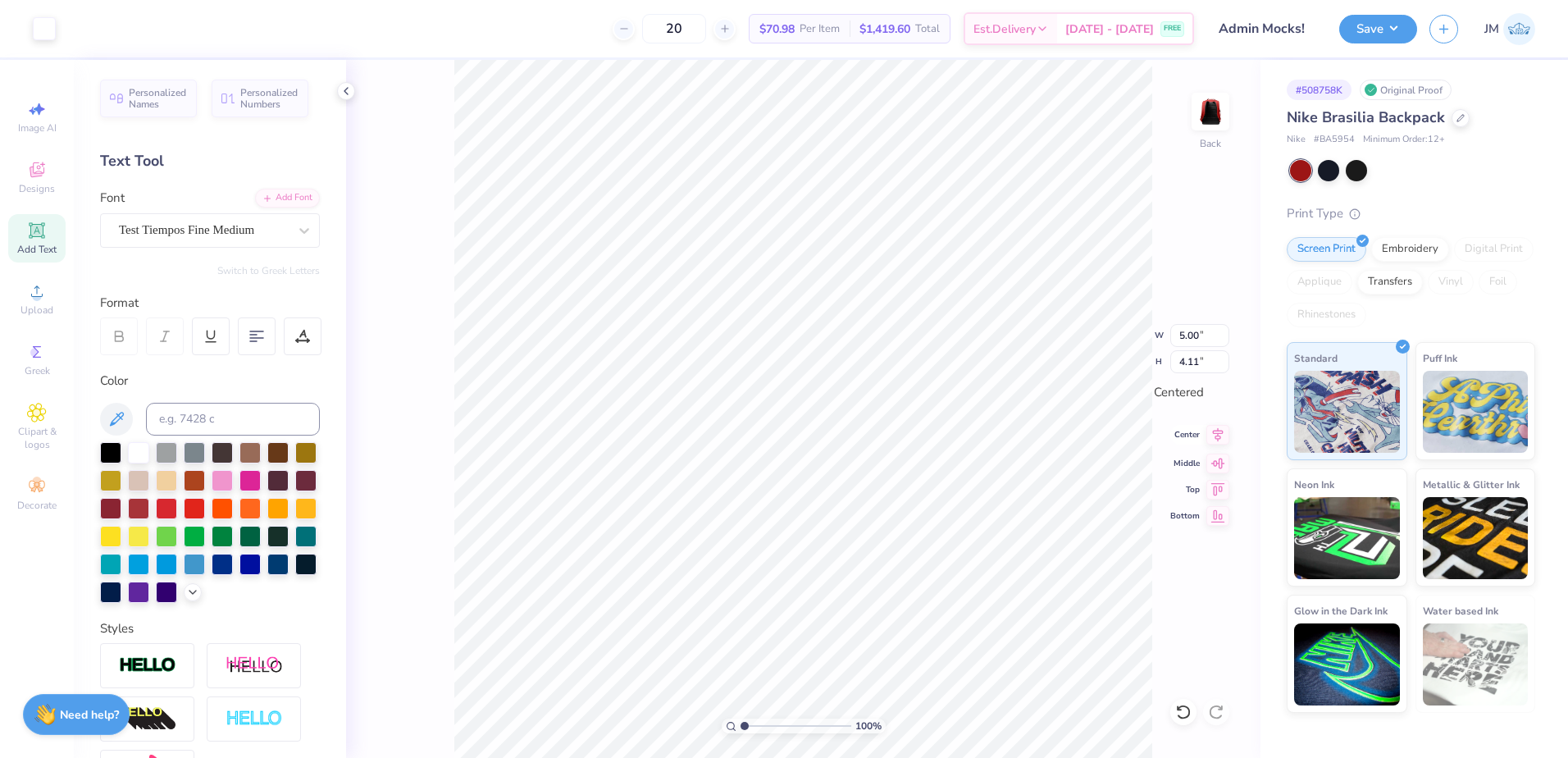
click at [1217, 432] on icon at bounding box center [1218, 436] width 23 height 20
click at [1222, 467] on icon at bounding box center [1218, 461] width 23 height 20
click at [1390, 29] on button "Save" at bounding box center [1378, 26] width 78 height 28
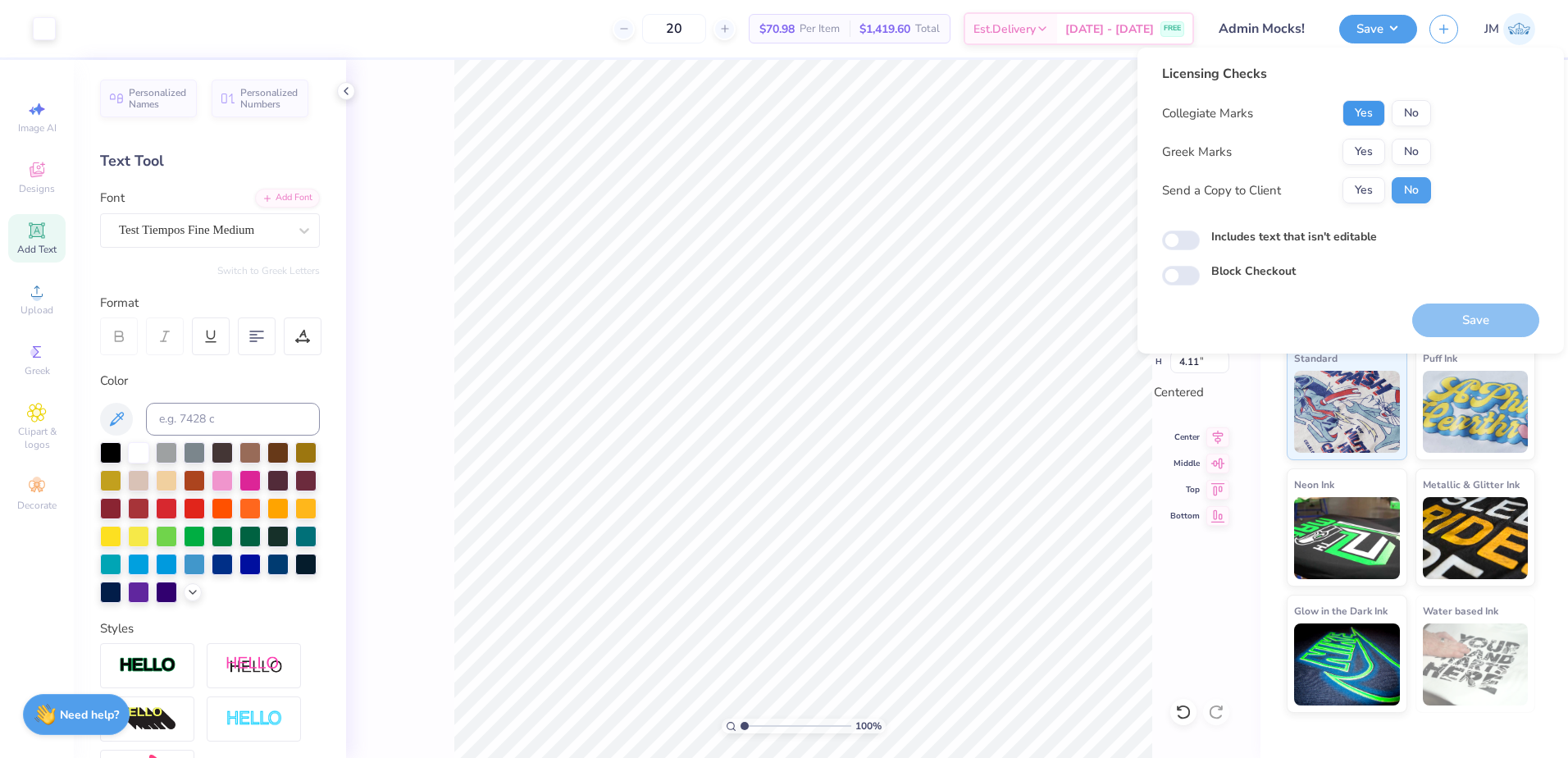
click at [1357, 116] on button "Yes" at bounding box center [1364, 113] width 43 height 26
click at [1418, 159] on button "No" at bounding box center [1411, 152] width 39 height 26
click at [1480, 328] on button "Save" at bounding box center [1476, 321] width 127 height 34
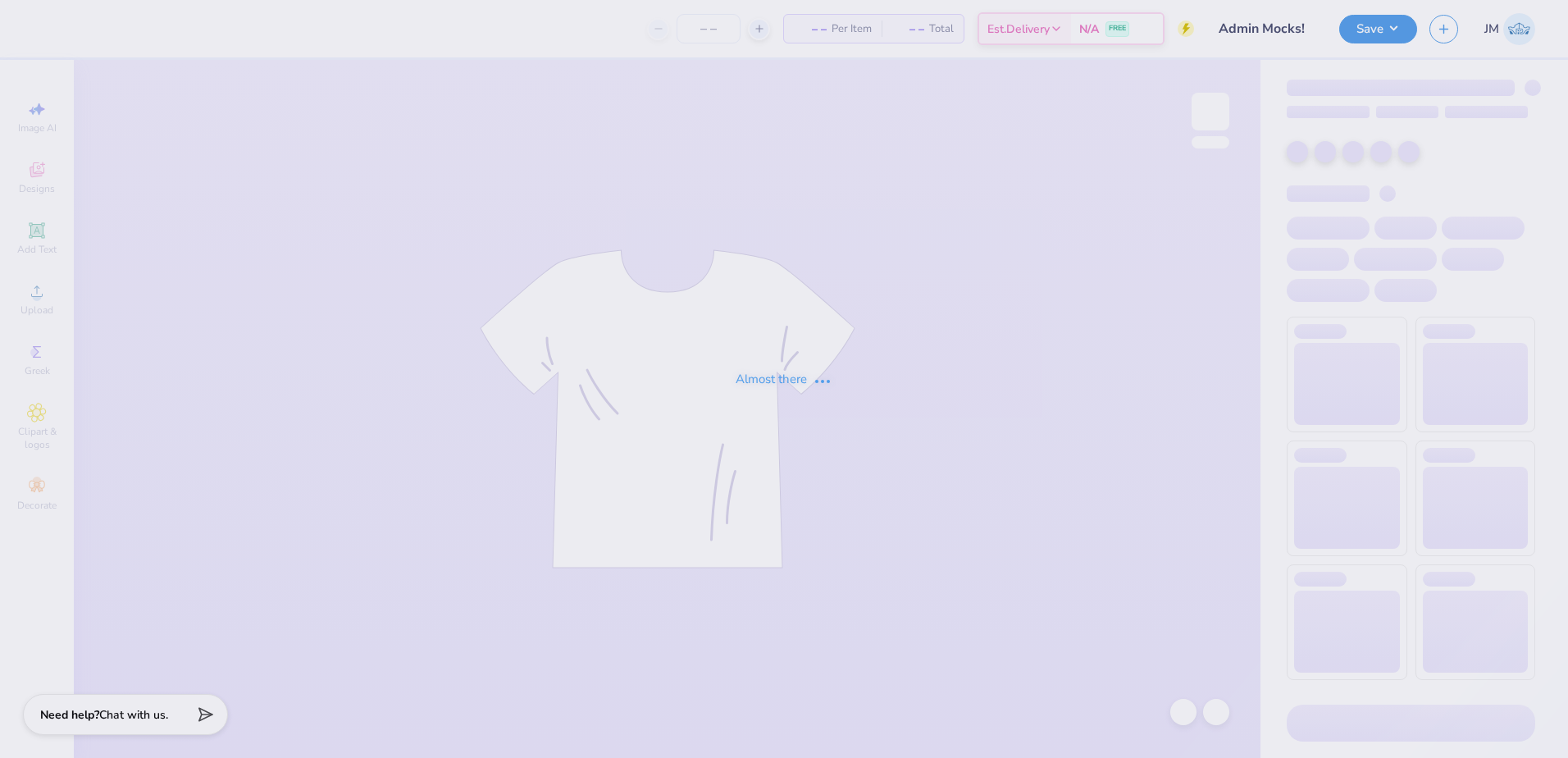
type input "Admin Mocks!"
type input "20"
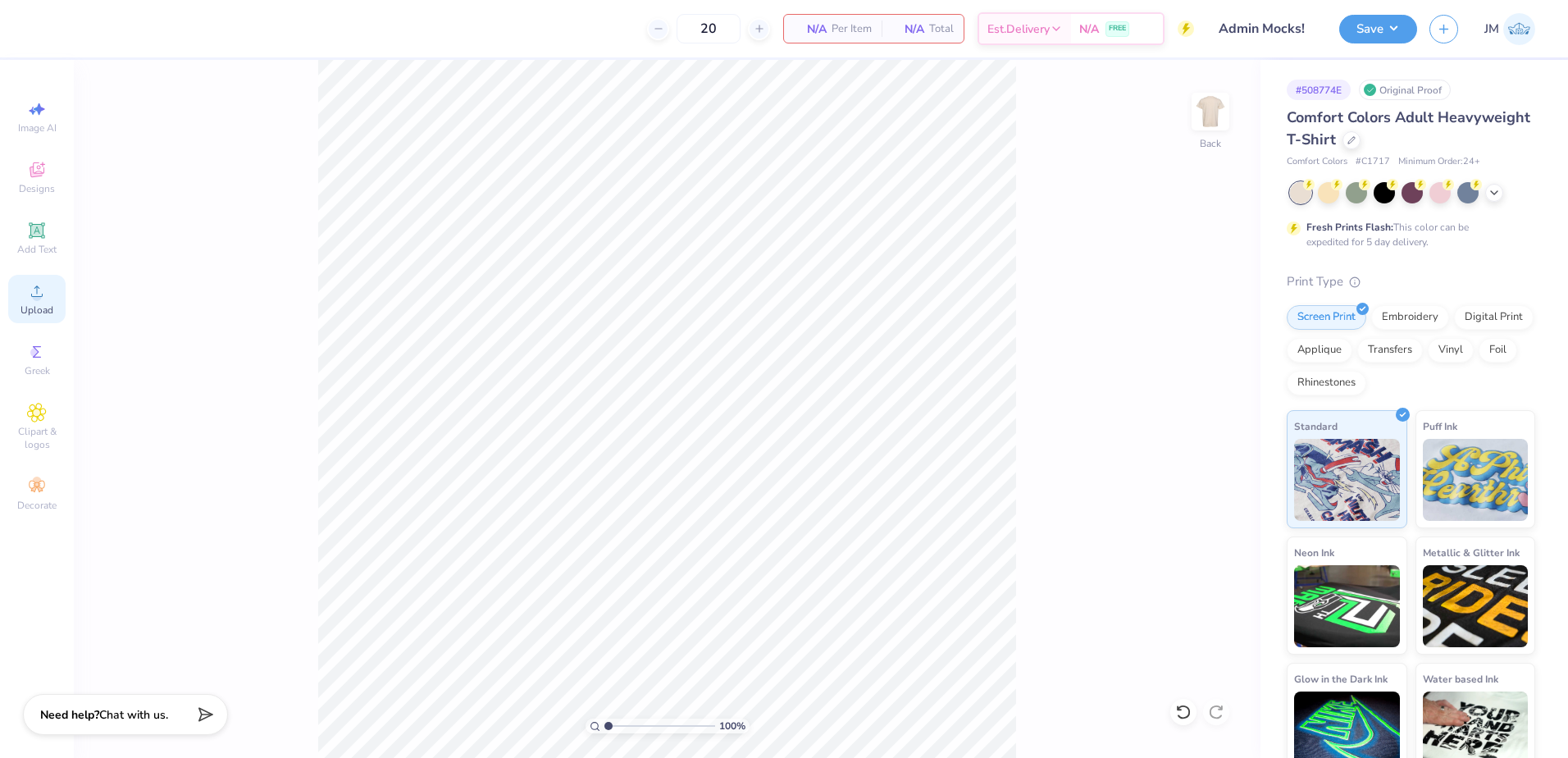
click at [40, 299] on circle at bounding box center [37, 297] width 9 height 9
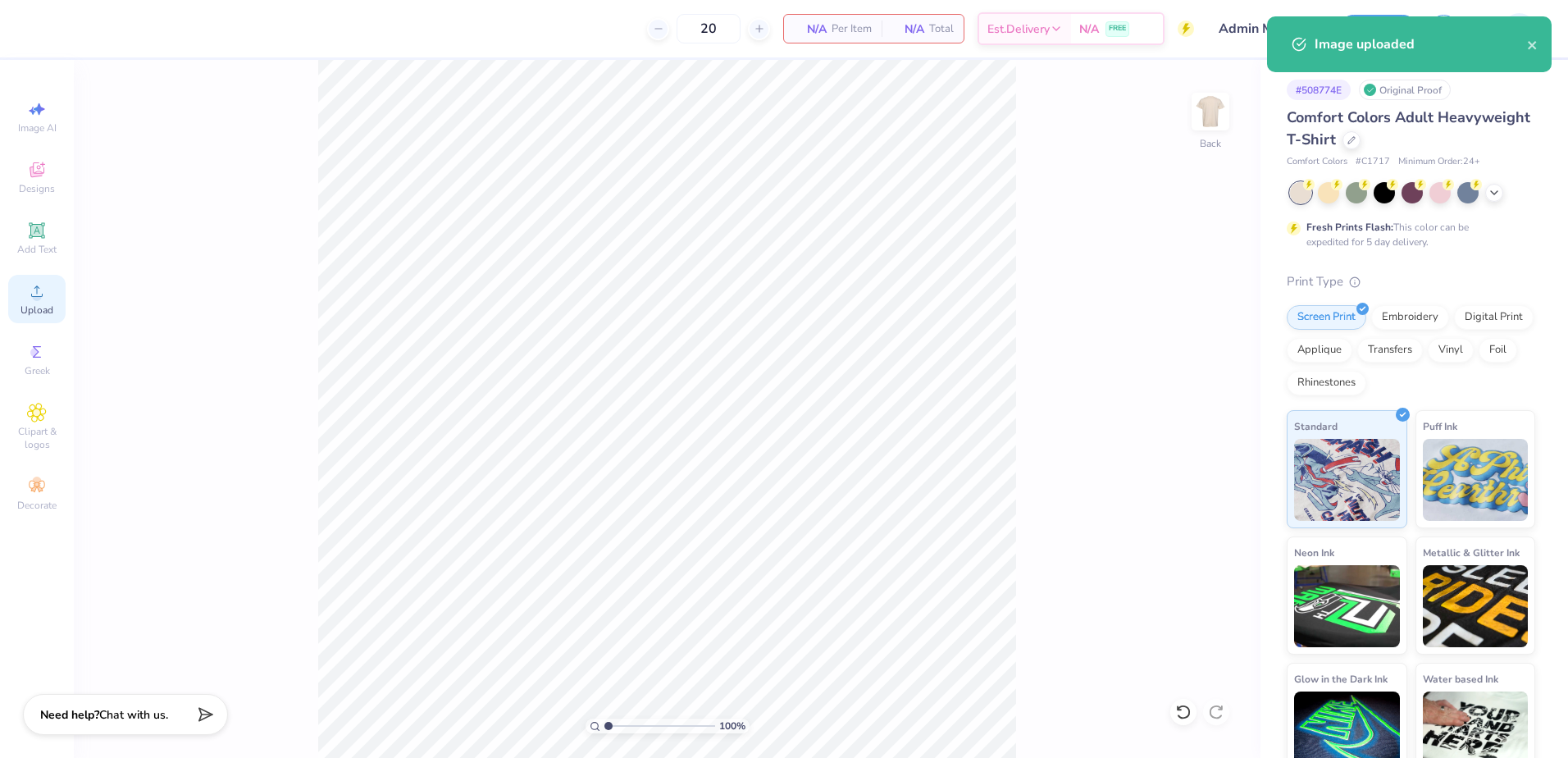
click at [31, 296] on icon at bounding box center [37, 291] width 20 height 20
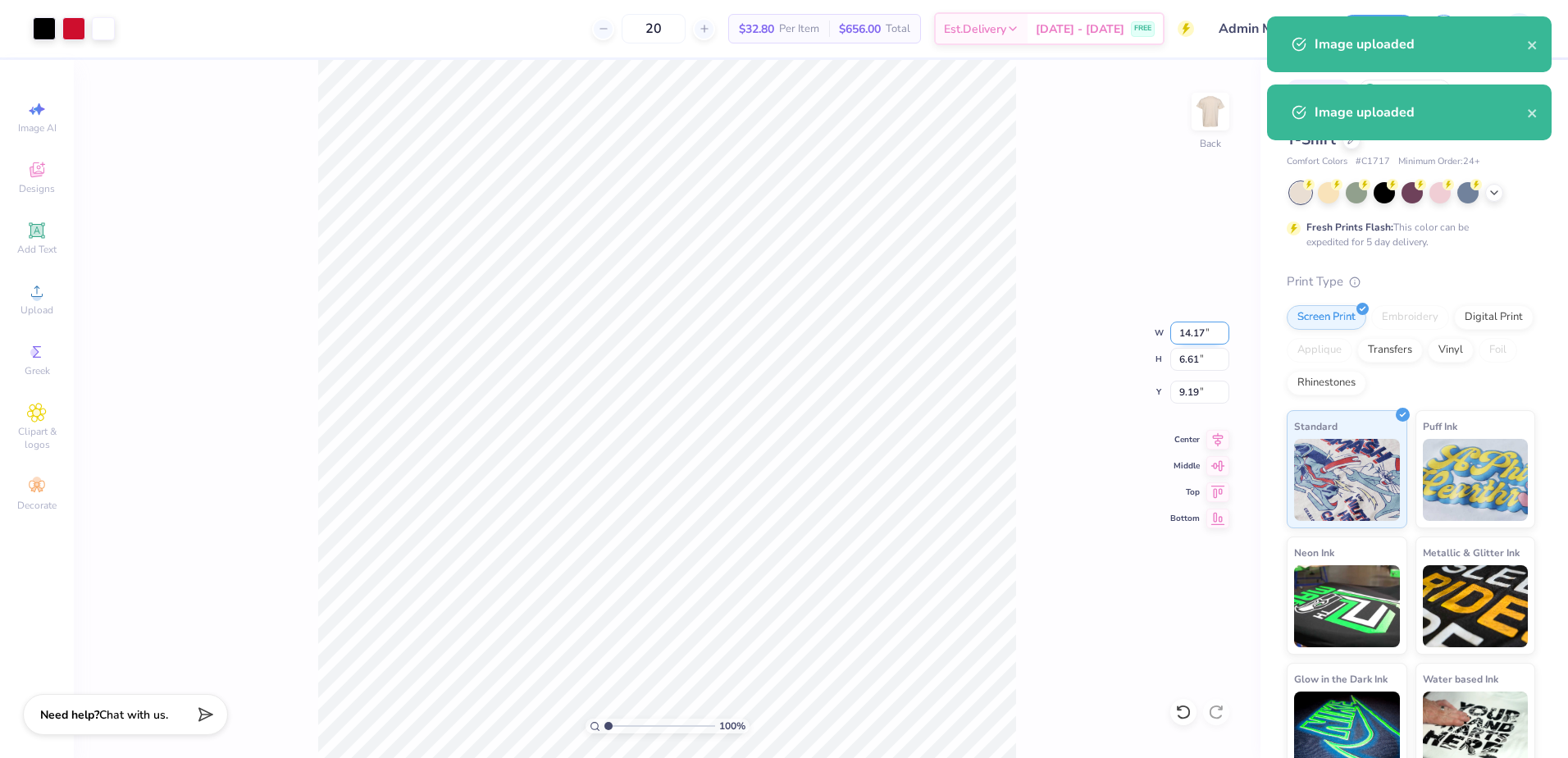
click at [1194, 332] on input "14.17" at bounding box center [1200, 332] width 59 height 23
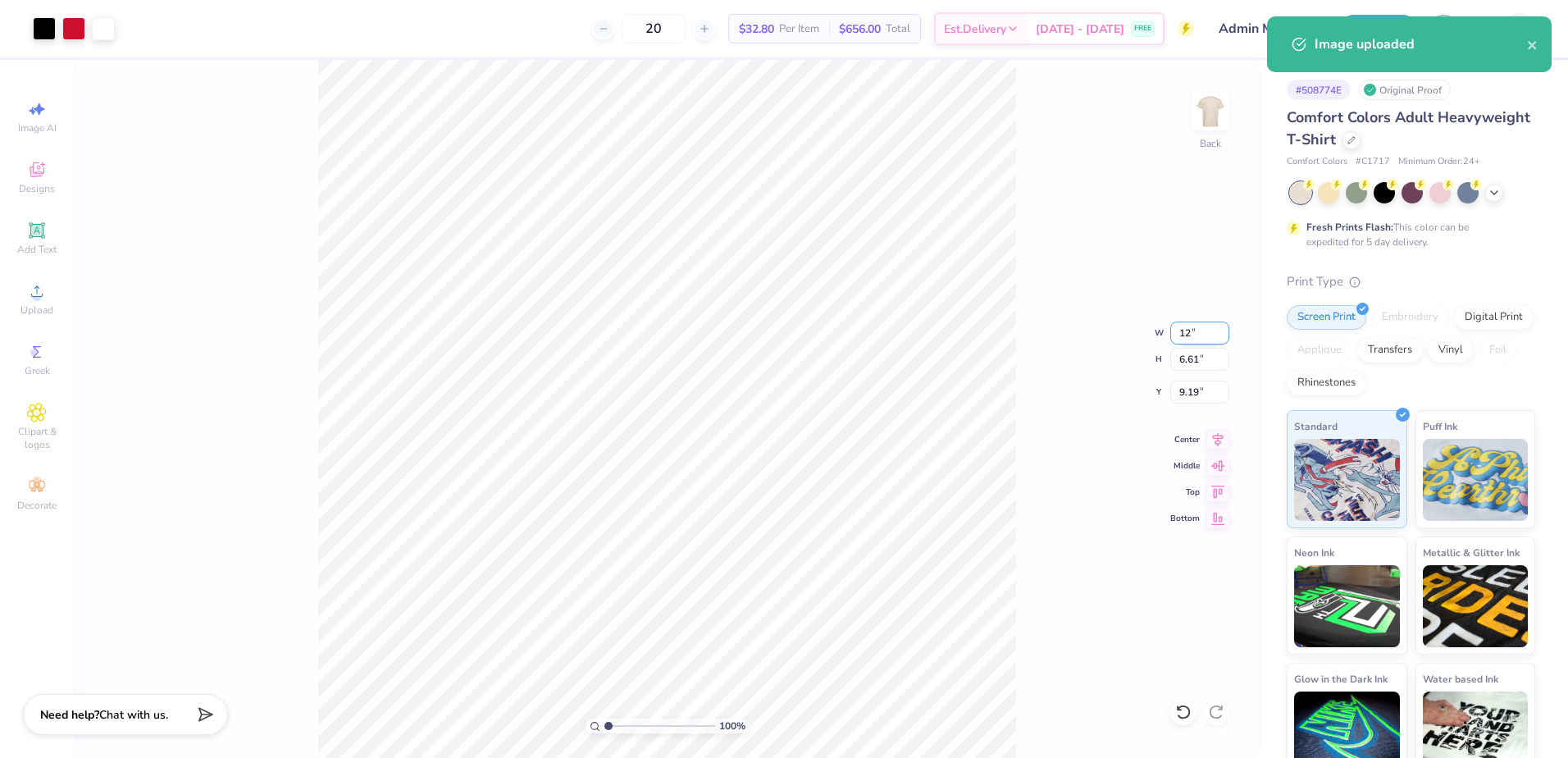
type input "12.00"
type input "5.60"
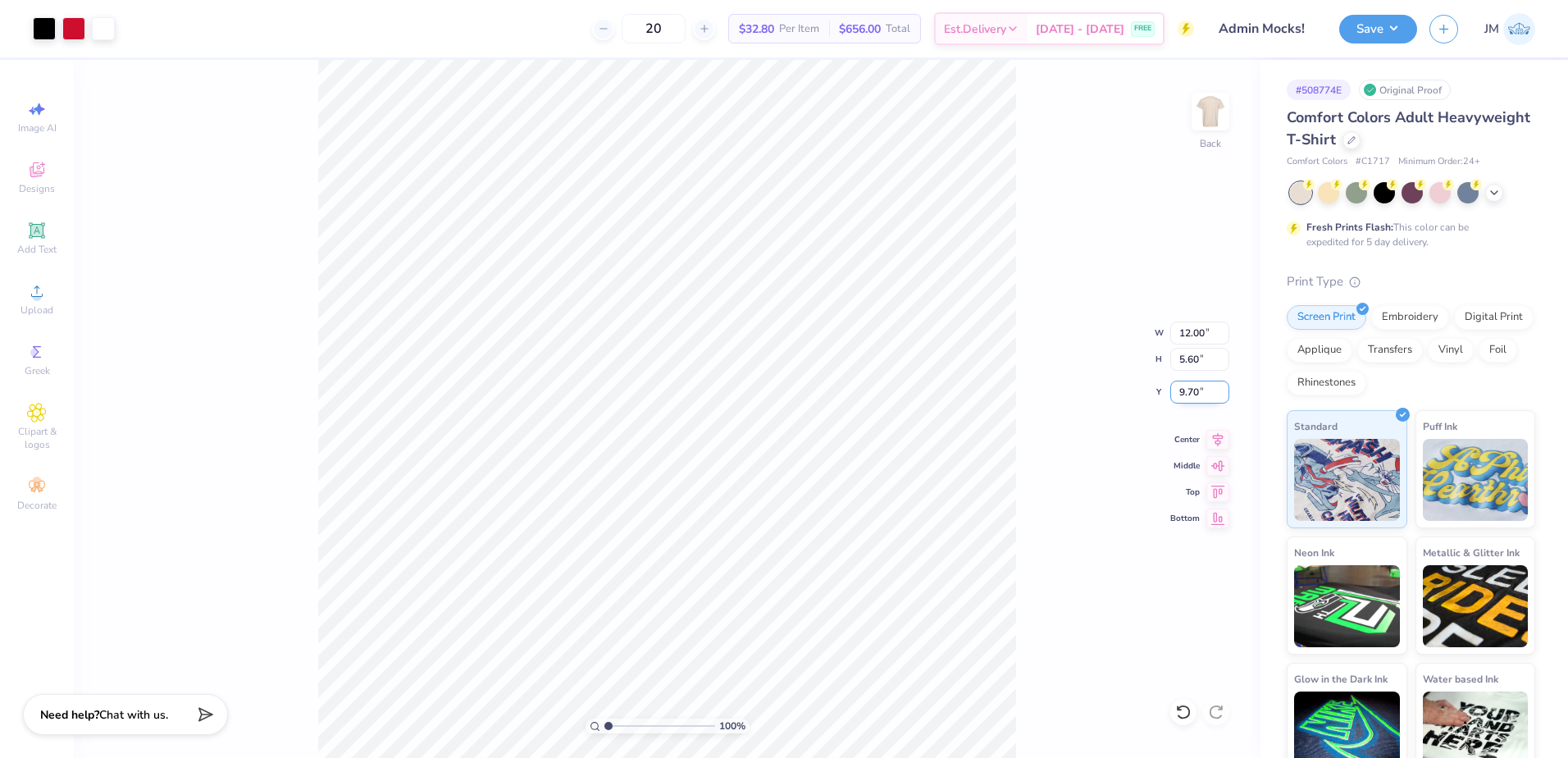
click at [1195, 393] on input "9.70" at bounding box center [1200, 392] width 59 height 23
type input "3.00"
click at [1195, 363] on input "5.60" at bounding box center [1200, 359] width 59 height 23
click at [1195, 398] on input "2.57" at bounding box center [1200, 392] width 59 height 23
type input "3.00"
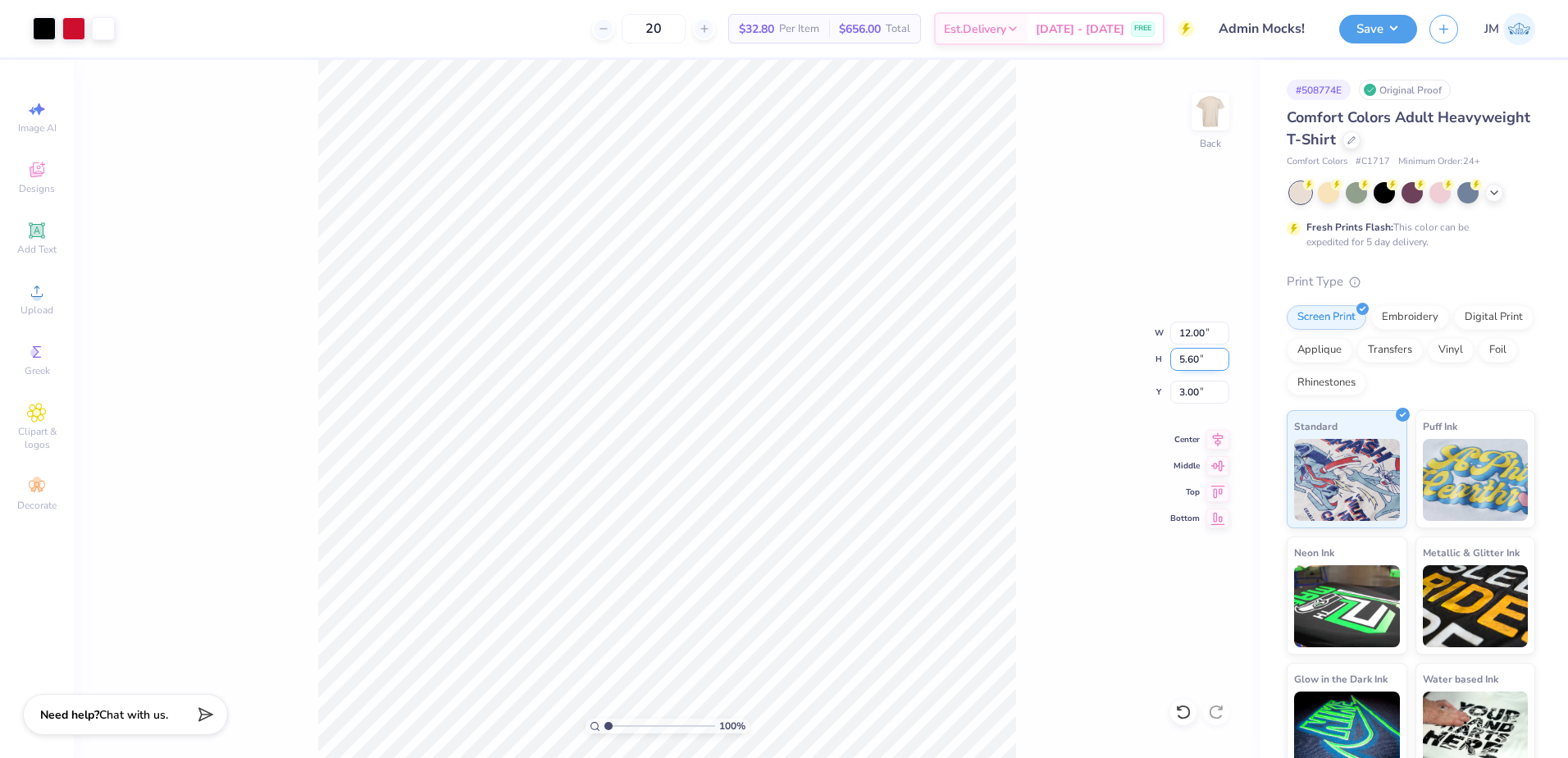
click at [1194, 358] on input "5.60" at bounding box center [1200, 359] width 59 height 23
click at [1213, 438] on icon at bounding box center [1218, 437] width 23 height 20
click at [1219, 440] on icon at bounding box center [1218, 437] width 23 height 20
click at [1375, 31] on button "Save" at bounding box center [1378, 26] width 78 height 28
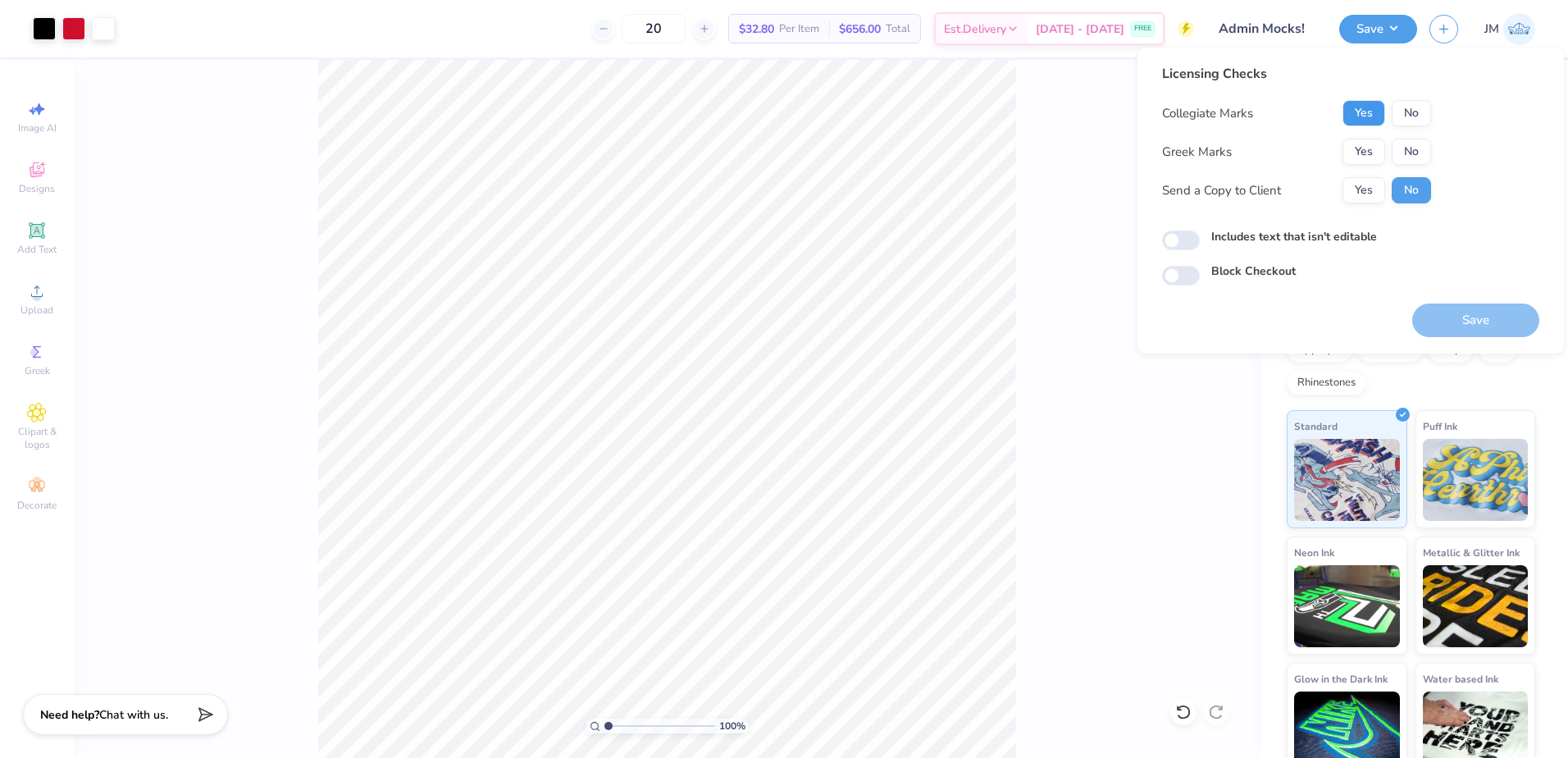
click at [1371, 118] on button "Yes" at bounding box center [1364, 113] width 43 height 26
click at [1419, 142] on button "No" at bounding box center [1411, 152] width 39 height 26
click at [1471, 326] on button "Save" at bounding box center [1476, 321] width 127 height 34
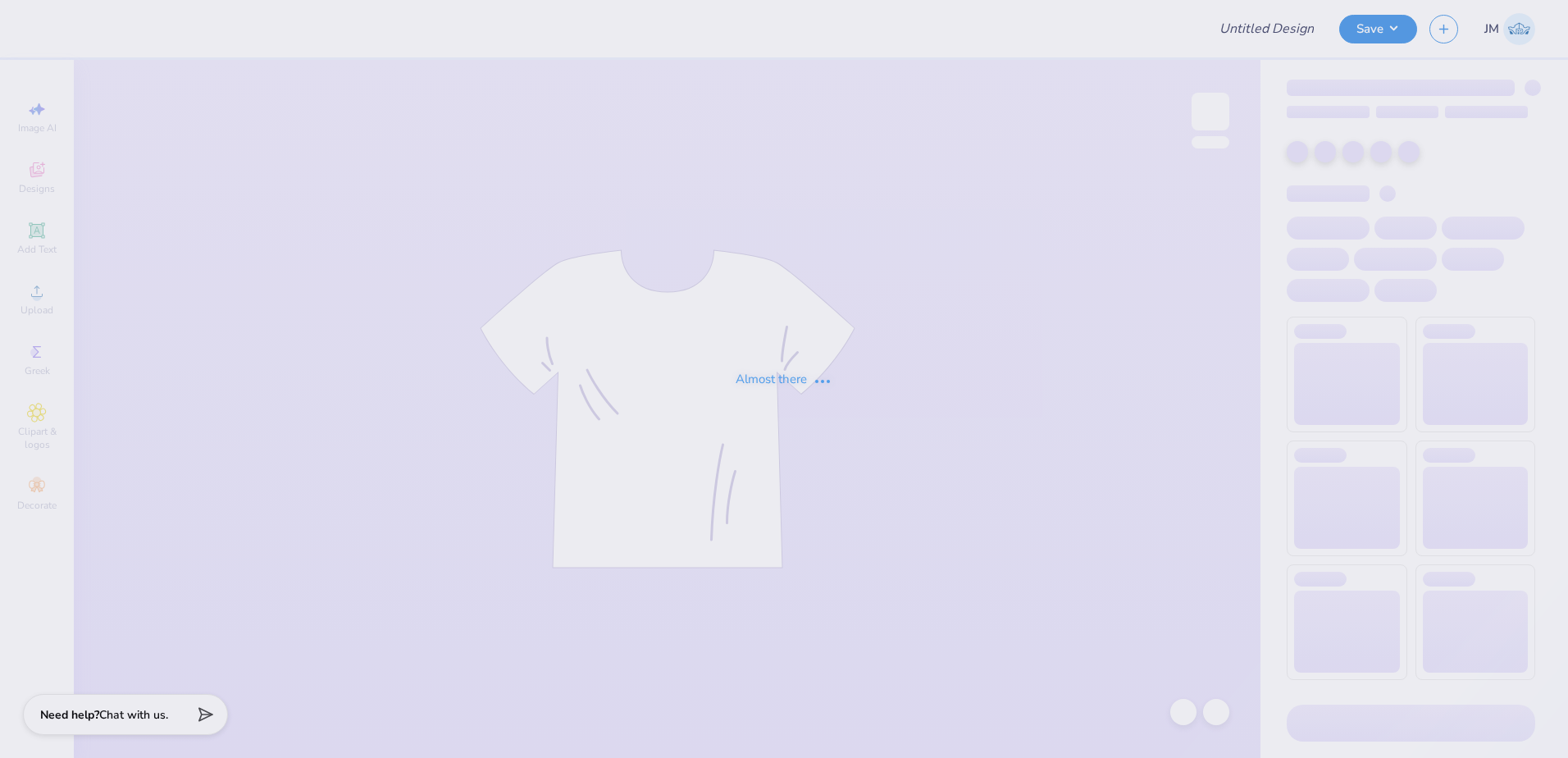
type input "Lambda Chi - Rush Shirt"
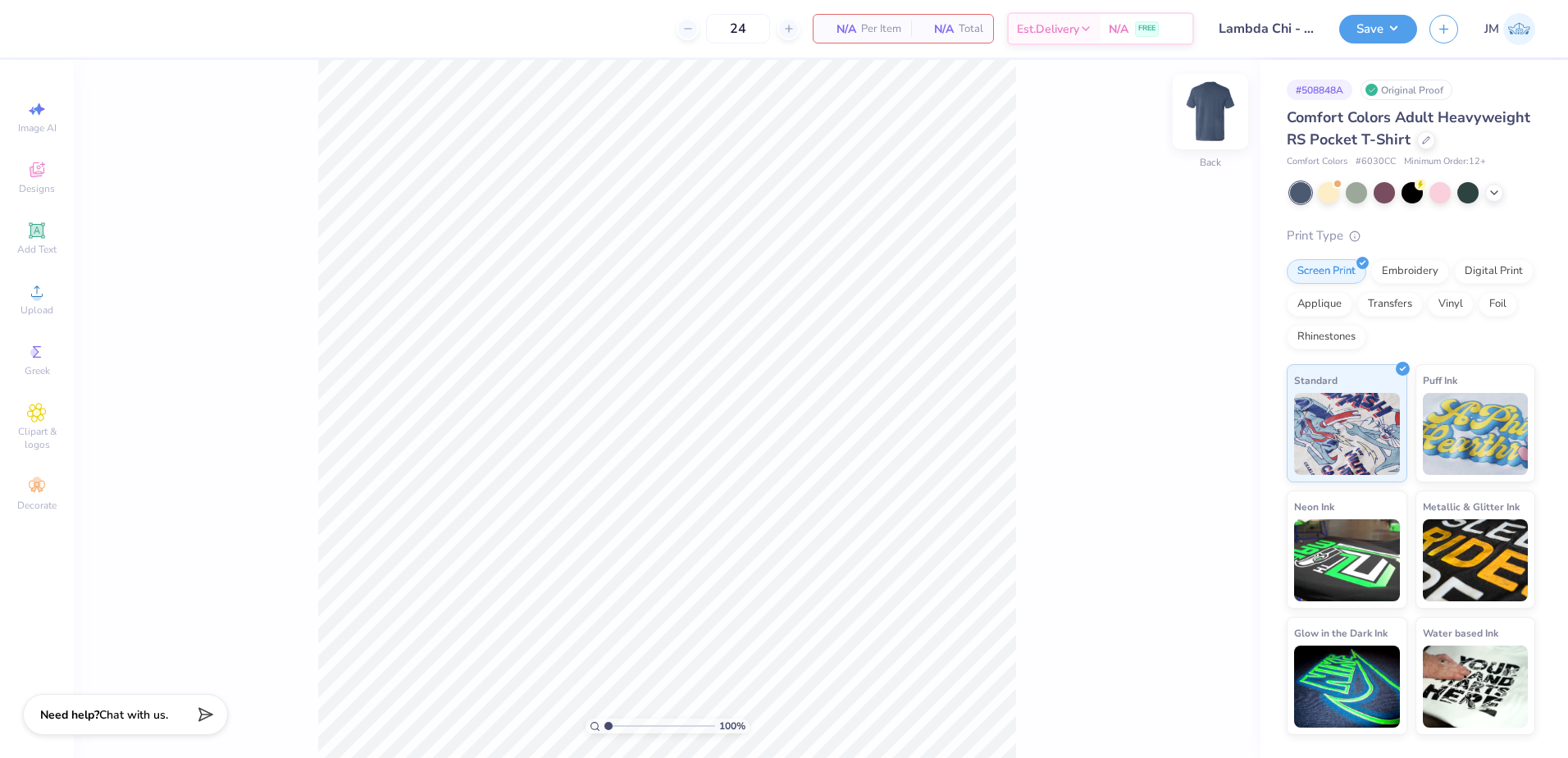
click at [1217, 130] on img at bounding box center [1211, 111] width 66 height 66
